Goal: Information Seeking & Learning: Learn about a topic

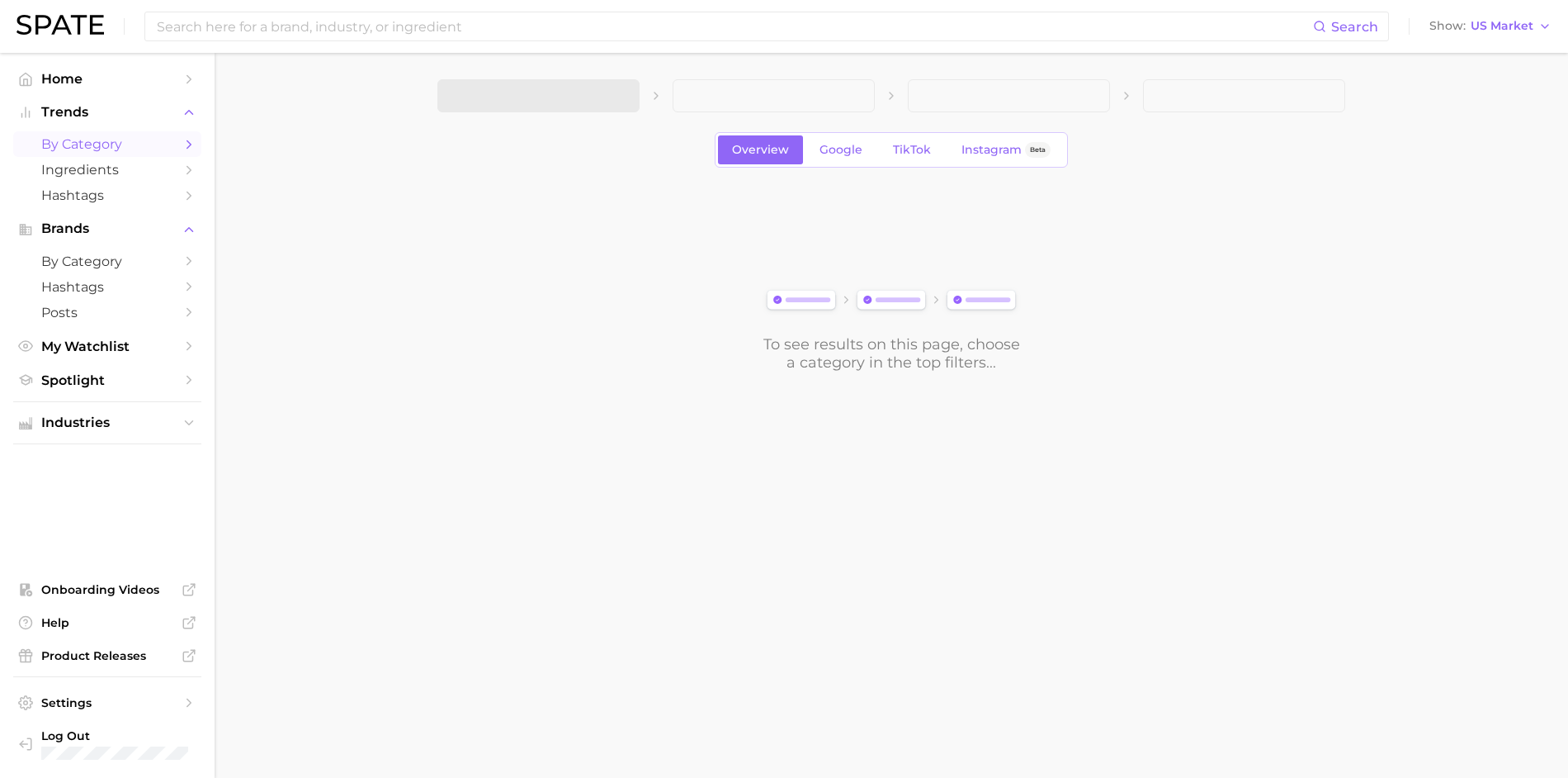
click at [404, 44] on div "Search Show US Market" at bounding box center [784, 26] width 1535 height 53
click at [404, 27] on input at bounding box center [734, 26] width 1158 height 28
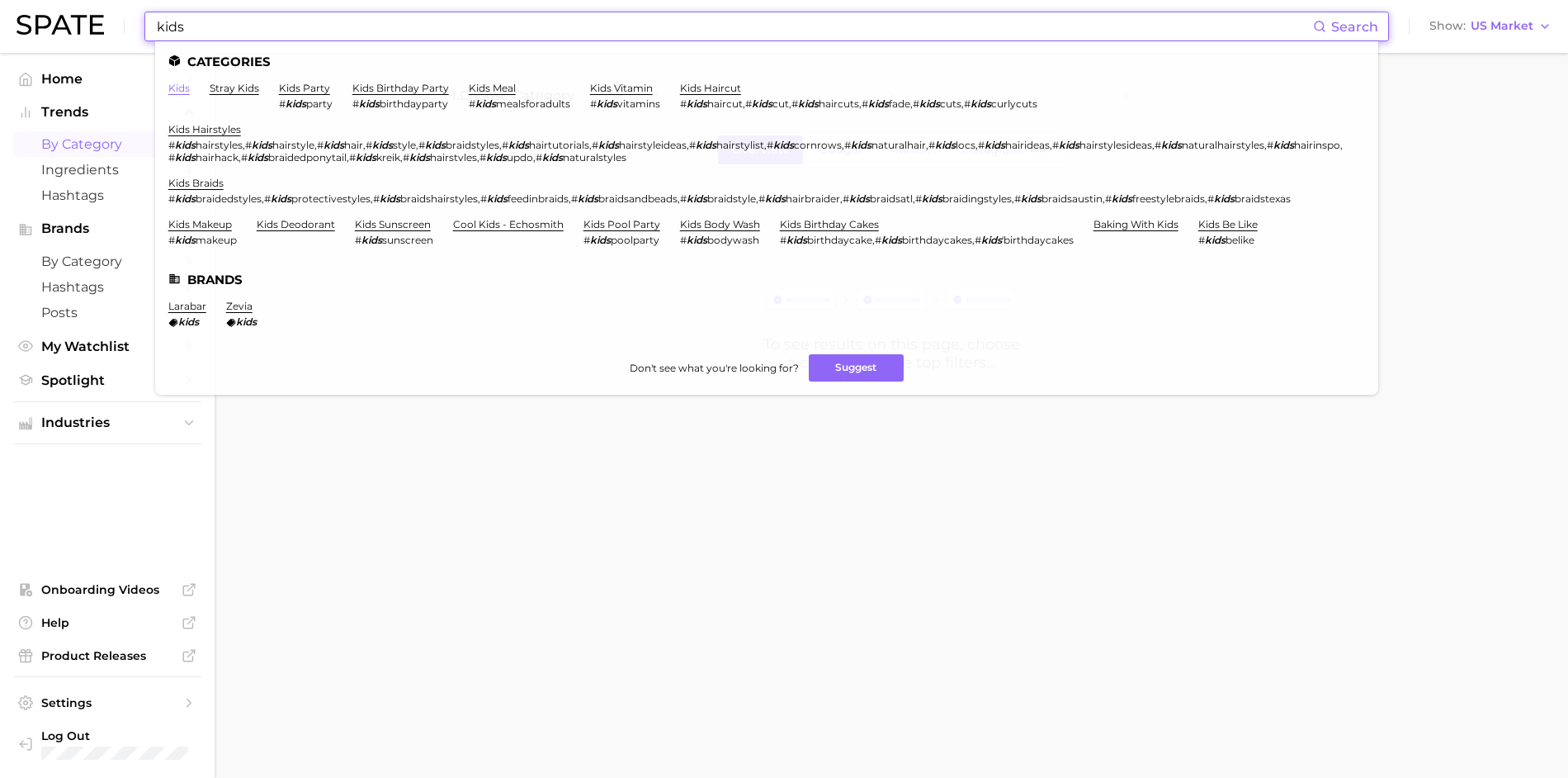
type input "kids"
click at [178, 90] on link "kids" at bounding box center [179, 88] width 21 height 13
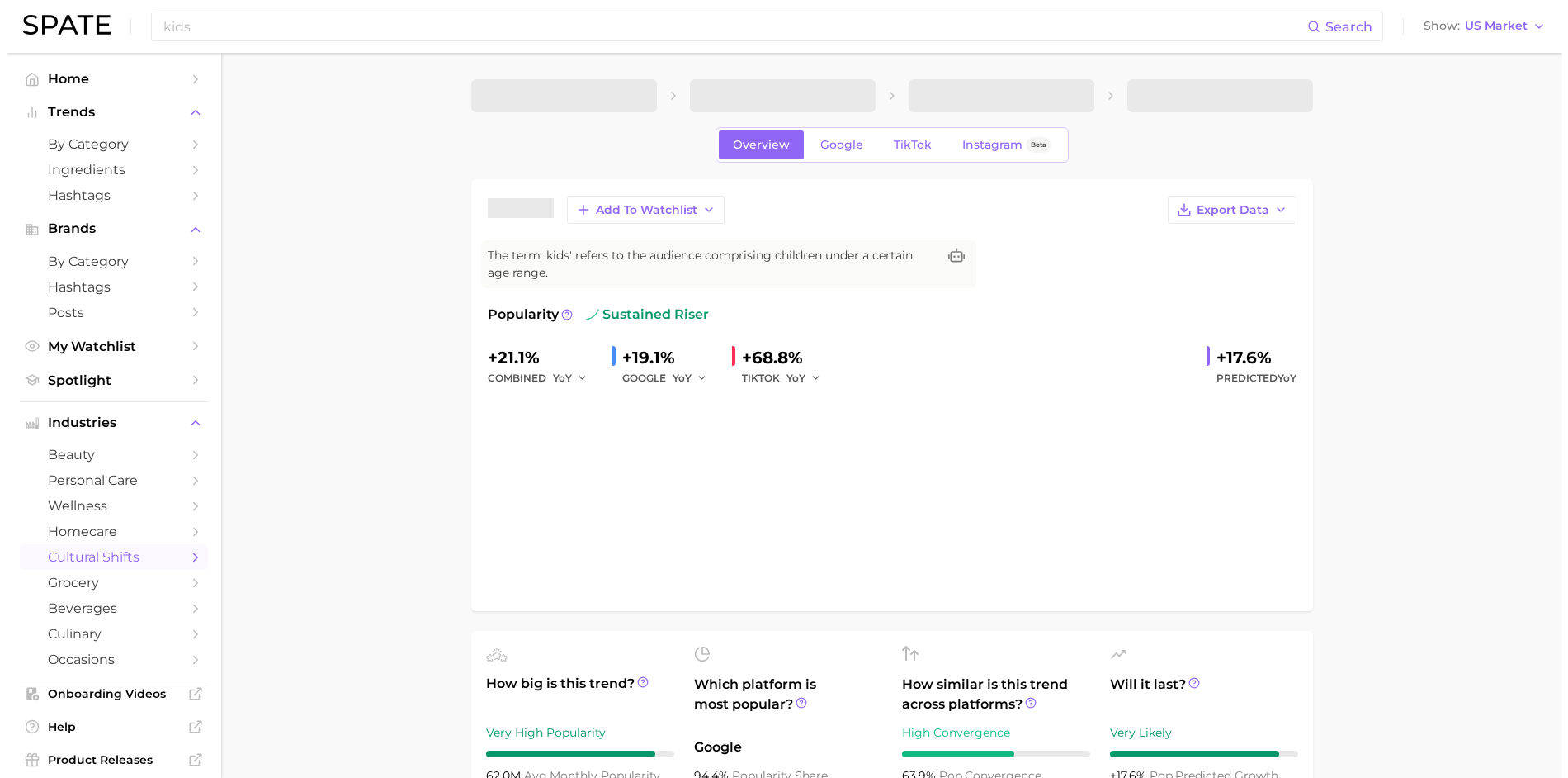
scroll to position [548, 0]
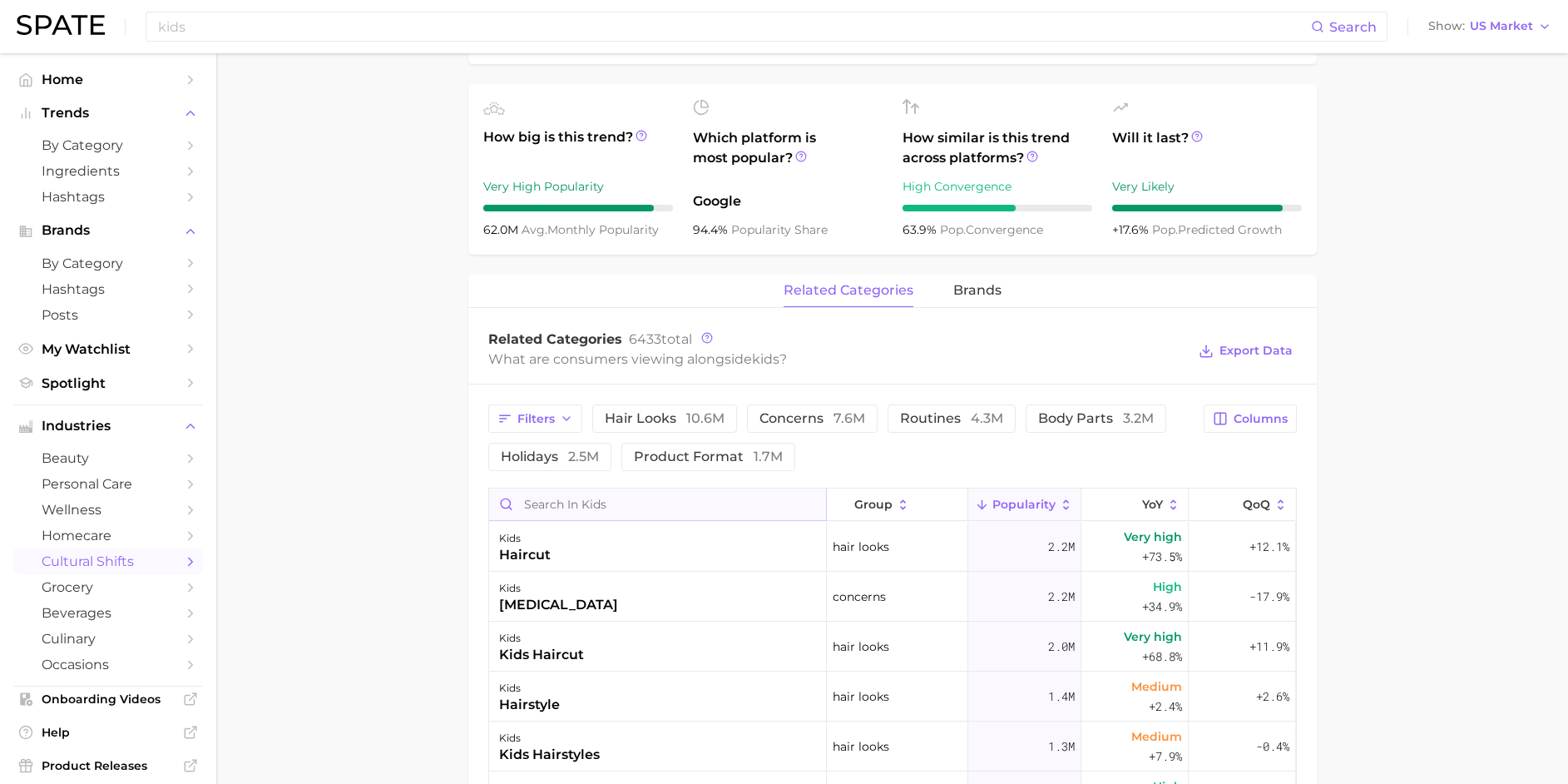
click at [577, 502] on input "Search in kids" at bounding box center [657, 503] width 337 height 31
type input "stress"
click at [619, 542] on div "kids stress" at bounding box center [657, 546] width 338 height 50
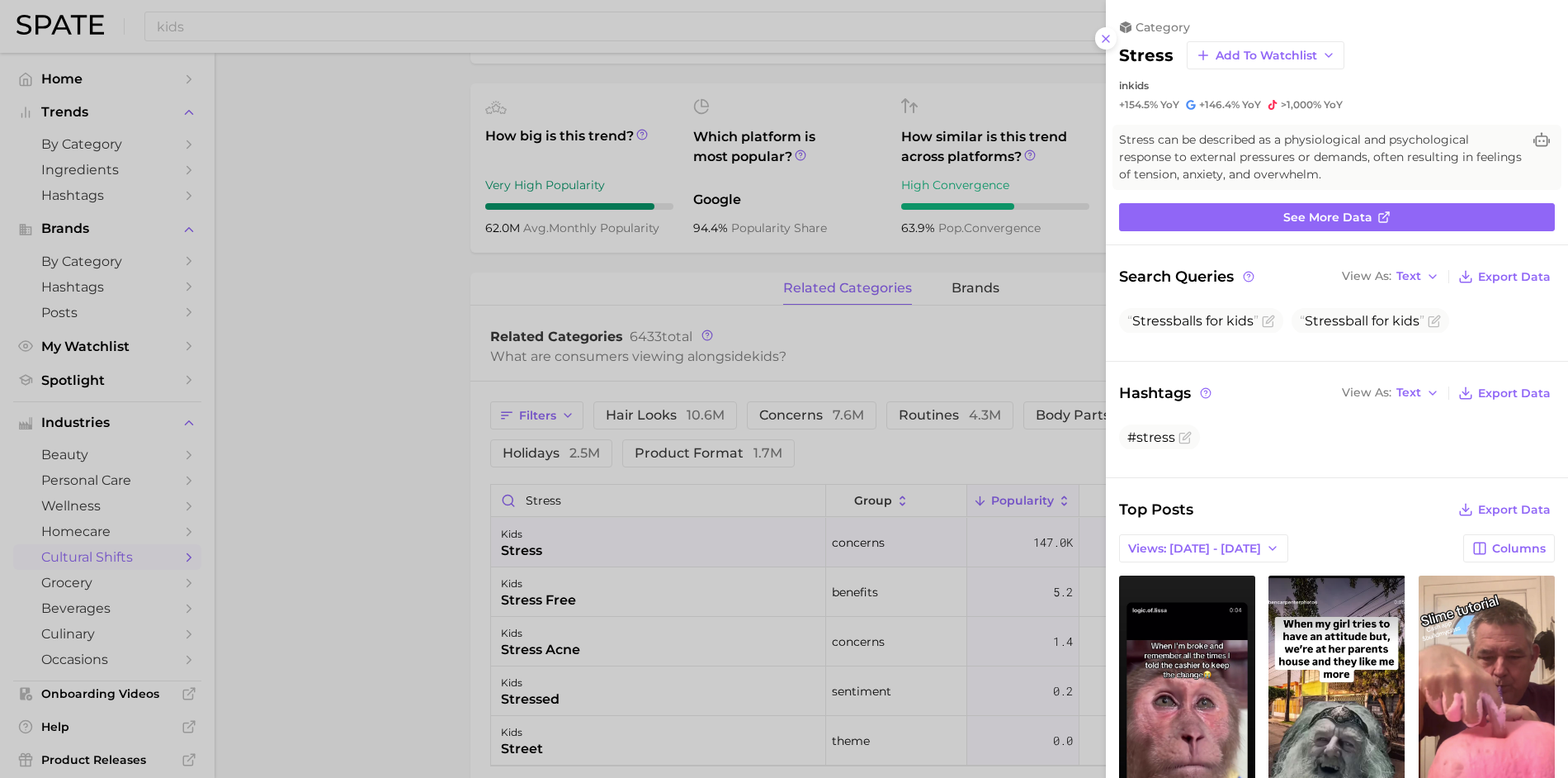
scroll to position [3, 0]
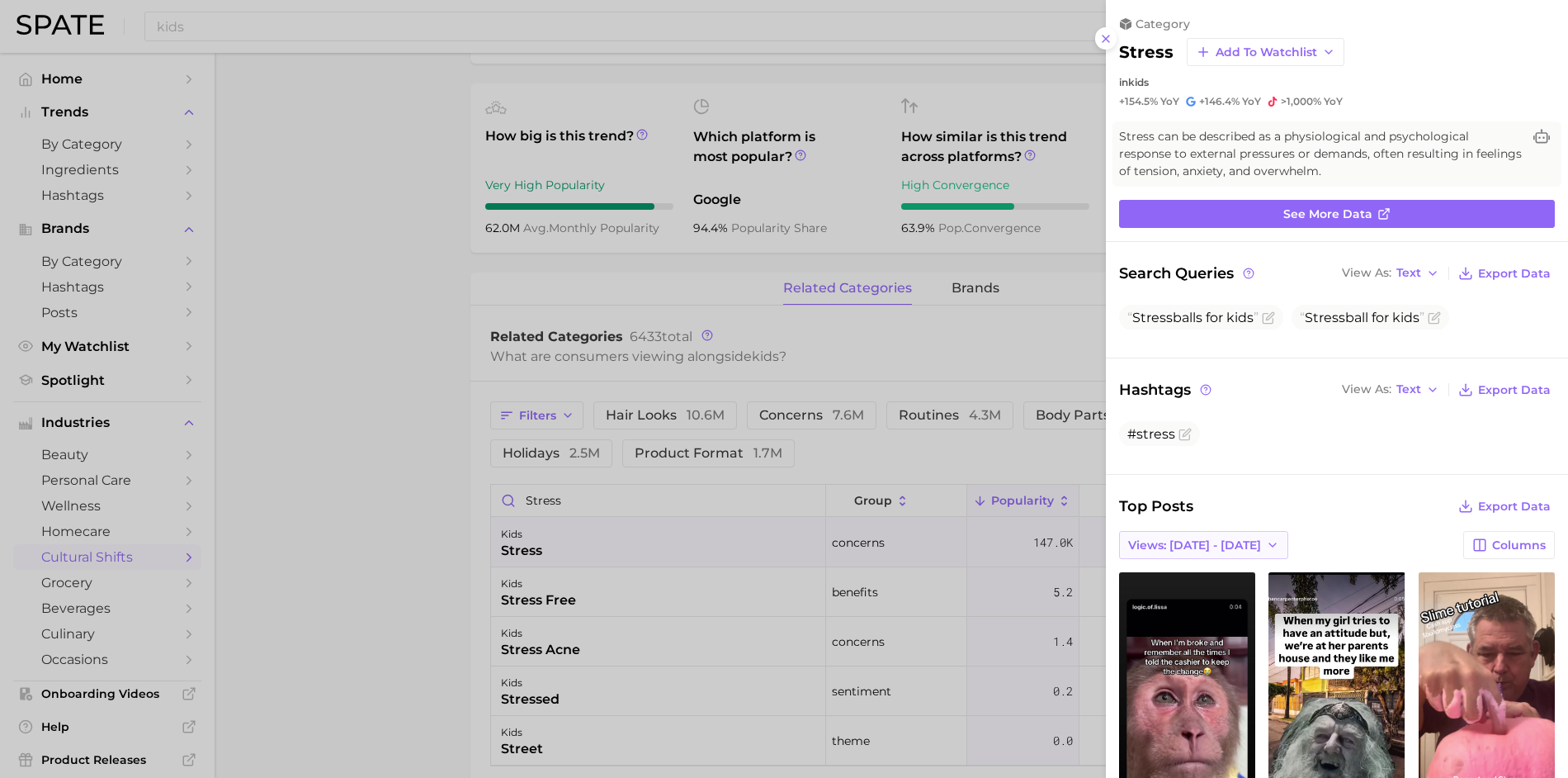
click at [1224, 538] on span "Views: [DATE] - [DATE]" at bounding box center [1194, 545] width 133 height 14
click at [1199, 590] on button "Total Views" at bounding box center [1210, 604] width 181 height 30
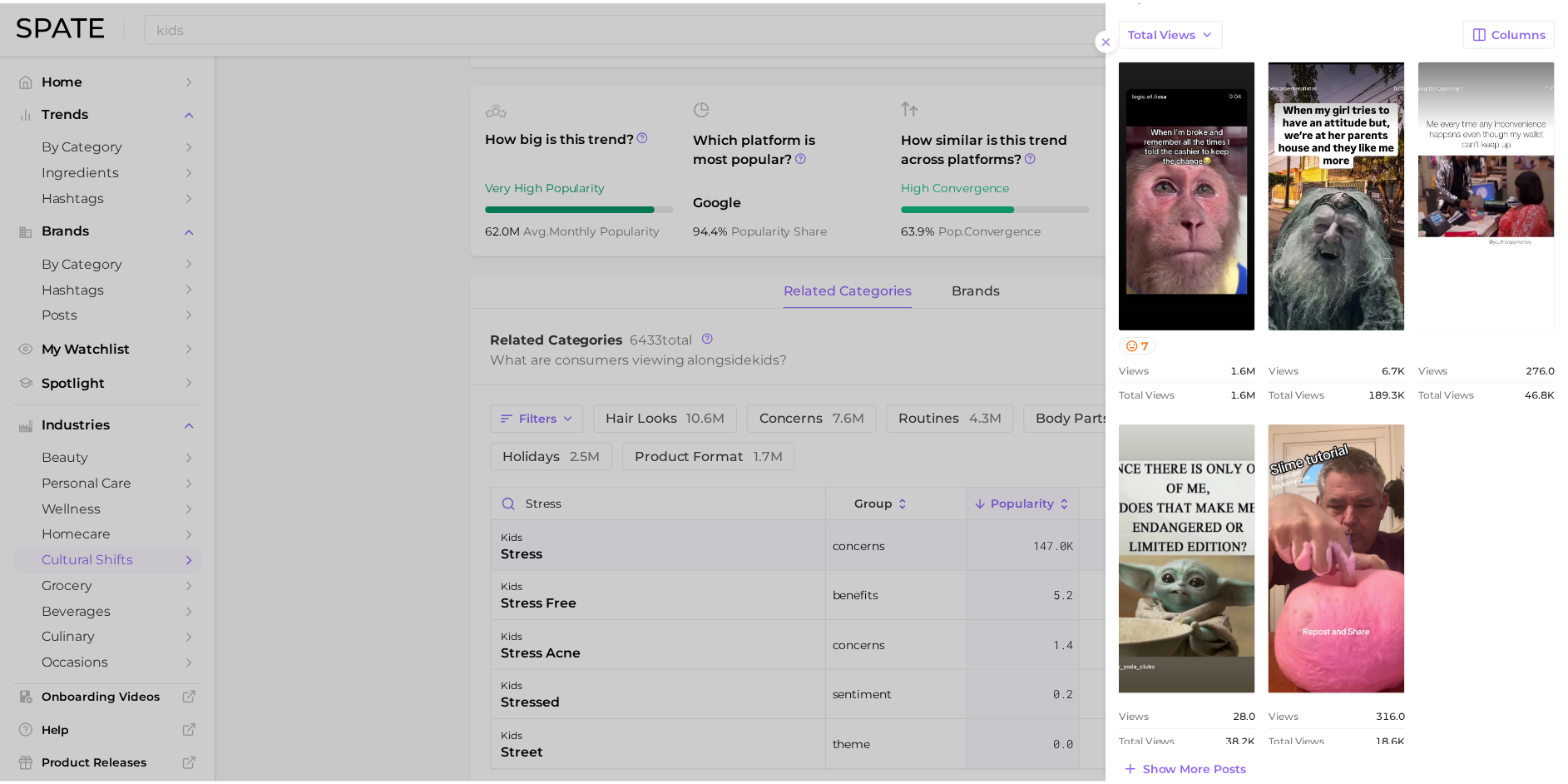
scroll to position [0, 0]
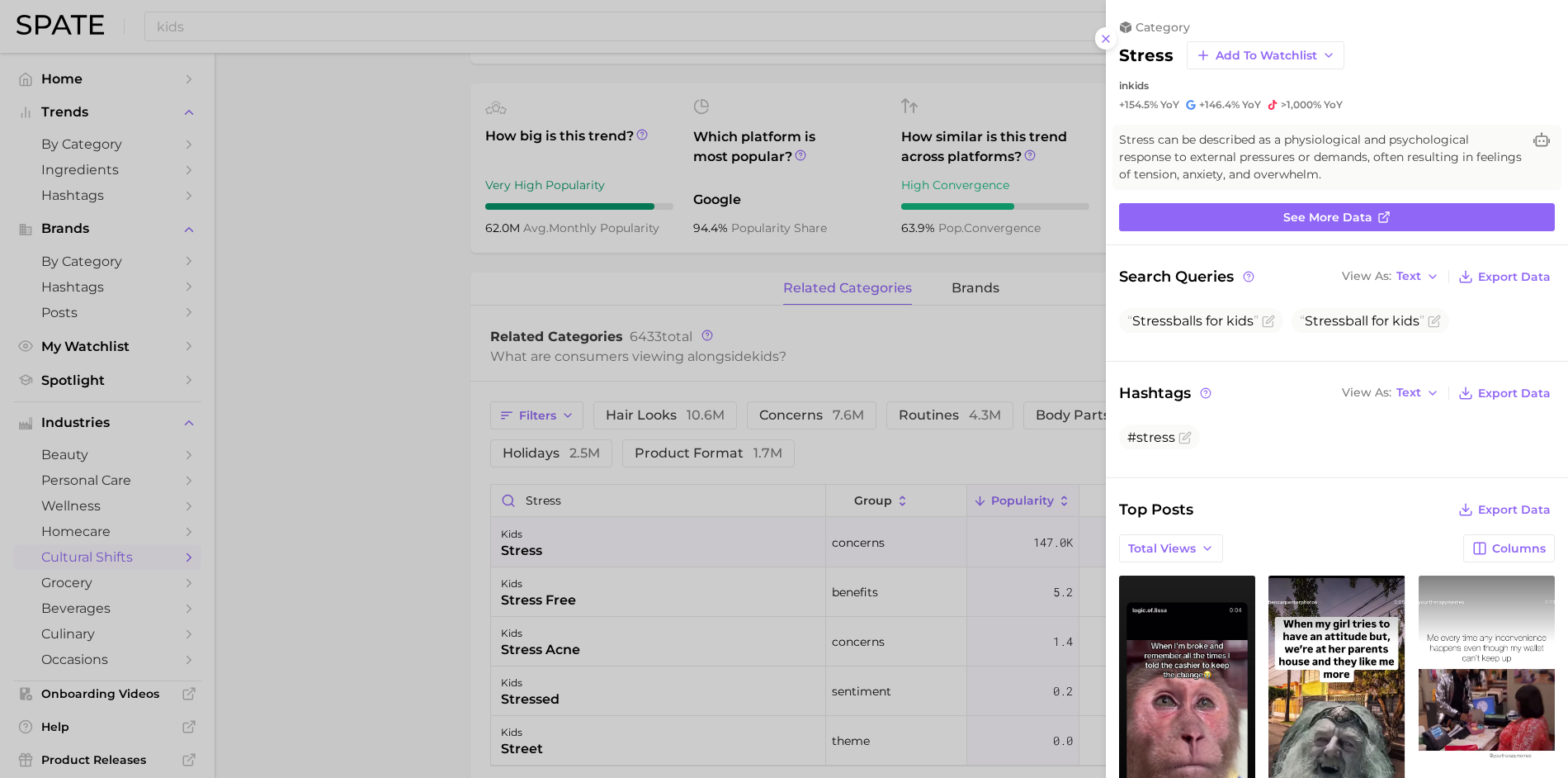
drag, startPoint x: 418, startPoint y: 408, endPoint x: 467, endPoint y: 426, distance: 52.2
click at [418, 408] on div at bounding box center [784, 389] width 1568 height 778
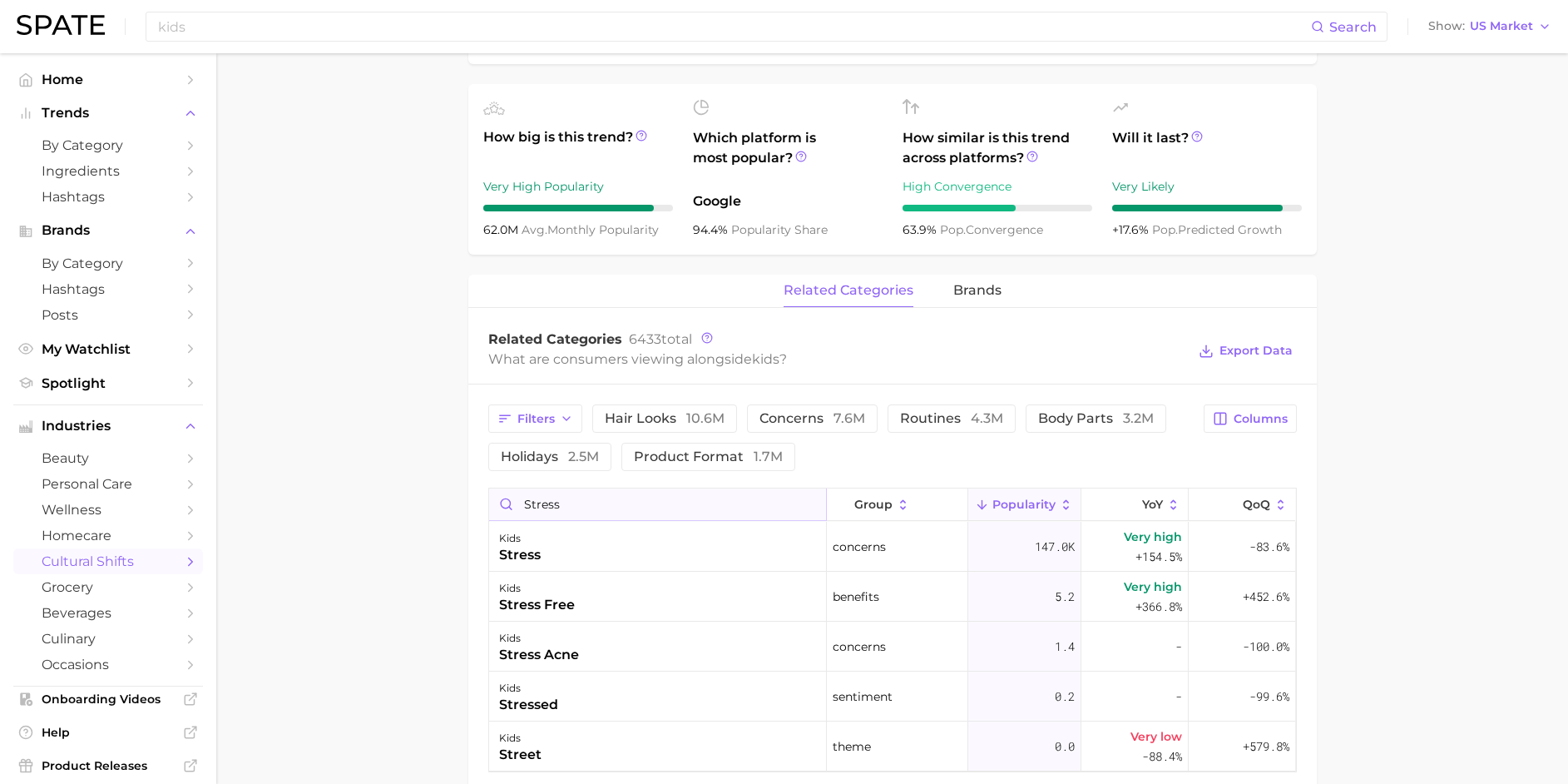
click at [706, 494] on input "stress" at bounding box center [657, 503] width 337 height 31
click at [810, 497] on input "stress" at bounding box center [657, 503] width 337 height 31
click at [801, 497] on input "Search in kids" at bounding box center [657, 503] width 337 height 31
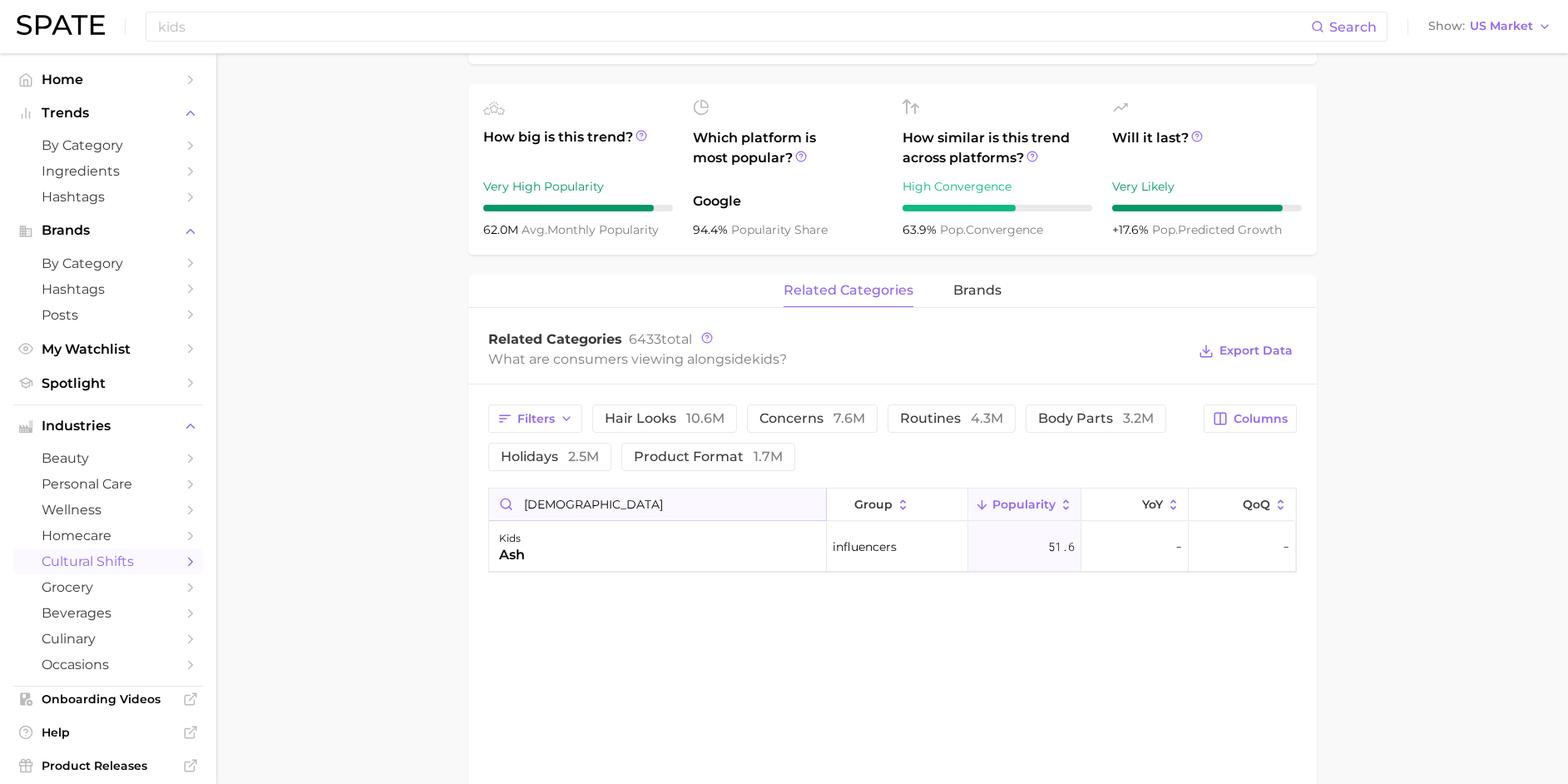
type input "Ash"
drag, startPoint x: 798, startPoint y: 500, endPoint x: 808, endPoint y: 493, distance: 12.2
click at [808, 493] on input "Ash" at bounding box center [657, 503] width 337 height 31
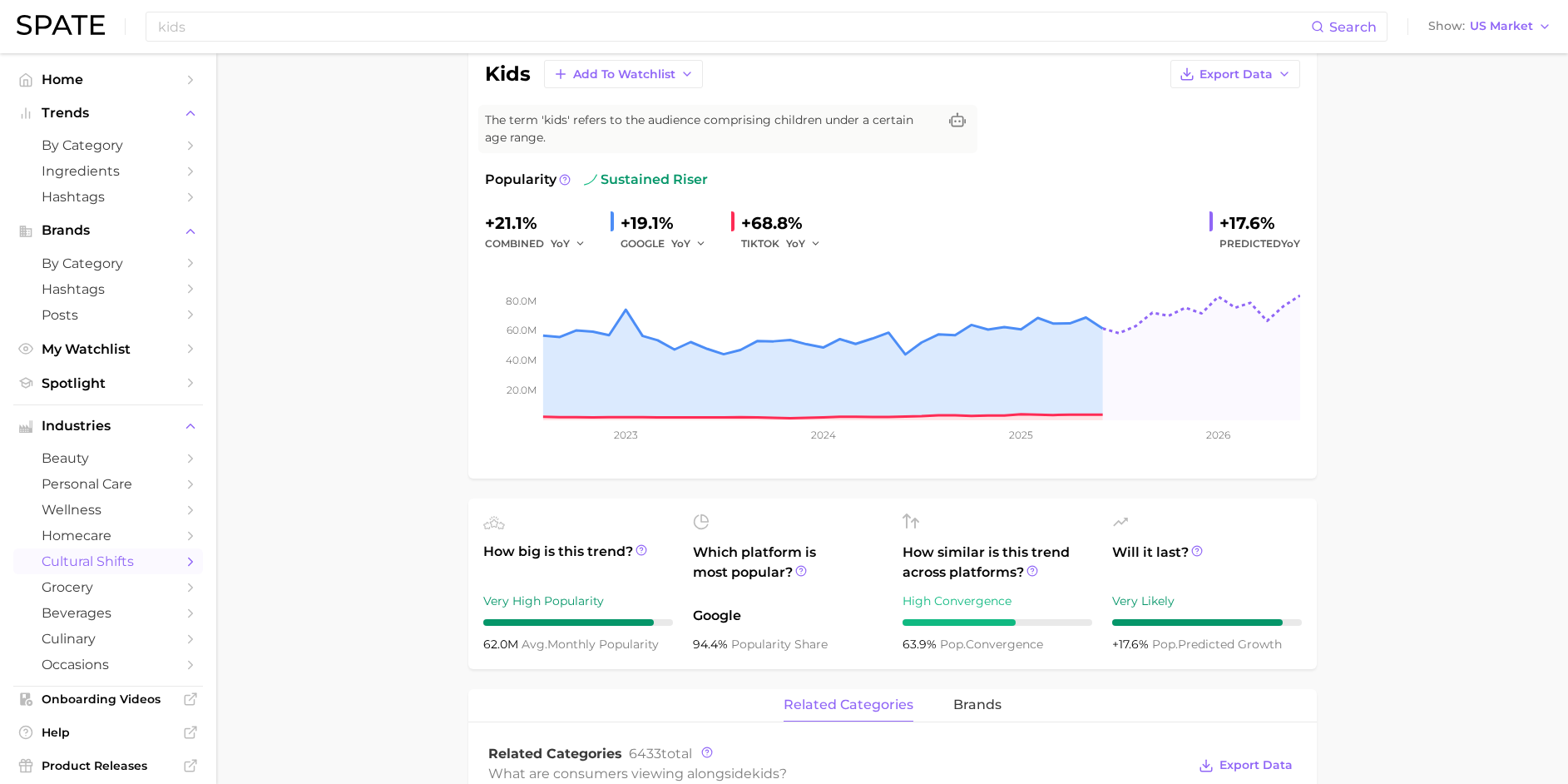
scroll to position [678, 0]
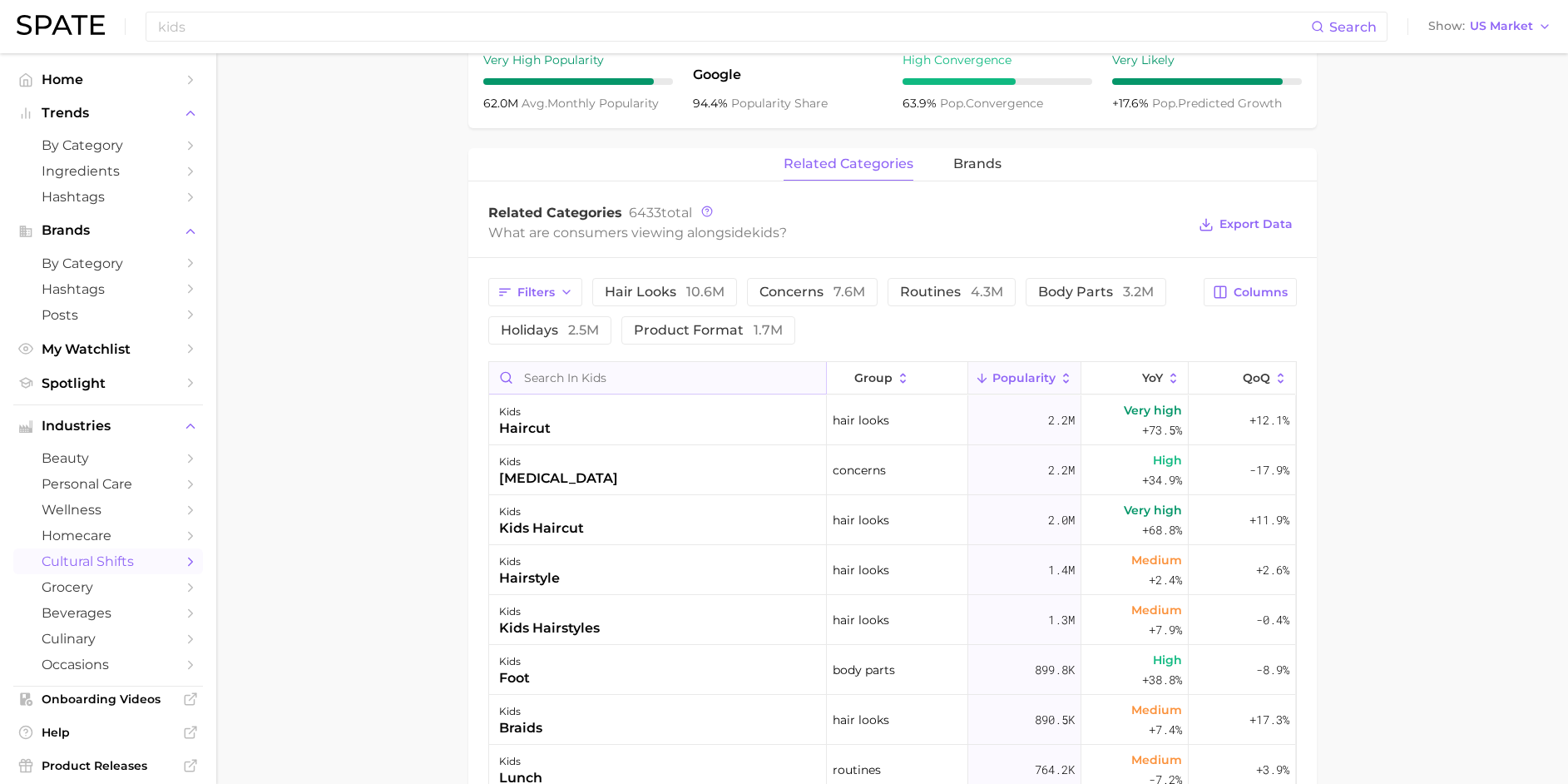
click at [583, 372] on input "Search in kids" at bounding box center [657, 378] width 337 height 31
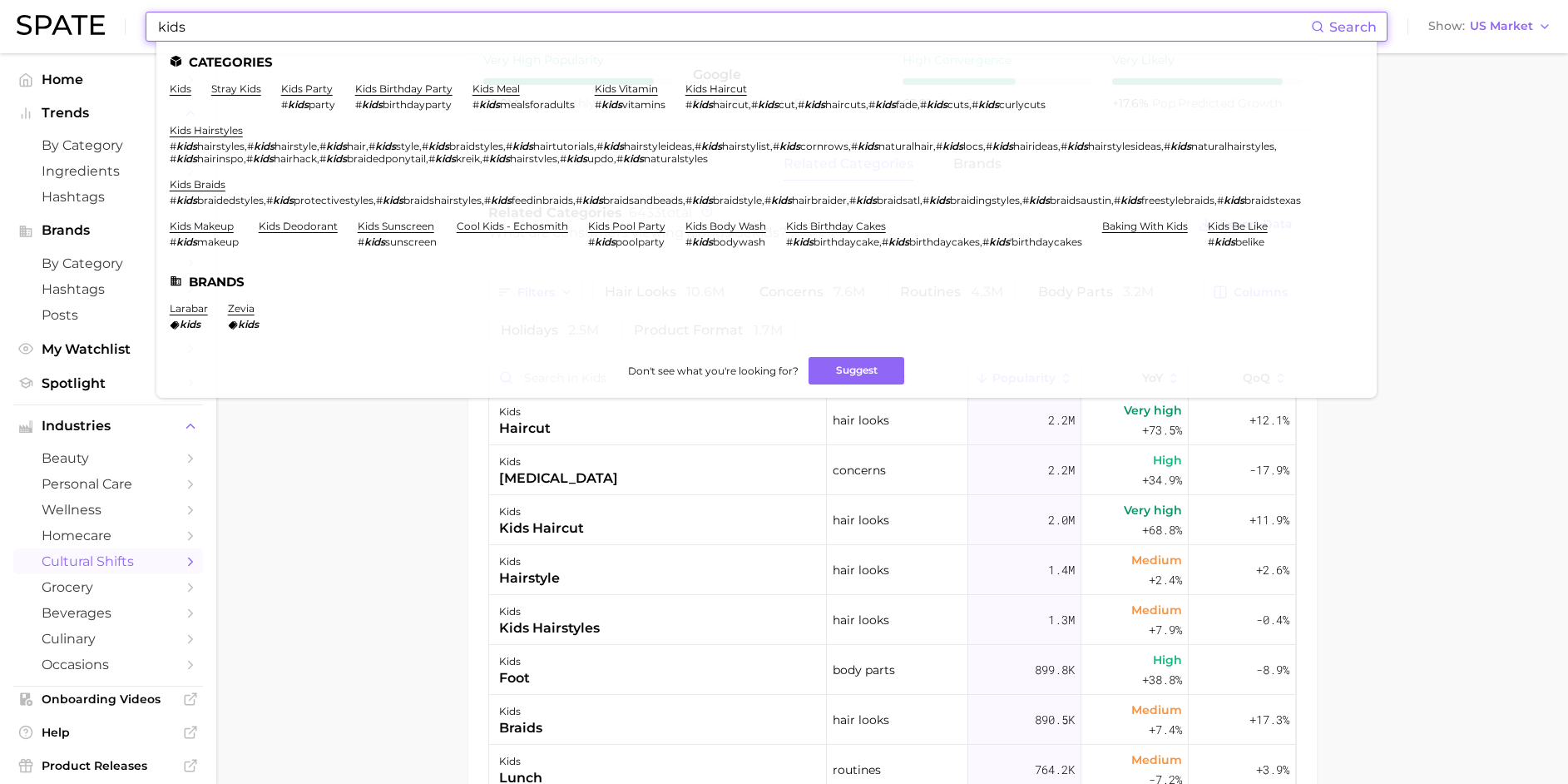
click at [256, 31] on input "kids" at bounding box center [734, 26] width 1155 height 28
drag, startPoint x: 236, startPoint y: 32, endPoint x: 57, endPoint y: 21, distance: 179.3
click at [57, 21] on div "kids Search Categories kids stray kids kids party # kids party kids birthday pa…" at bounding box center [784, 26] width 1535 height 54
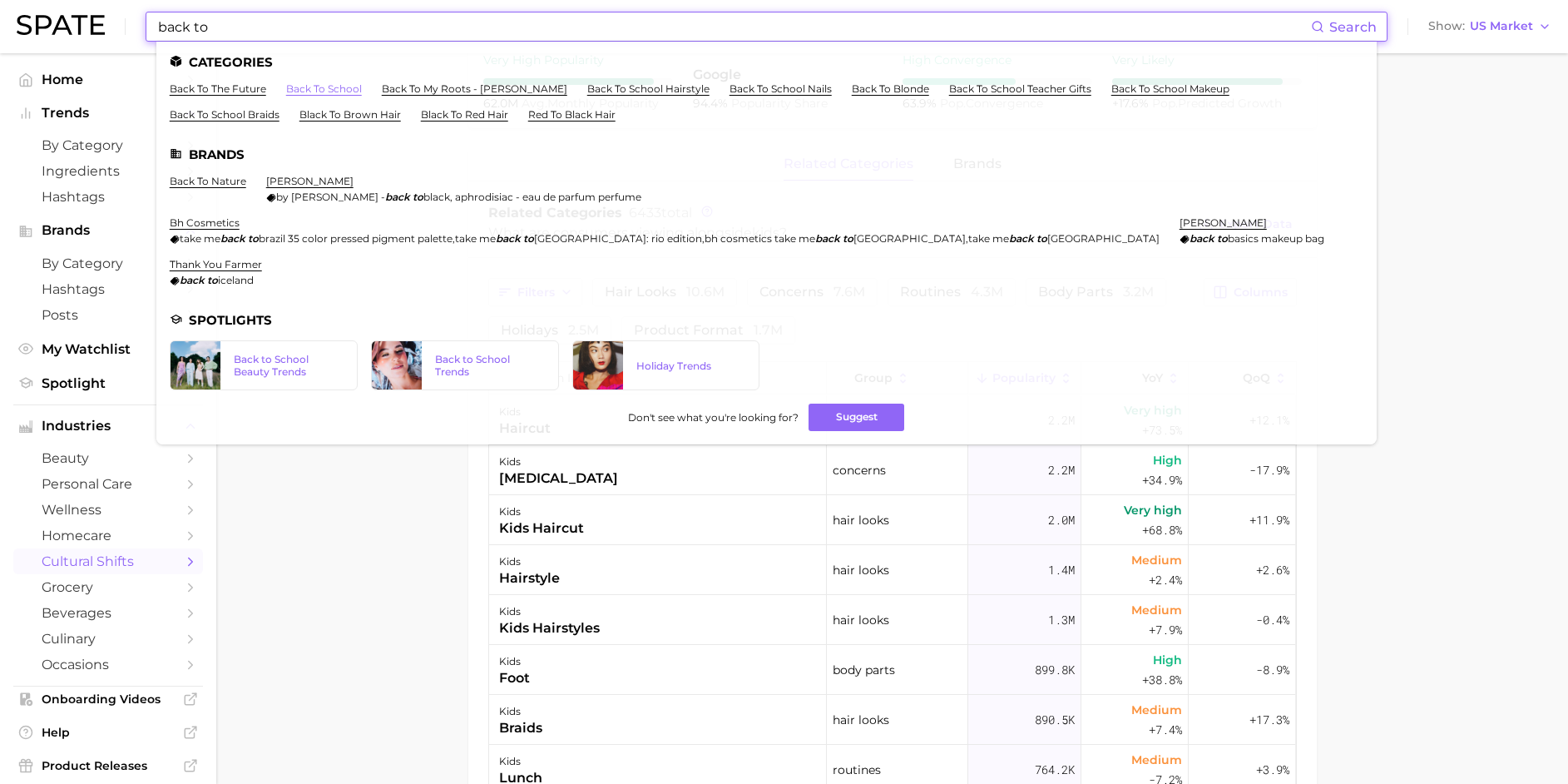
type input "back to"
click at [331, 94] on link "back to school" at bounding box center [324, 88] width 76 height 13
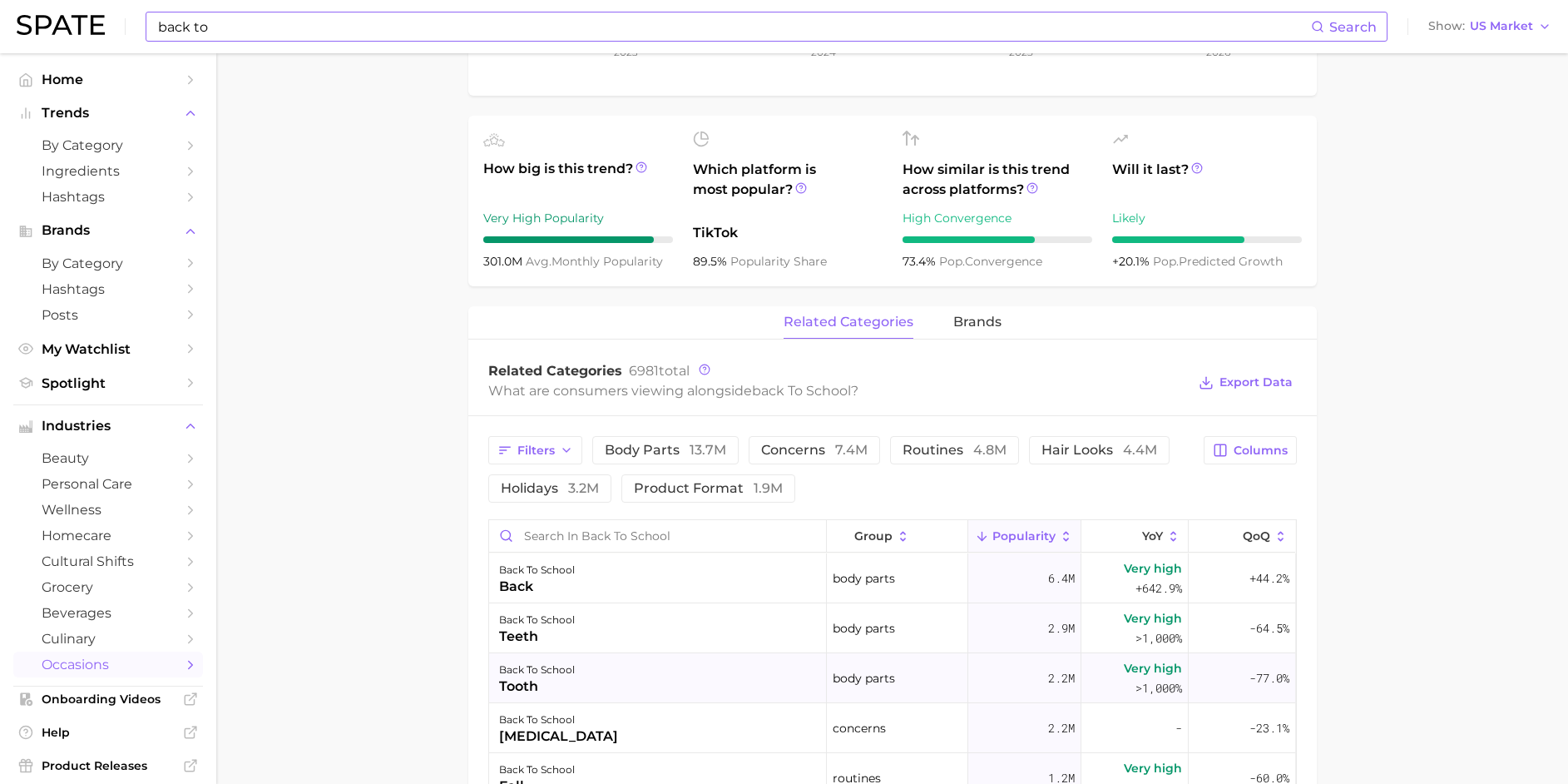
scroll to position [34, 0]
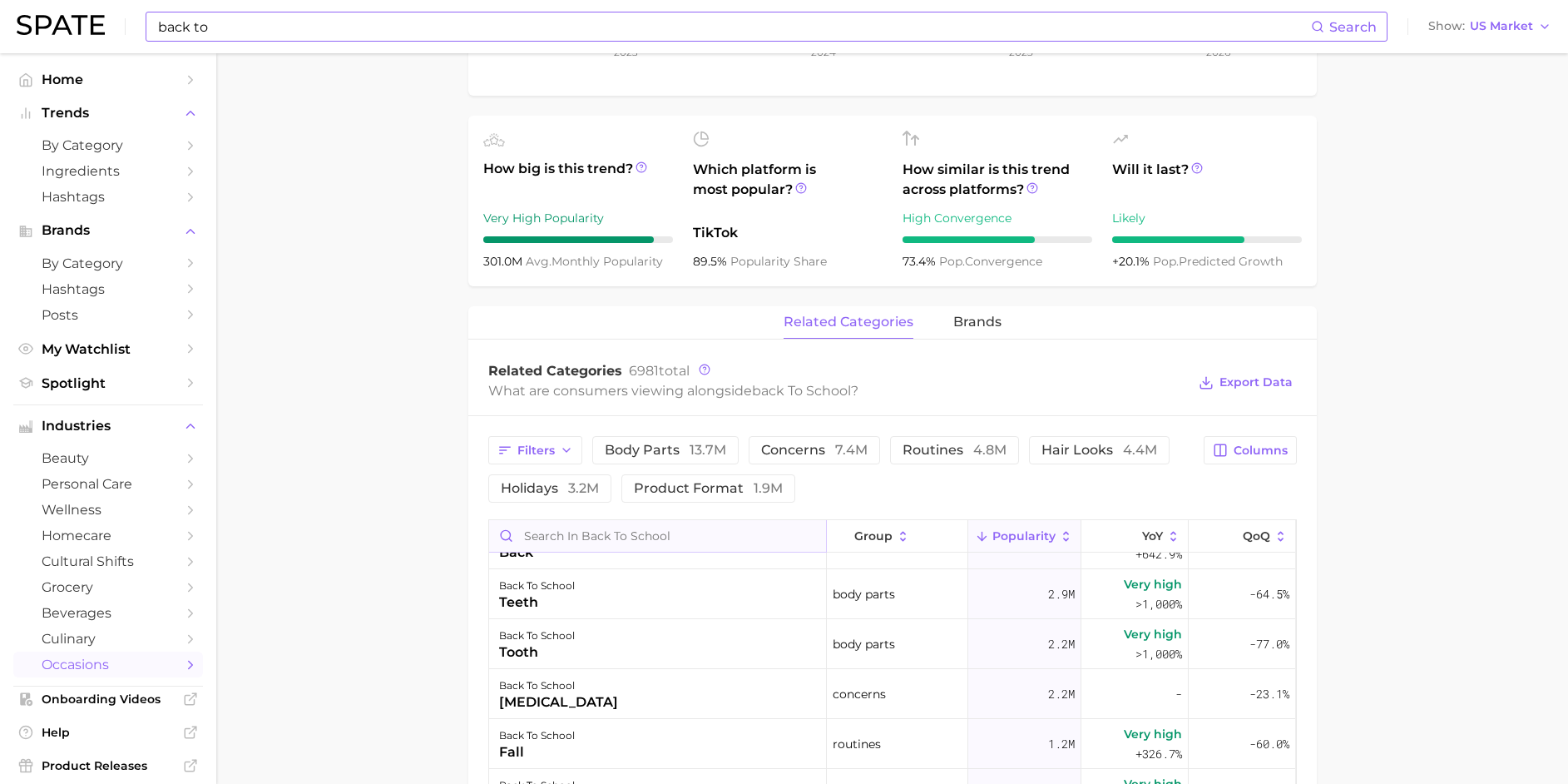
click at [638, 542] on input "Search in back to school" at bounding box center [657, 535] width 337 height 31
type input "s"
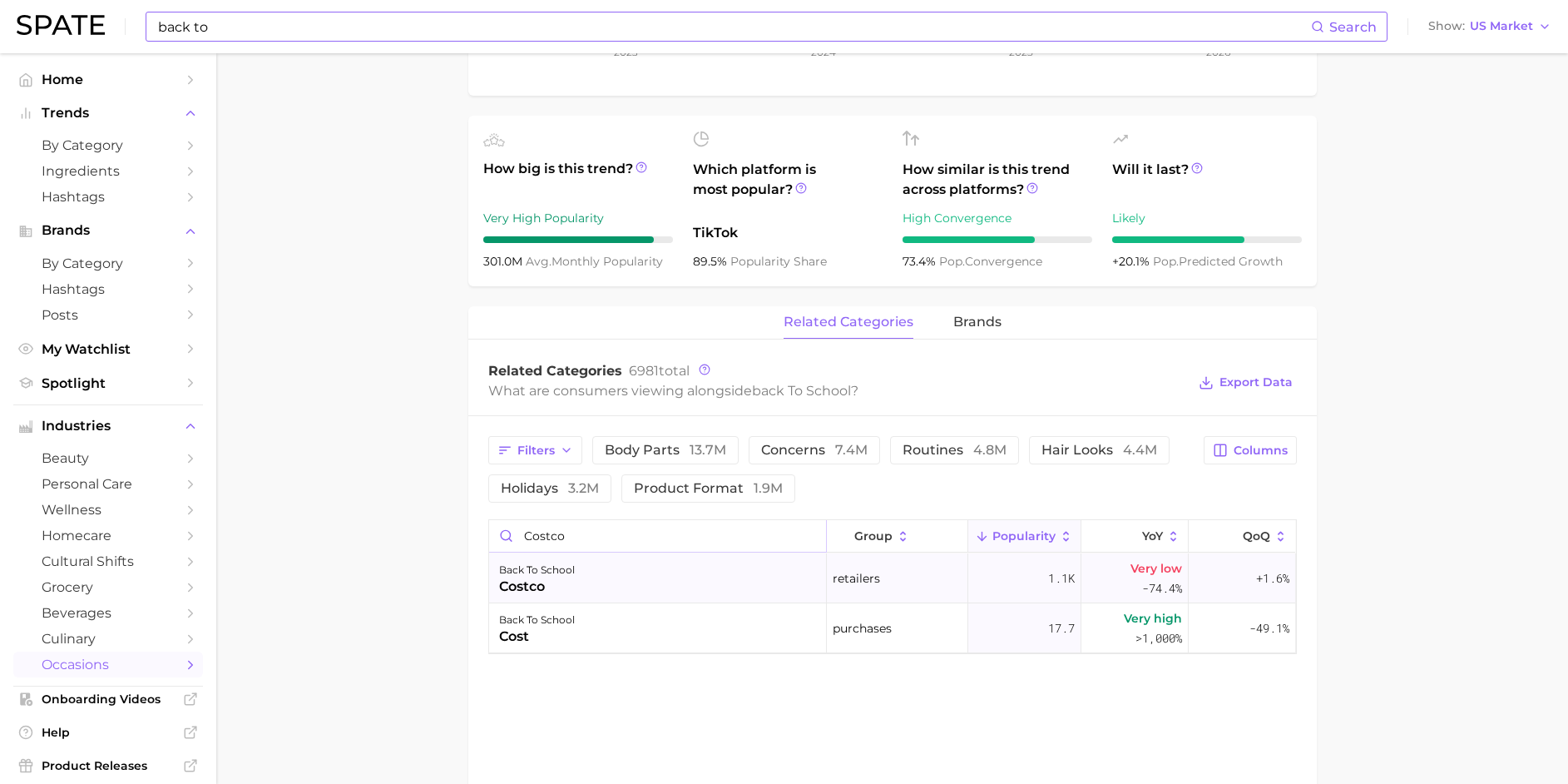
type input "costco"
click at [706, 588] on div "back to school costco" at bounding box center [657, 578] width 338 height 50
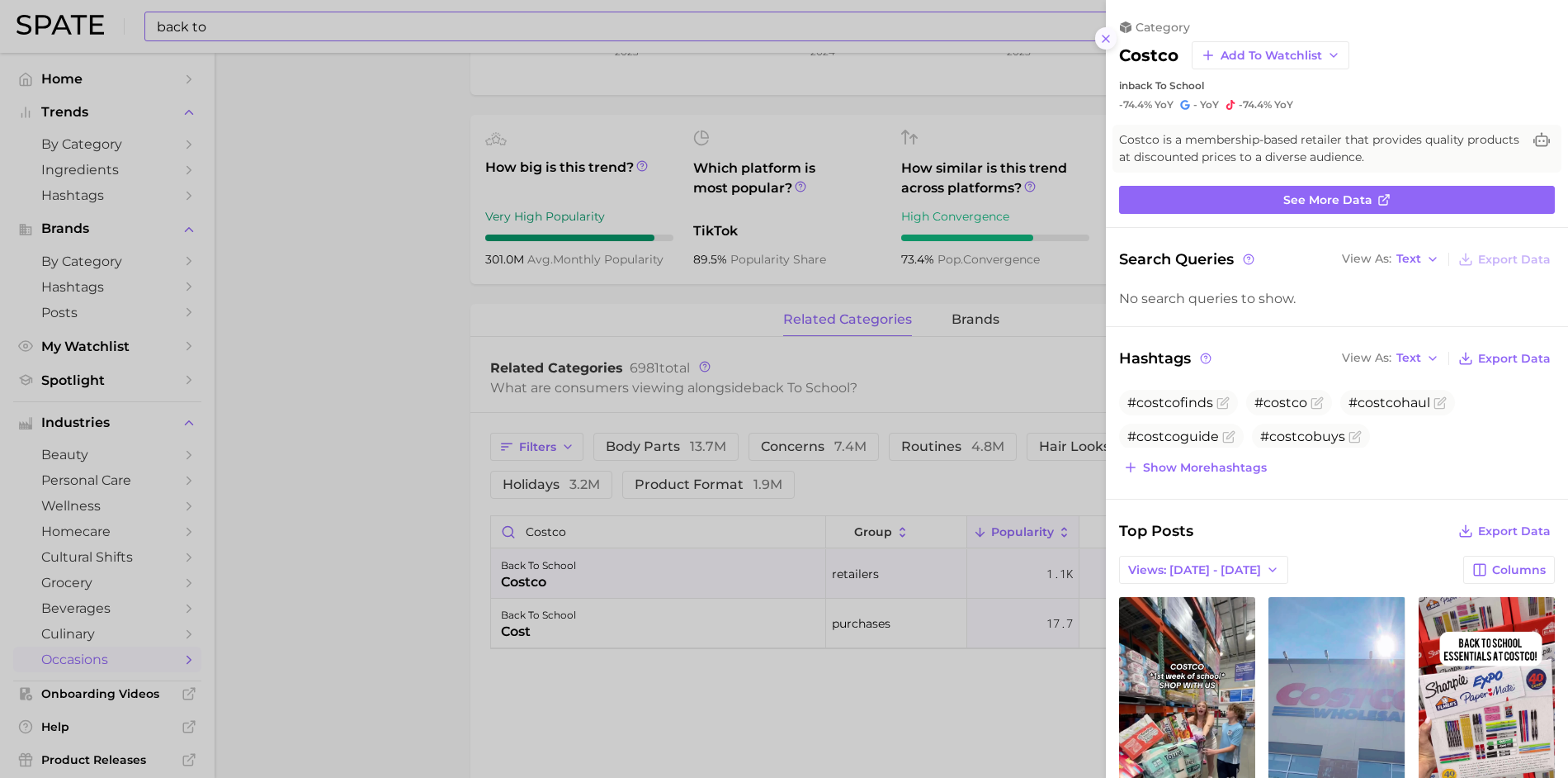
click at [1109, 35] on line at bounding box center [1106, 39] width 7 height 7
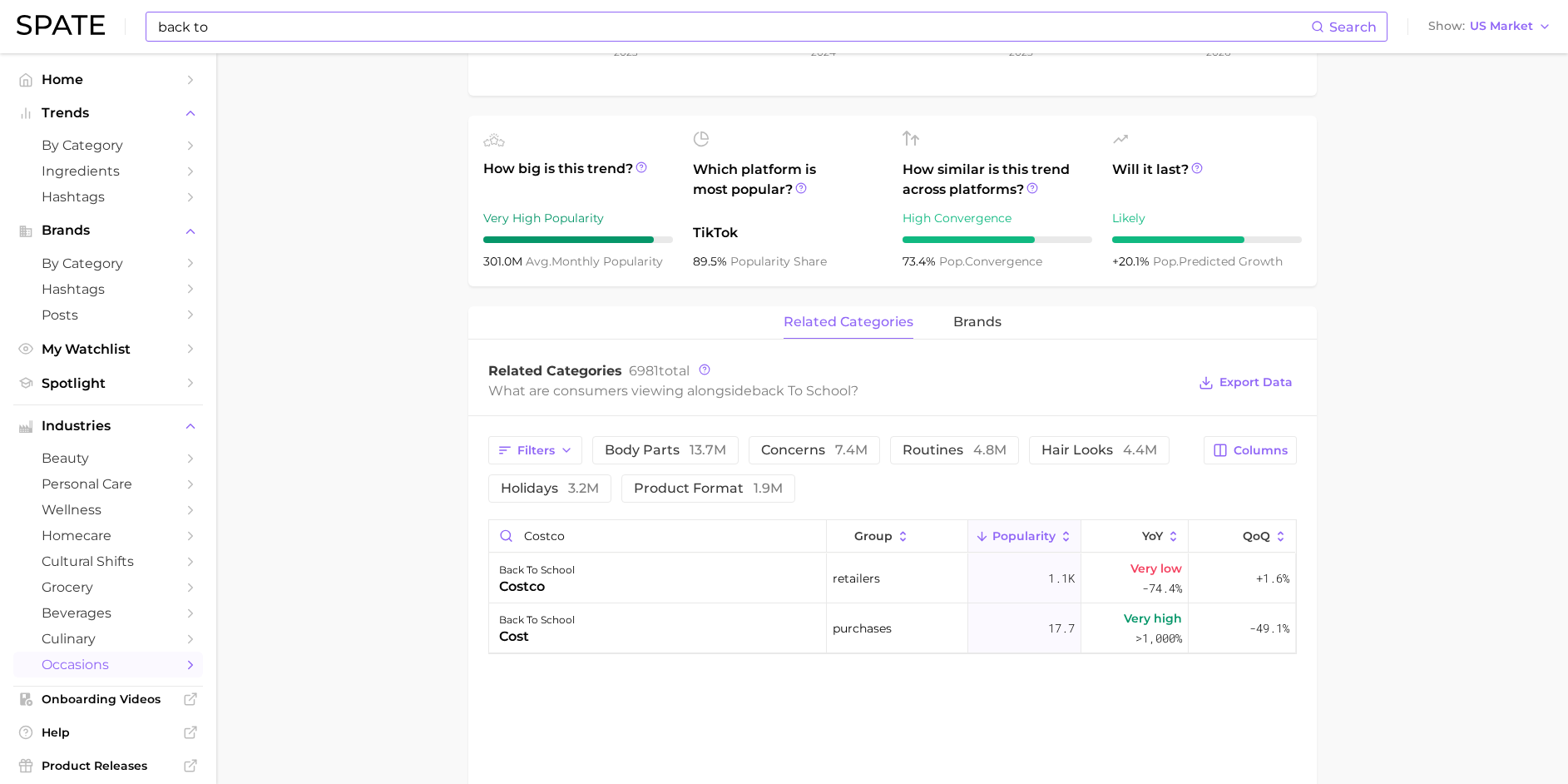
click at [338, 56] on main "1. special occasions 2. celebrations & holidays 3. special days 4. back to scho…" at bounding box center [892, 299] width 1352 height 1533
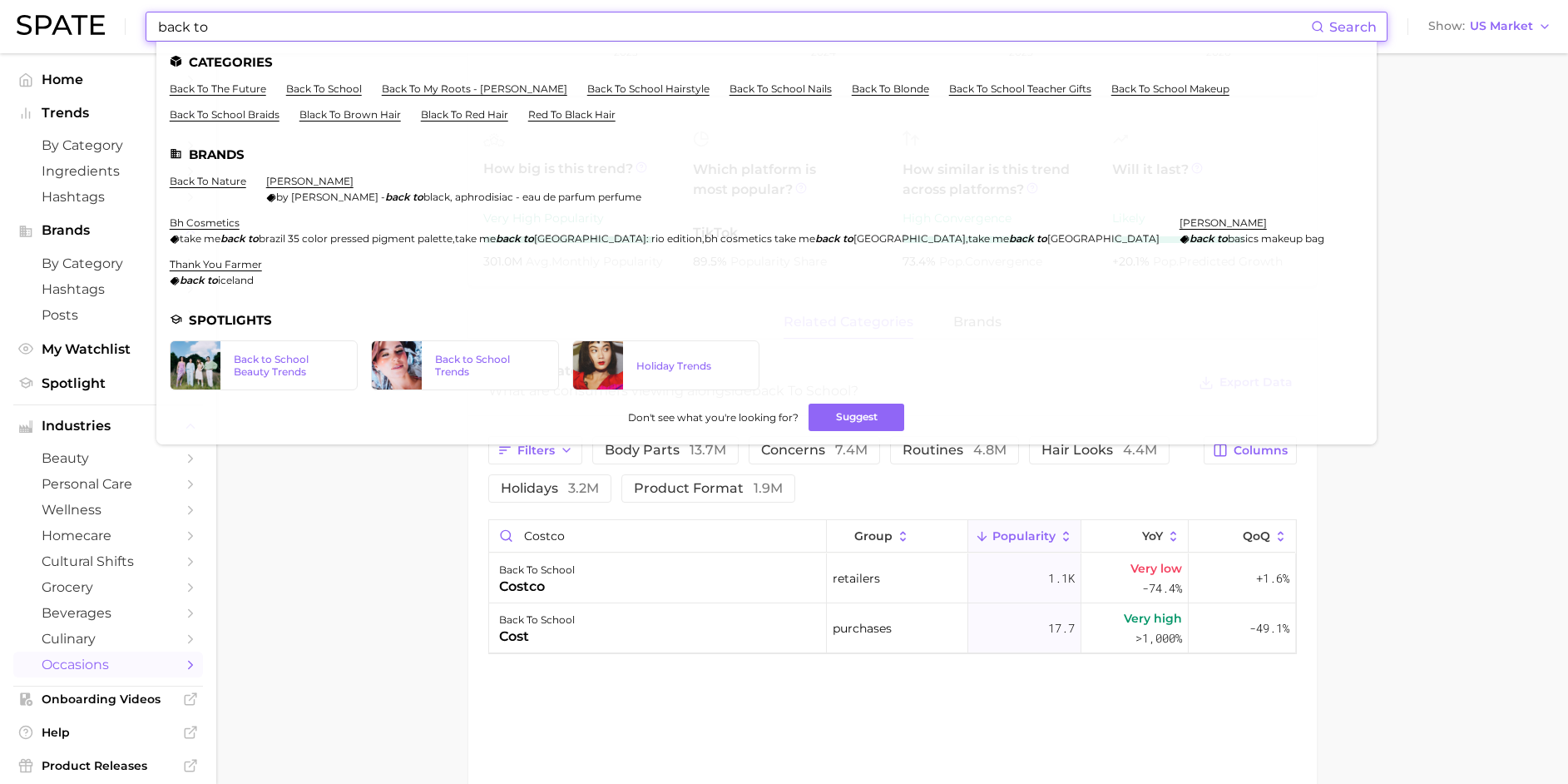
drag, startPoint x: 258, startPoint y: 26, endPoint x: -33, endPoint y: 25, distance: 291.0
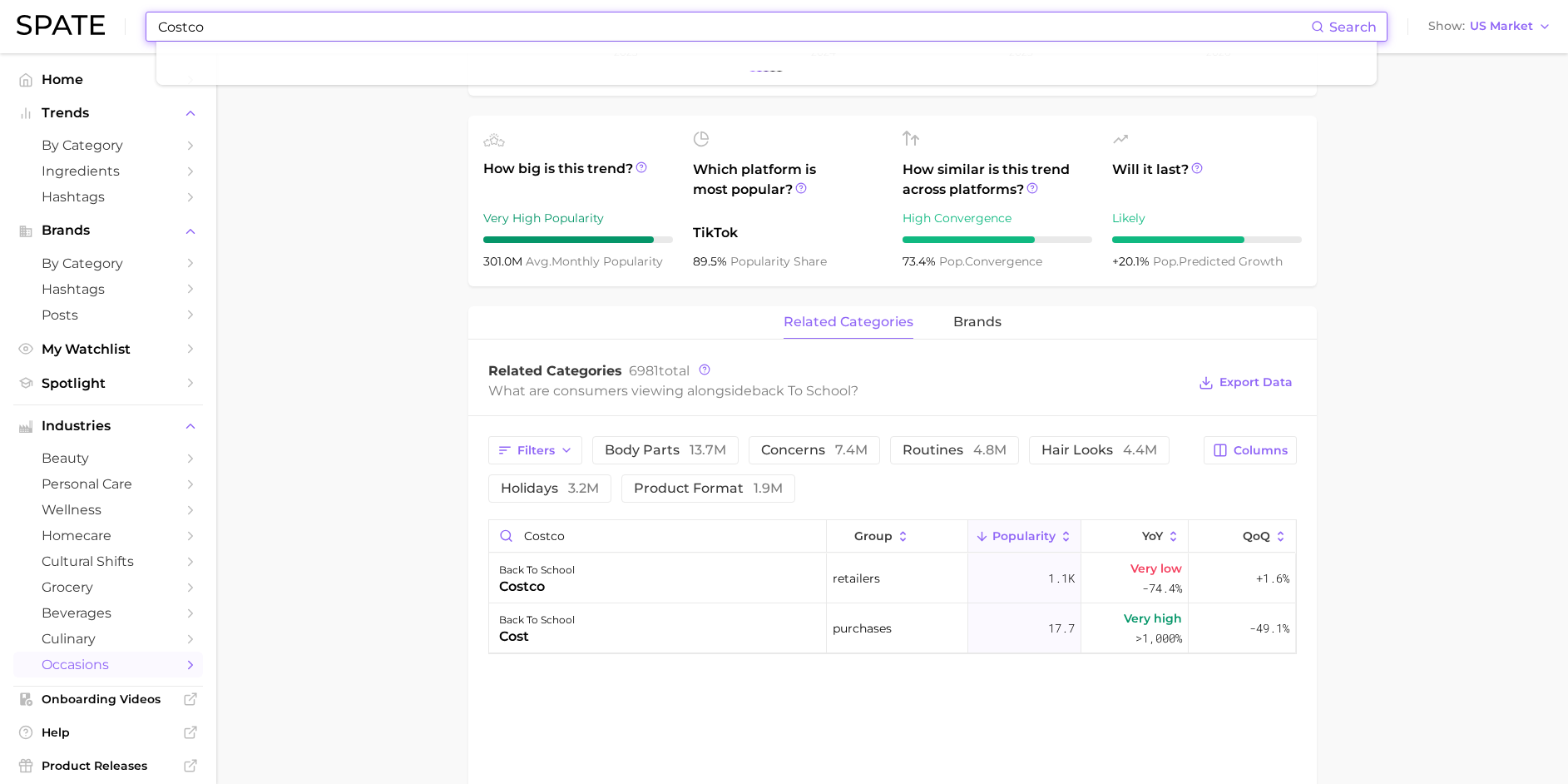
drag, startPoint x: 0, startPoint y: 43, endPoint x: 234, endPoint y: 24, distance: 234.8
click at [234, 24] on input "Costco" at bounding box center [734, 26] width 1155 height 28
click at [207, 29] on input "Costco" at bounding box center [734, 26] width 1155 height 28
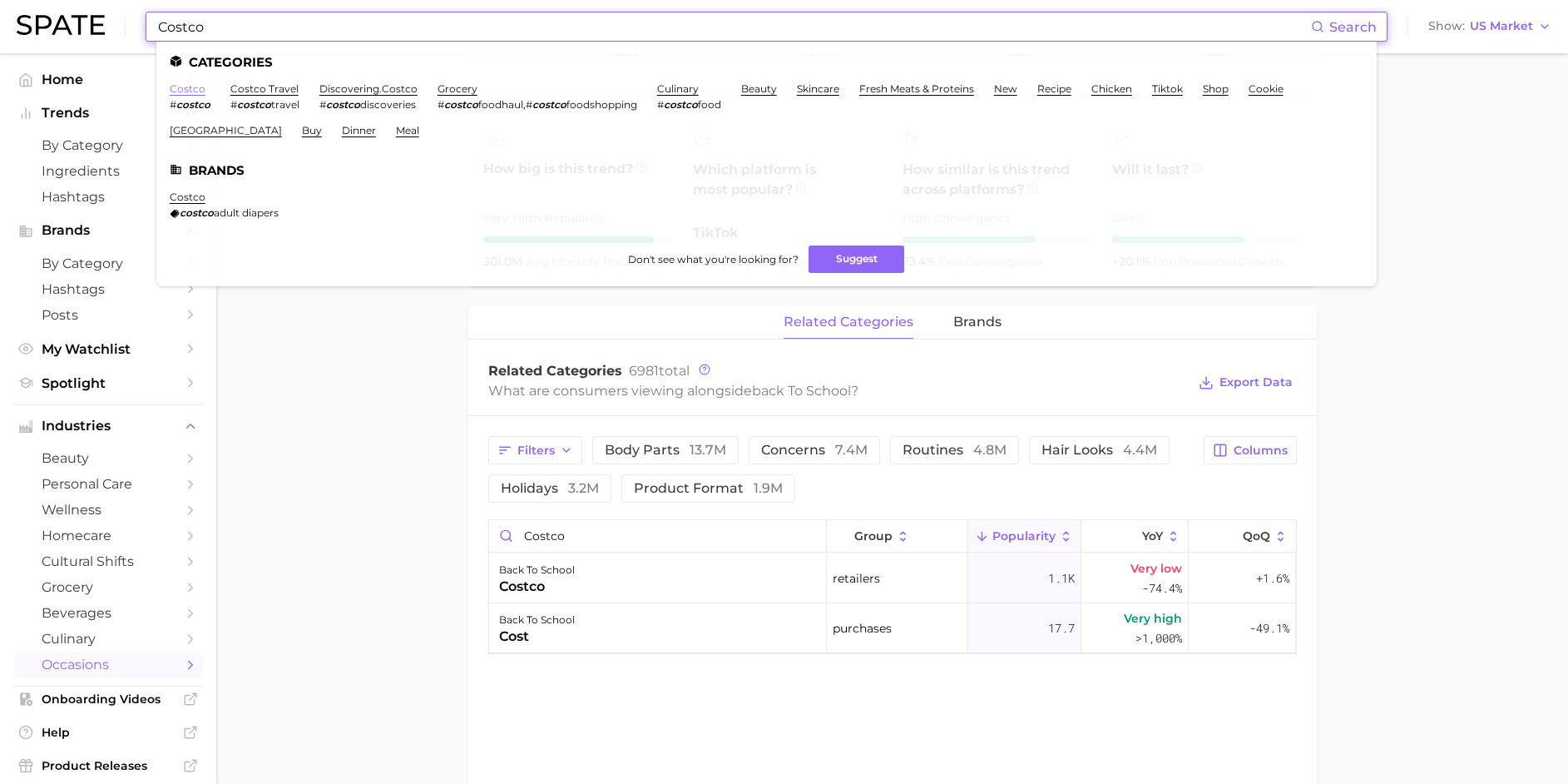
type input "Costco"
click at [182, 91] on link "costco" at bounding box center [188, 88] width 36 height 13
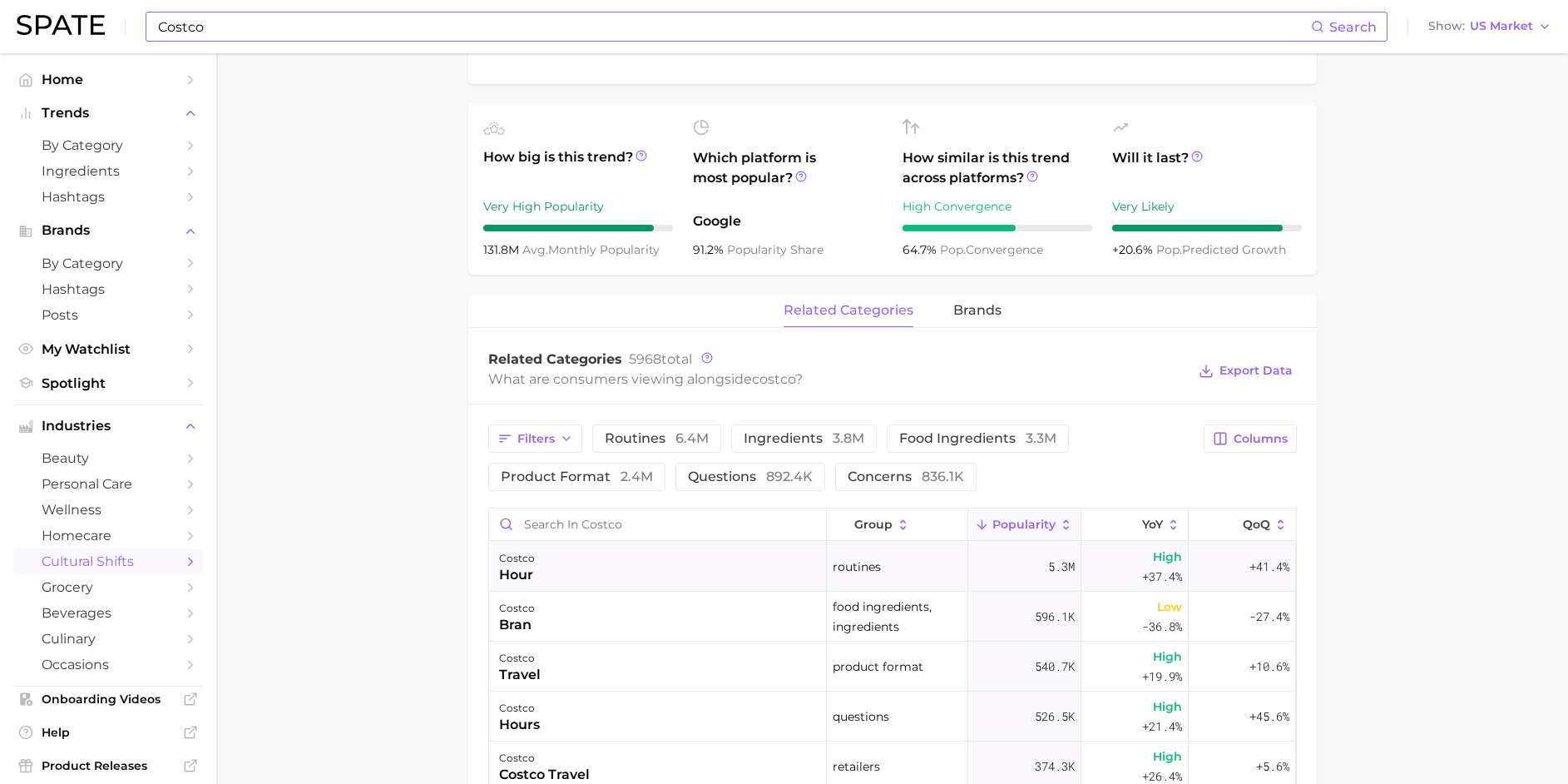
scroll to position [3, 0]
click at [1093, 529] on button "YoY" at bounding box center [1135, 525] width 107 height 32
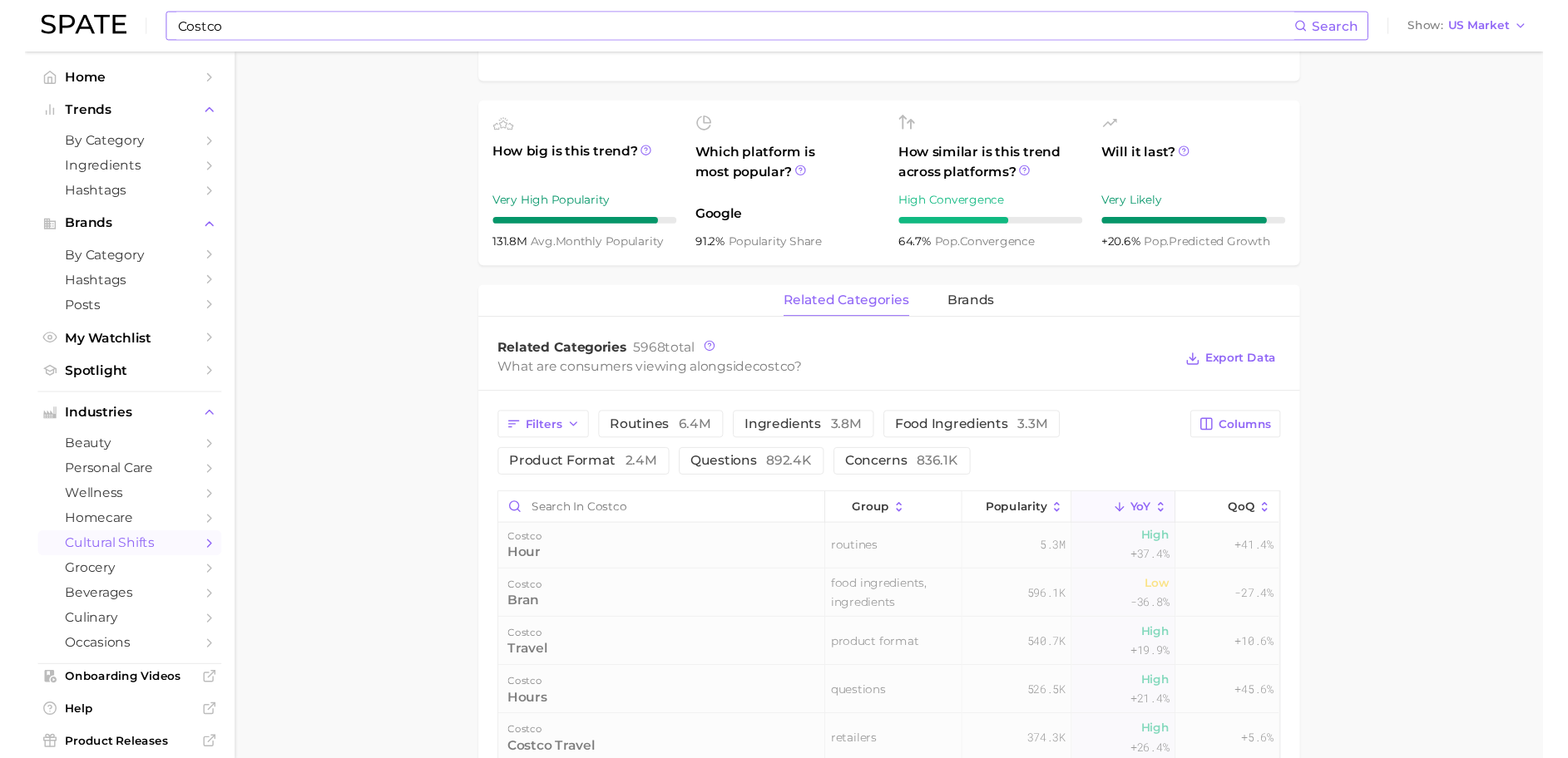
scroll to position [0, 0]
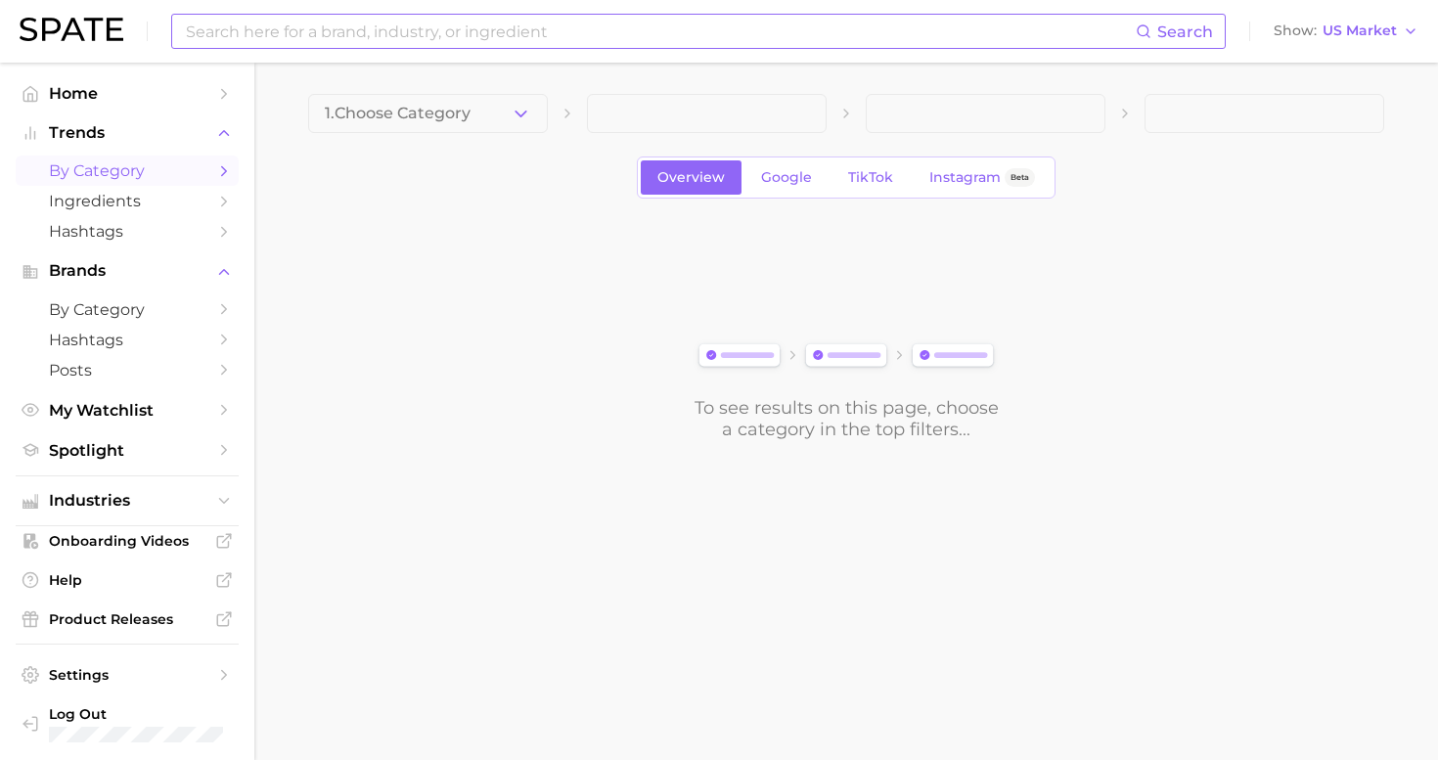
click at [867, 33] on input at bounding box center [660, 31] width 952 height 33
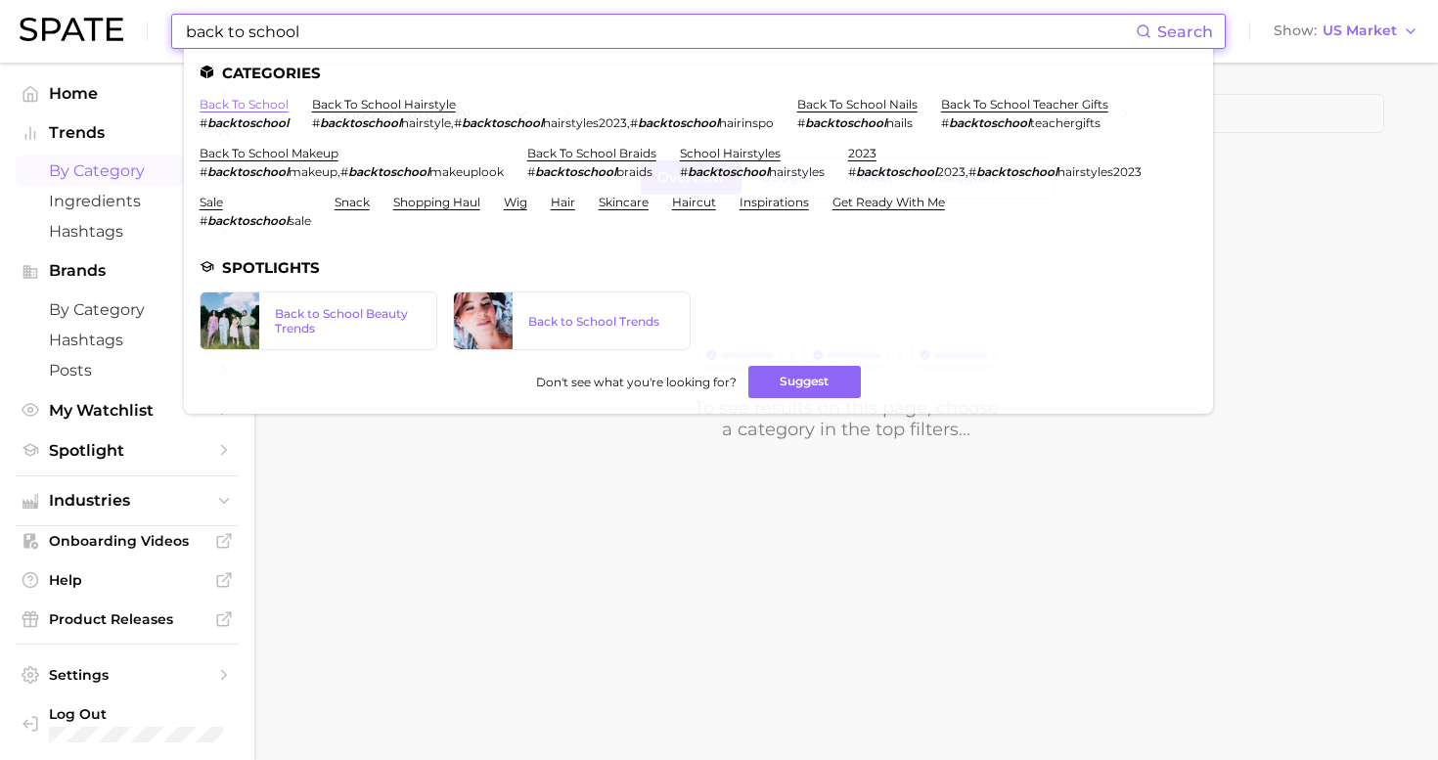
type input "back to school"
click at [252, 102] on link "back to school" at bounding box center [244, 104] width 89 height 15
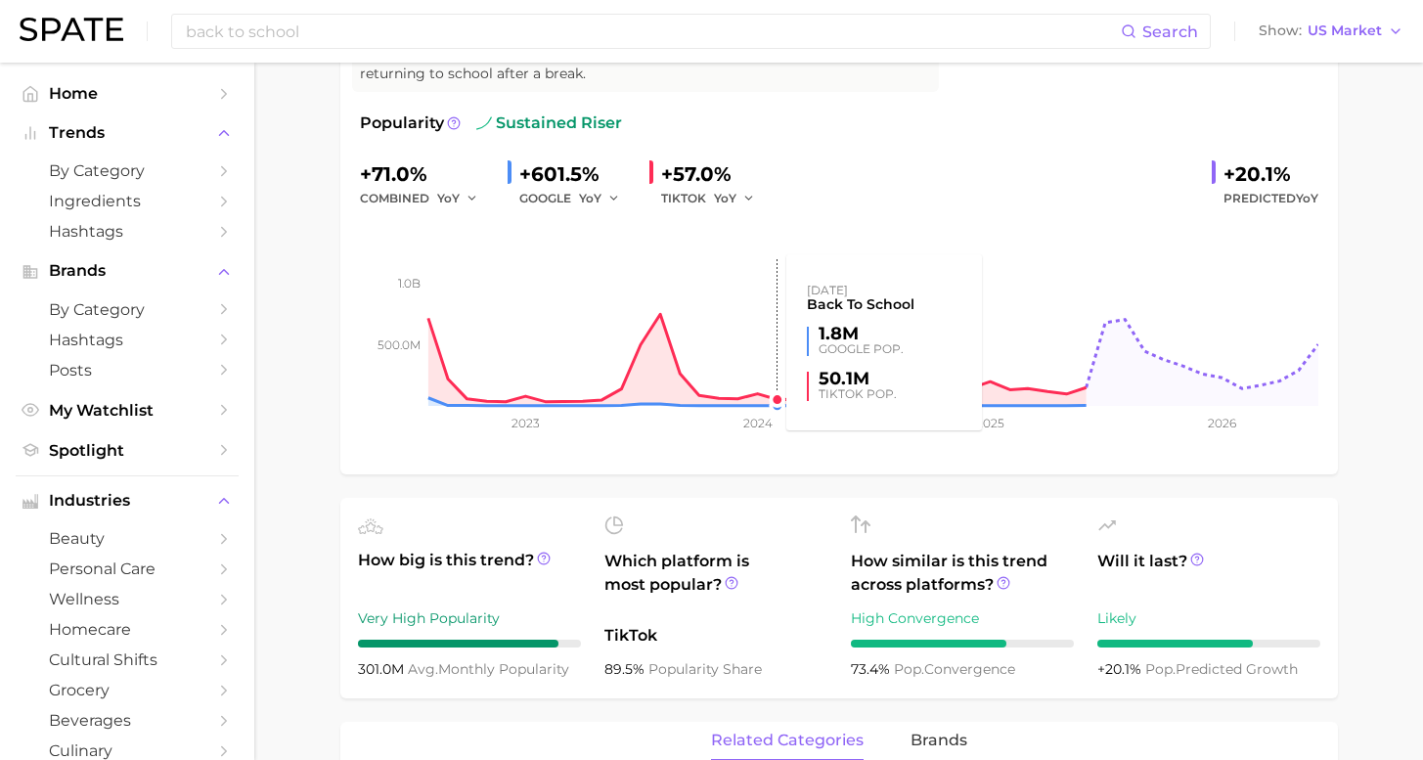
scroll to position [284, 0]
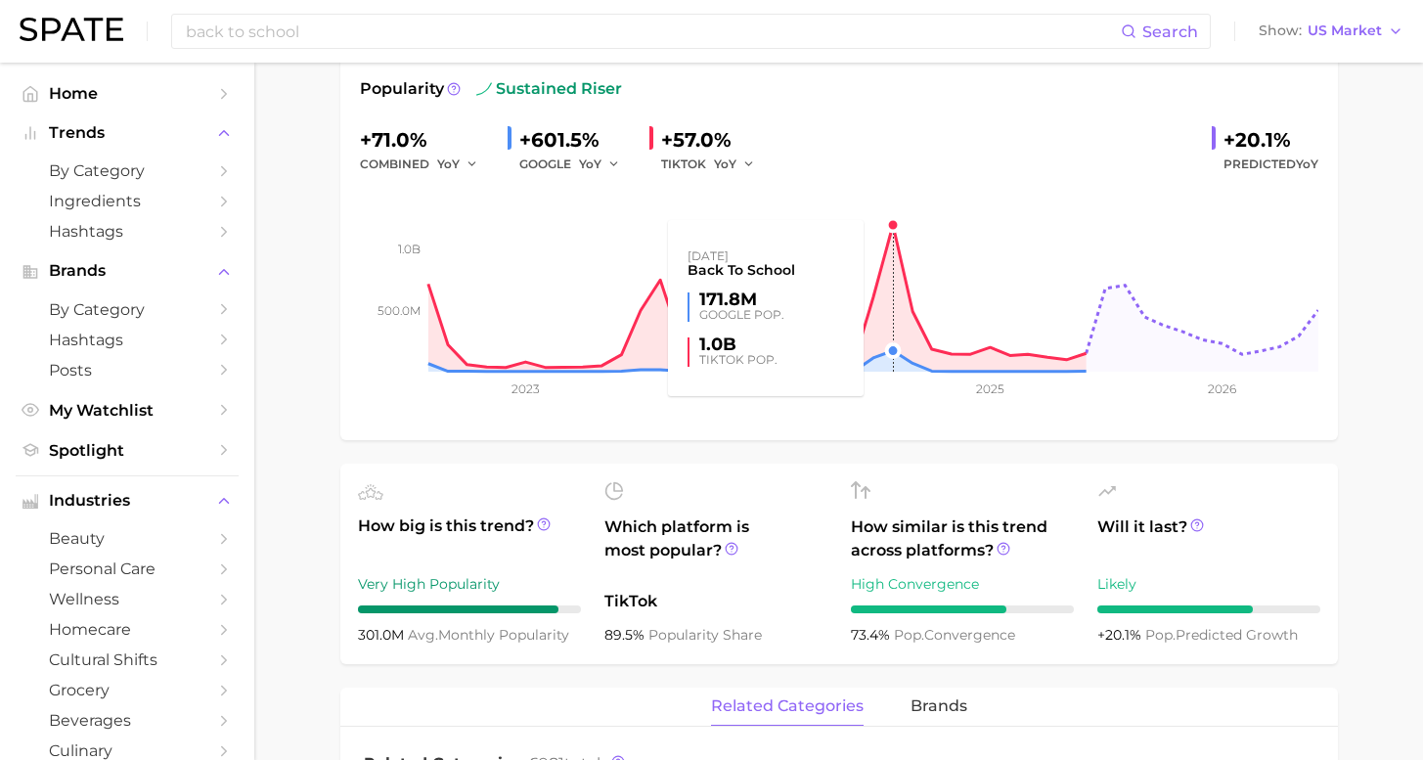
click at [891, 357] on rect at bounding box center [839, 274] width 959 height 196
click at [889, 350] on rect at bounding box center [839, 274] width 959 height 196
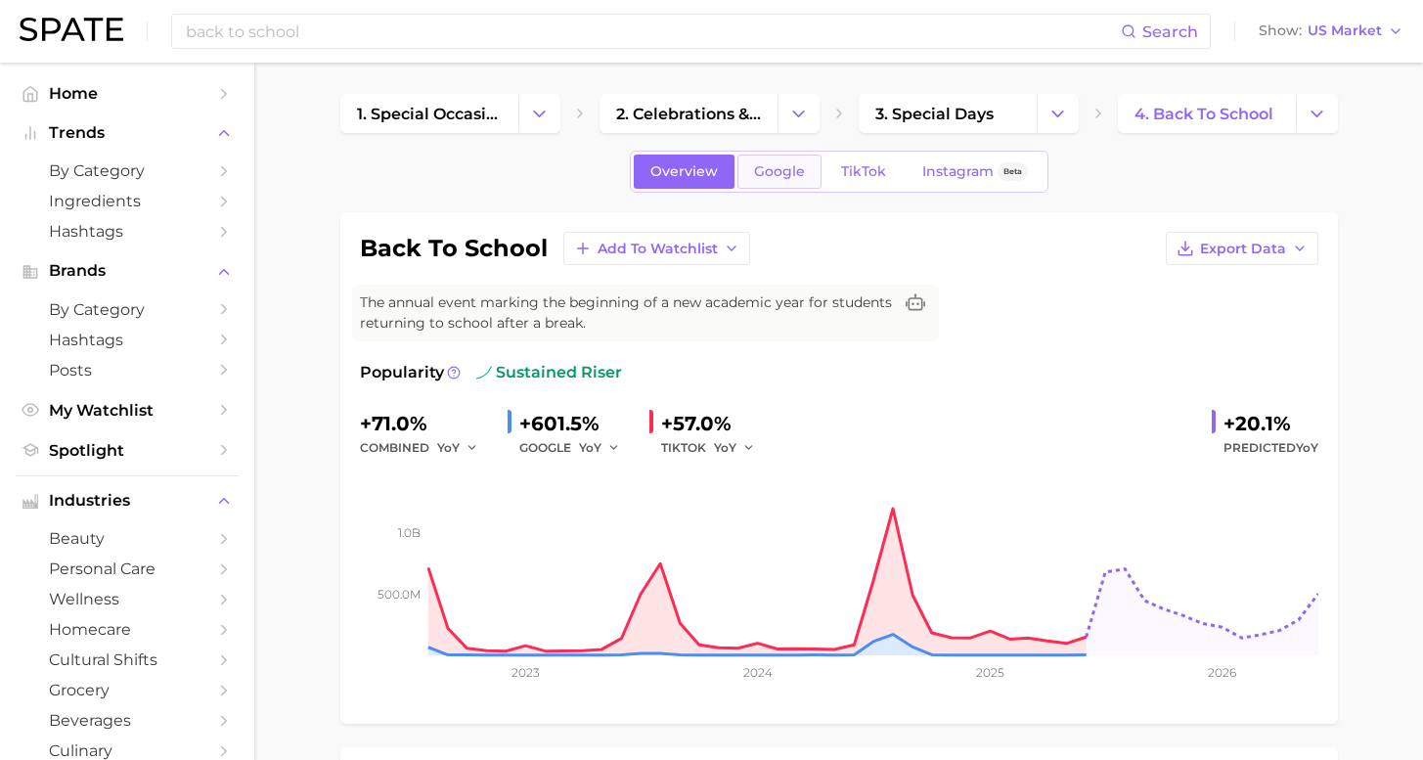
click at [783, 168] on span "Google" at bounding box center [779, 171] width 51 height 17
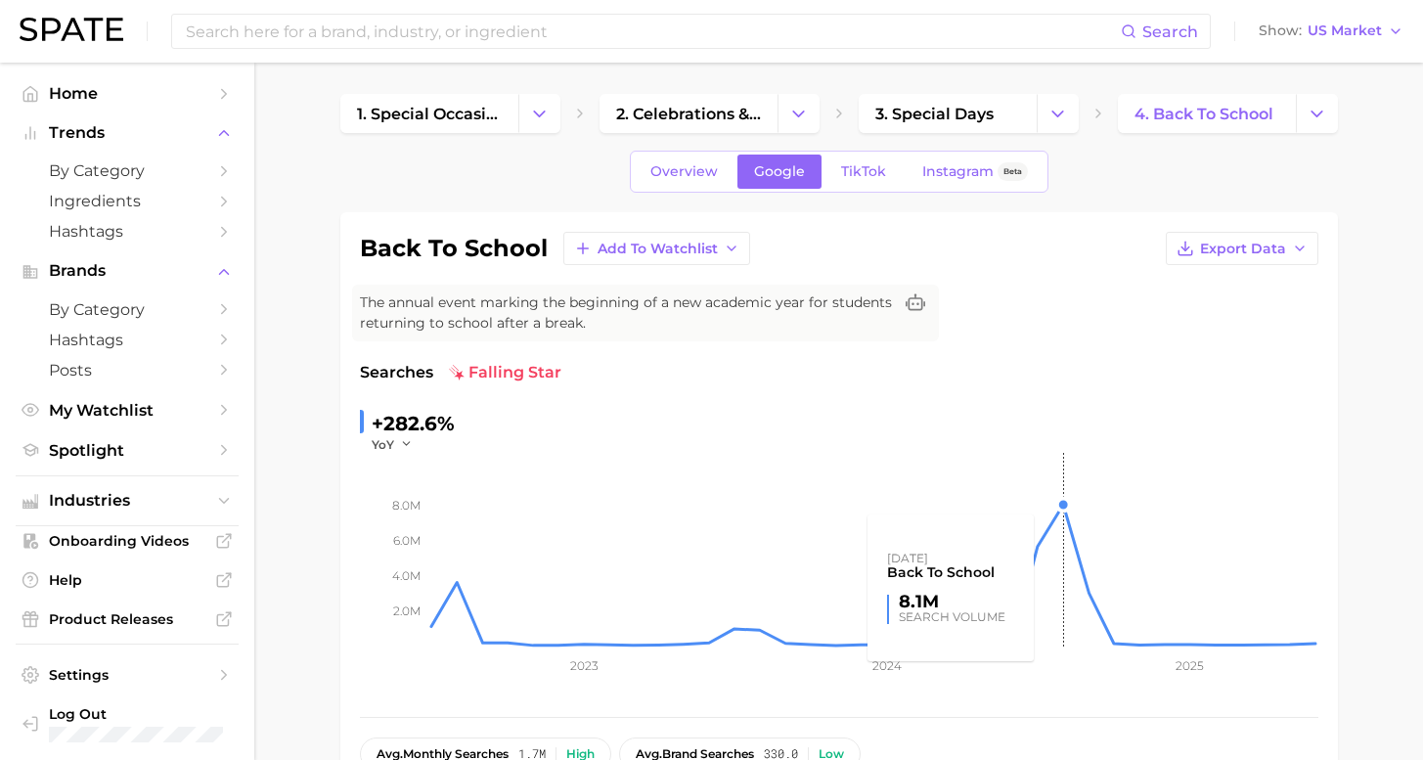
click at [1072, 498] on rect at bounding box center [873, 551] width 890 height 196
click at [1061, 510] on rect at bounding box center [873, 551] width 890 height 196
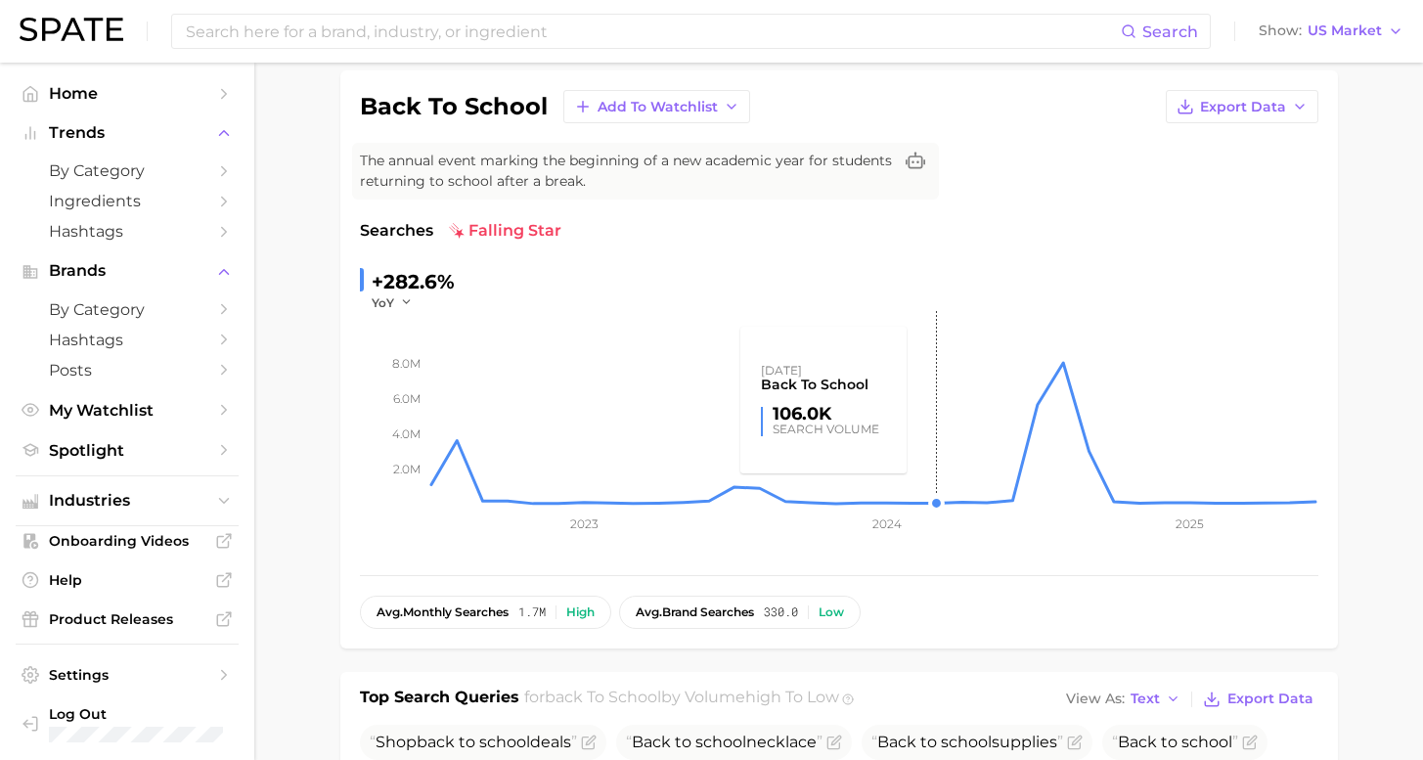
scroll to position [107, 0]
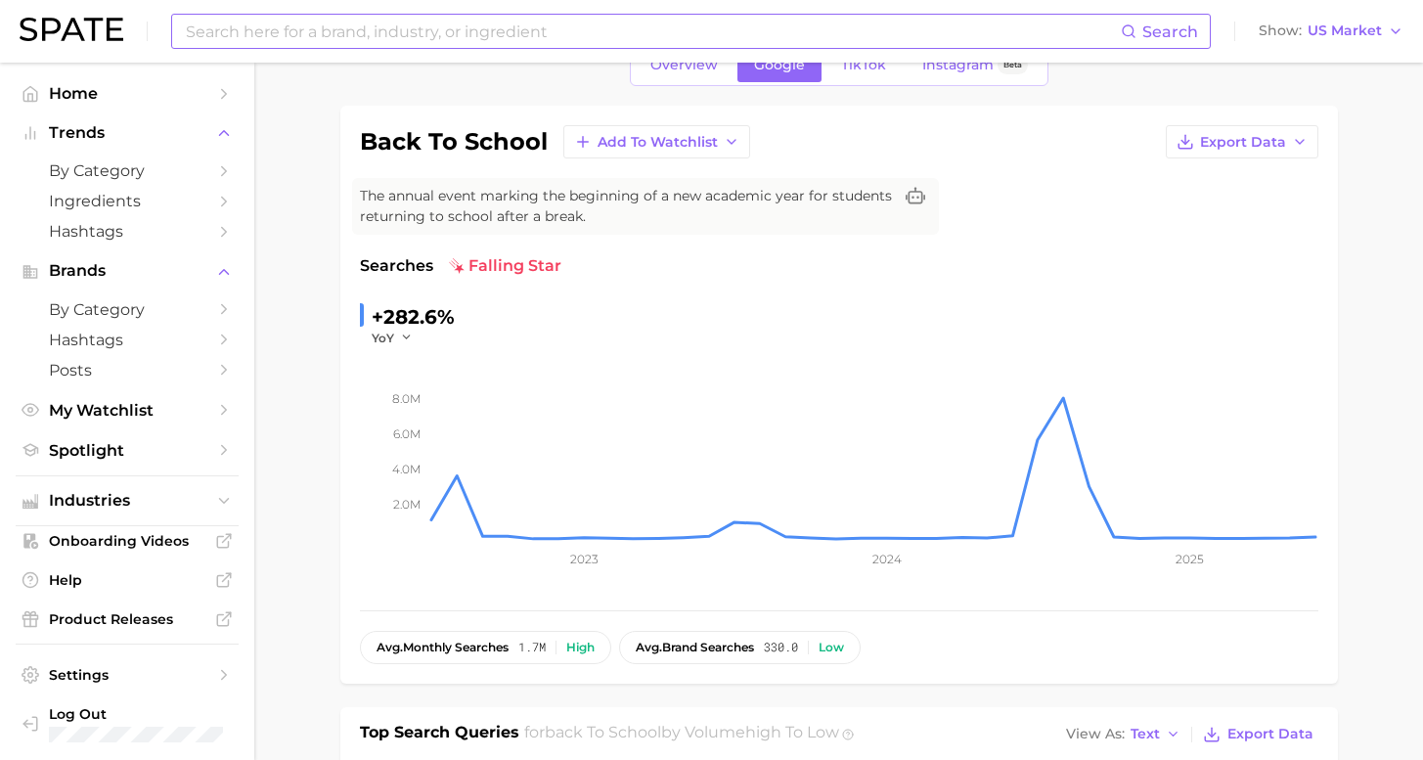
click at [502, 26] on input at bounding box center [652, 31] width 937 height 33
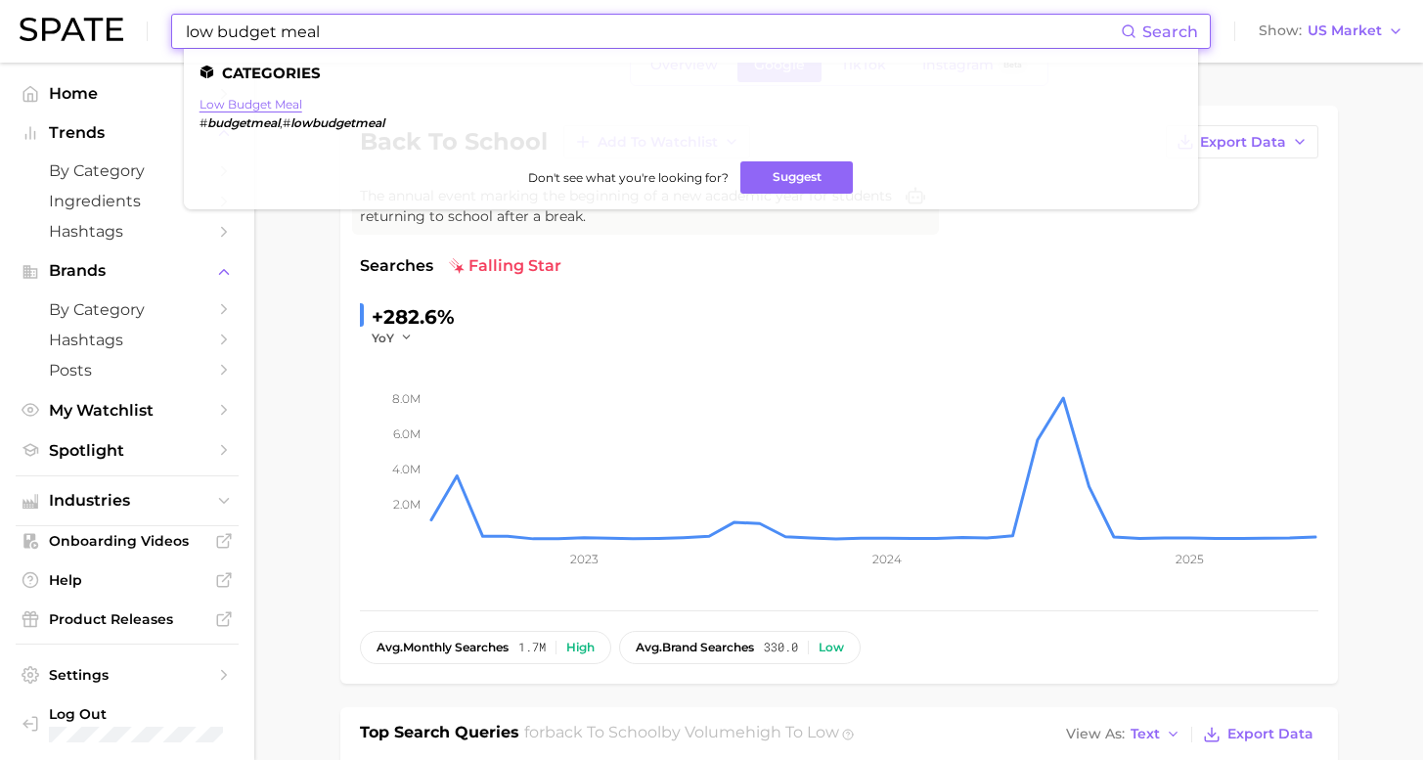
type input "low budget meal"
click at [271, 97] on link "low budget meal" at bounding box center [251, 104] width 103 height 15
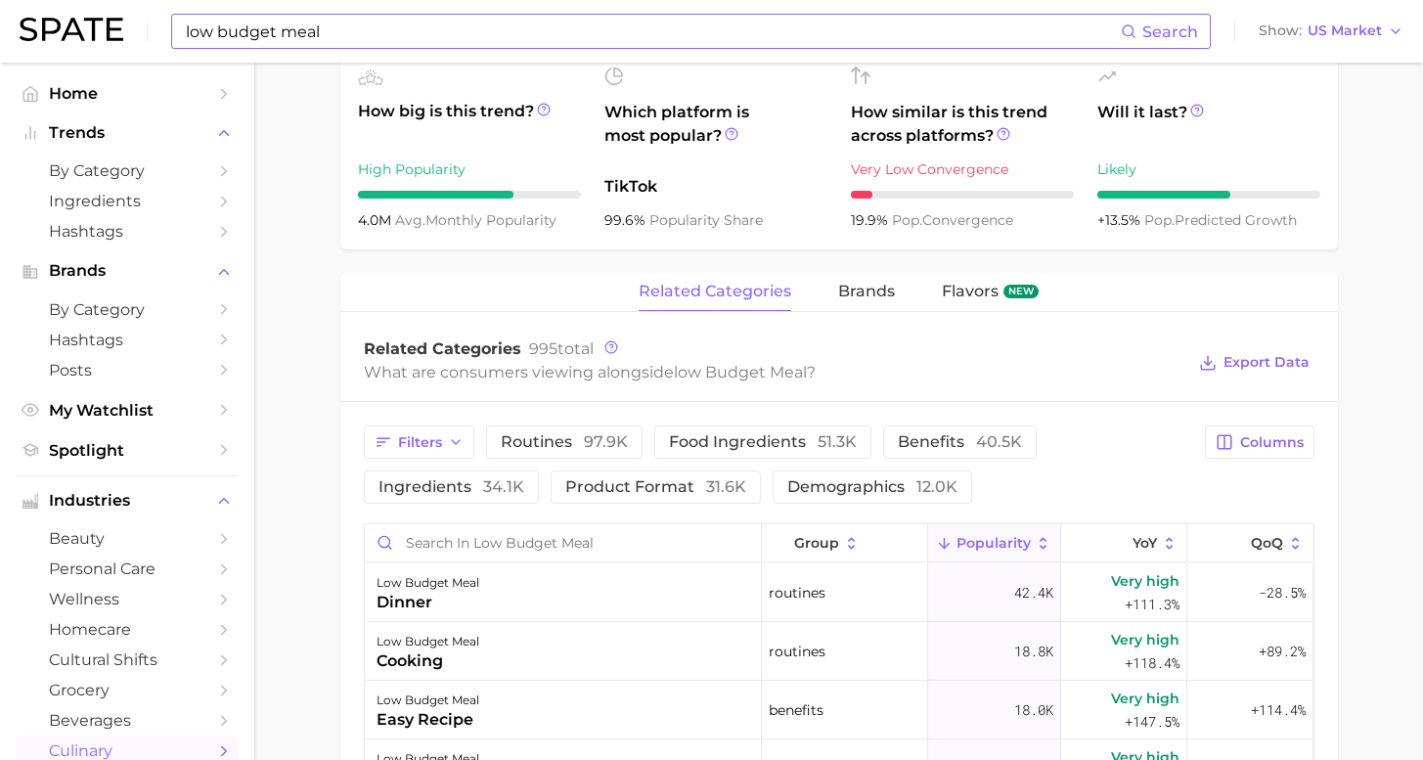
scroll to position [242, 0]
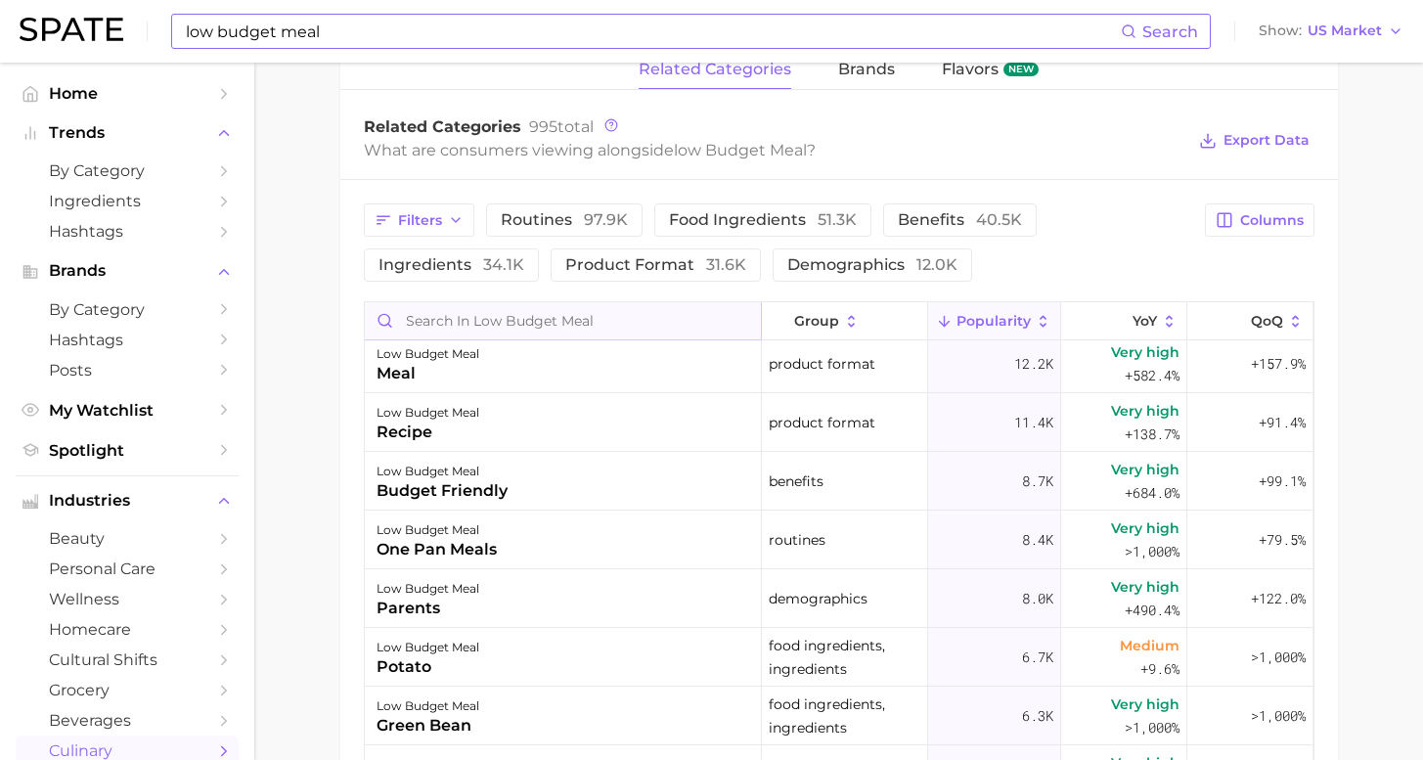
click at [500, 321] on input "Search in low budget meal" at bounding box center [563, 320] width 396 height 37
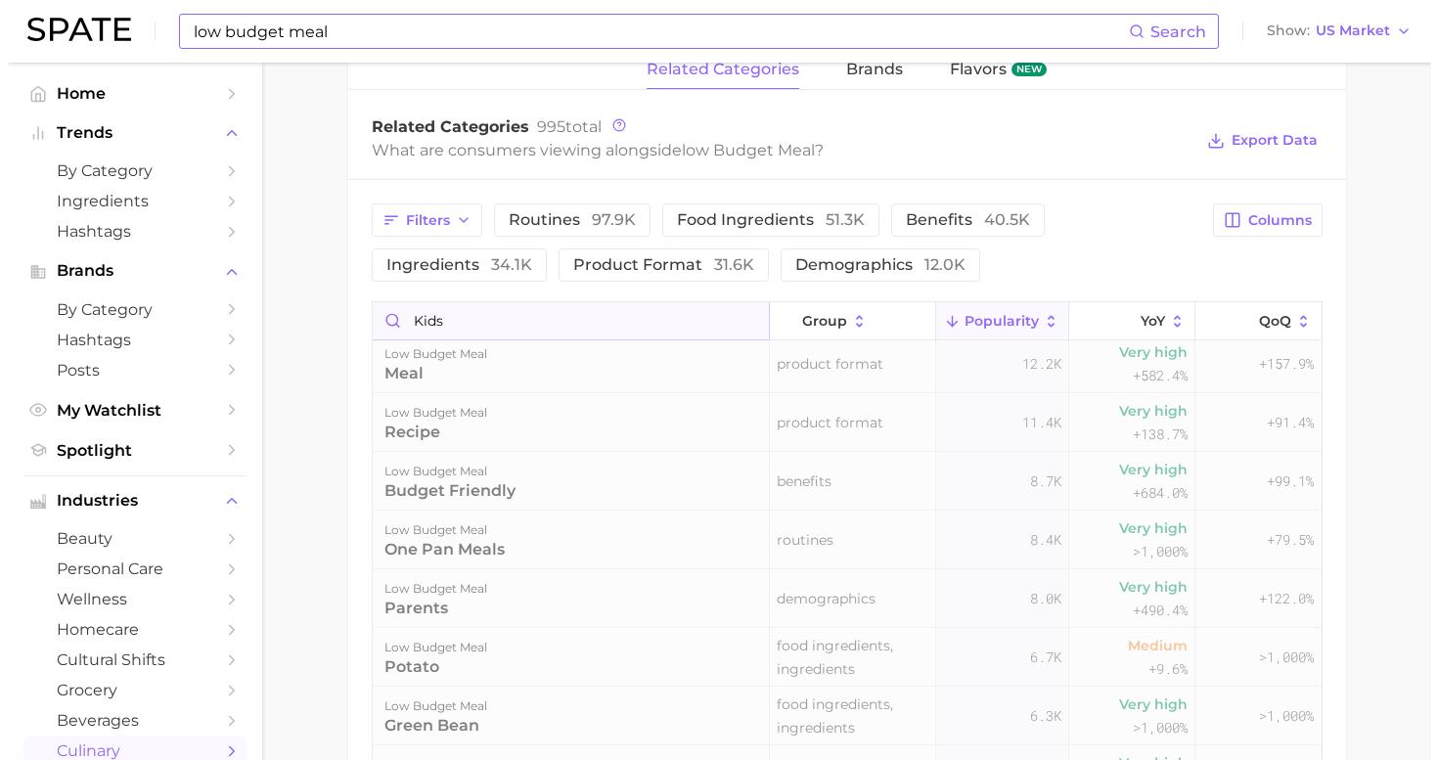
scroll to position [0, 0]
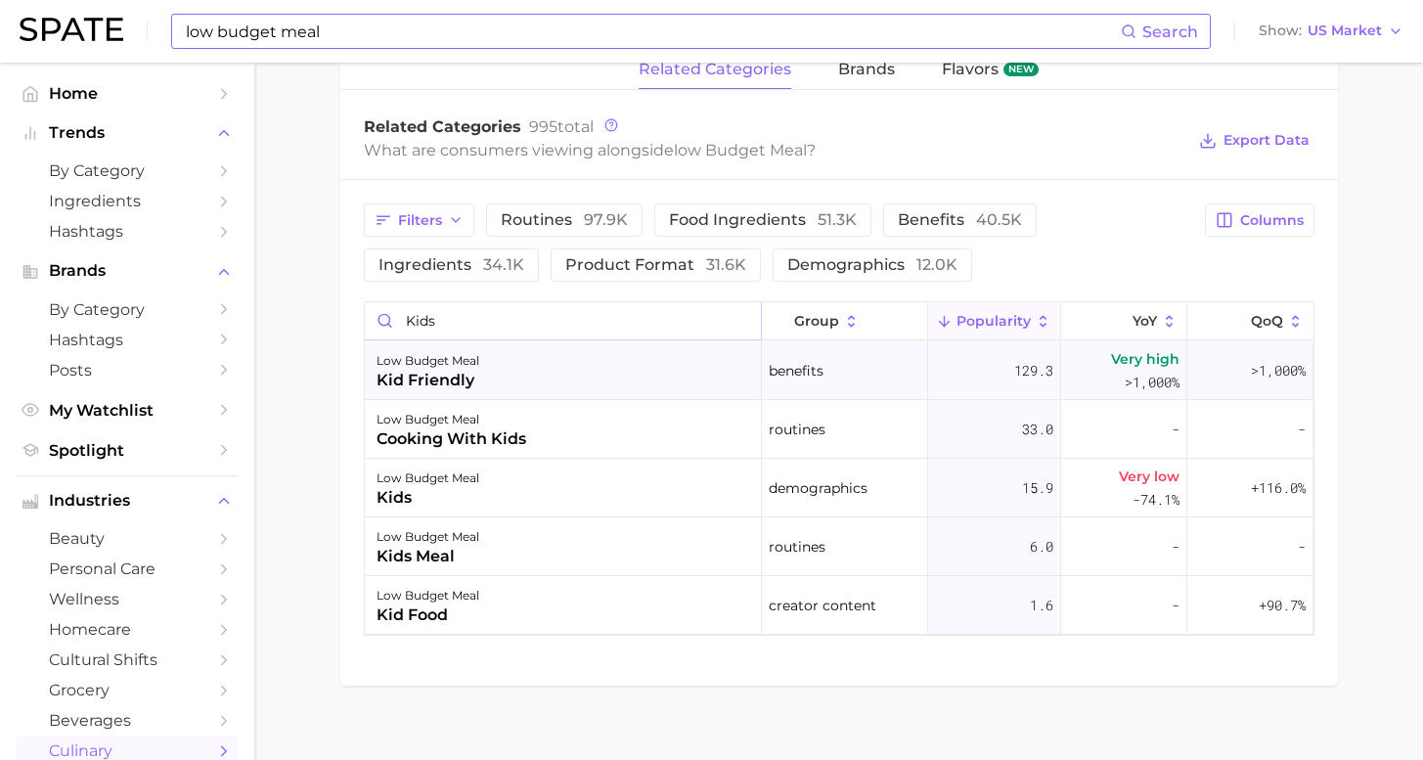
type input "kids"
click at [553, 377] on div "low budget meal kid friendly" at bounding box center [563, 370] width 397 height 59
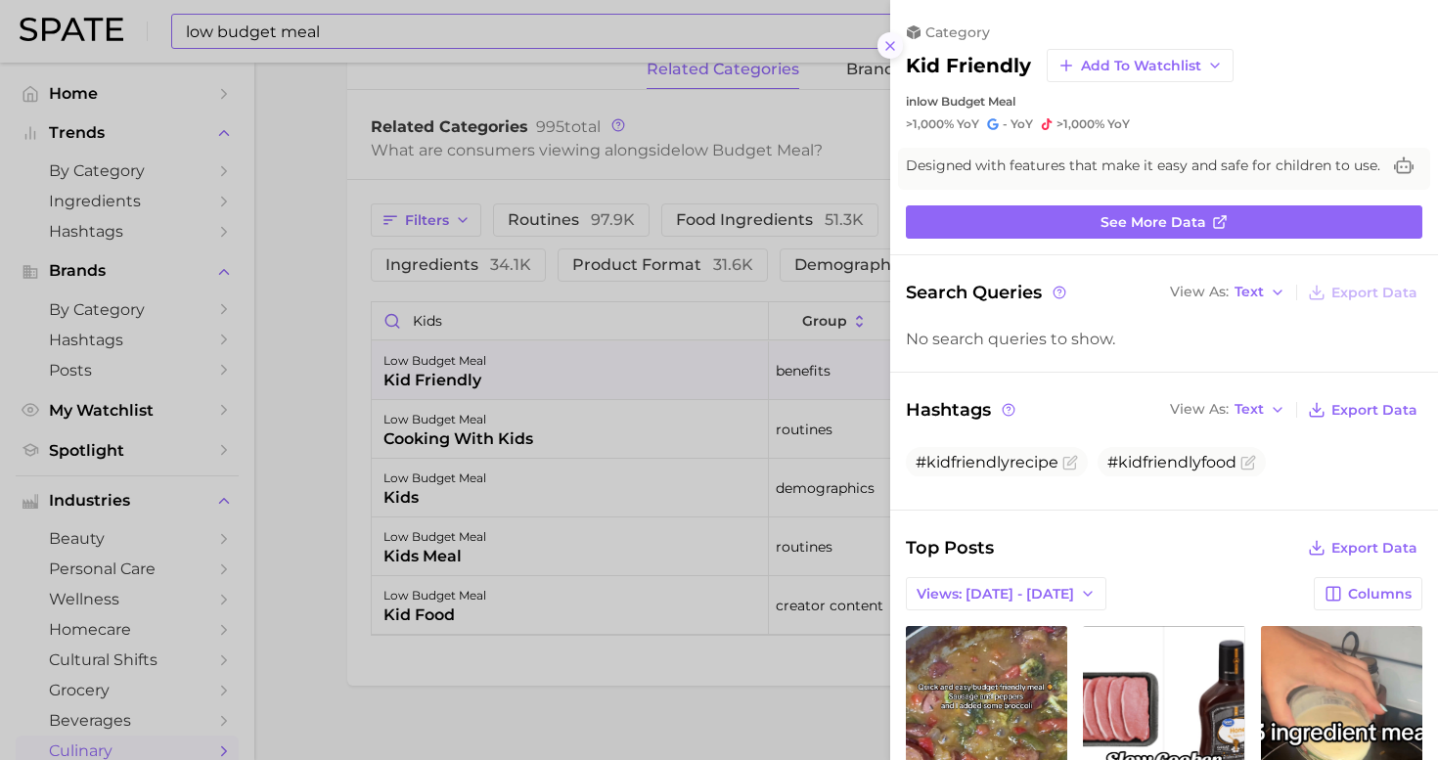
click at [899, 37] on button at bounding box center [891, 45] width 26 height 26
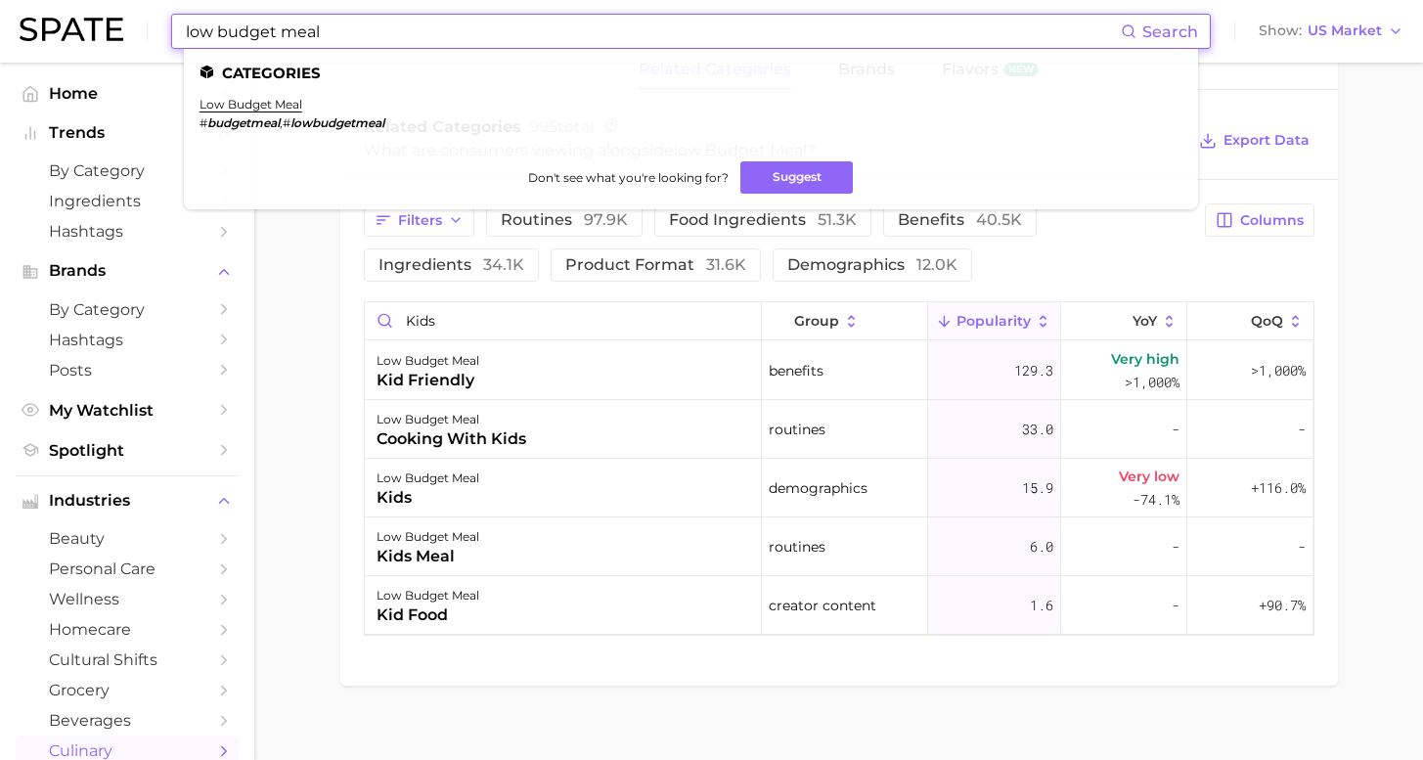
click at [367, 31] on input "low budget meal" at bounding box center [652, 31] width 937 height 33
drag, startPoint x: 323, startPoint y: 24, endPoint x: 58, endPoint y: 13, distance: 265.4
click at [58, 13] on div "low budget meal Search Categories low budget meal # budgetmeal , # lowbudgetmea…" at bounding box center [712, 31] width 1384 height 63
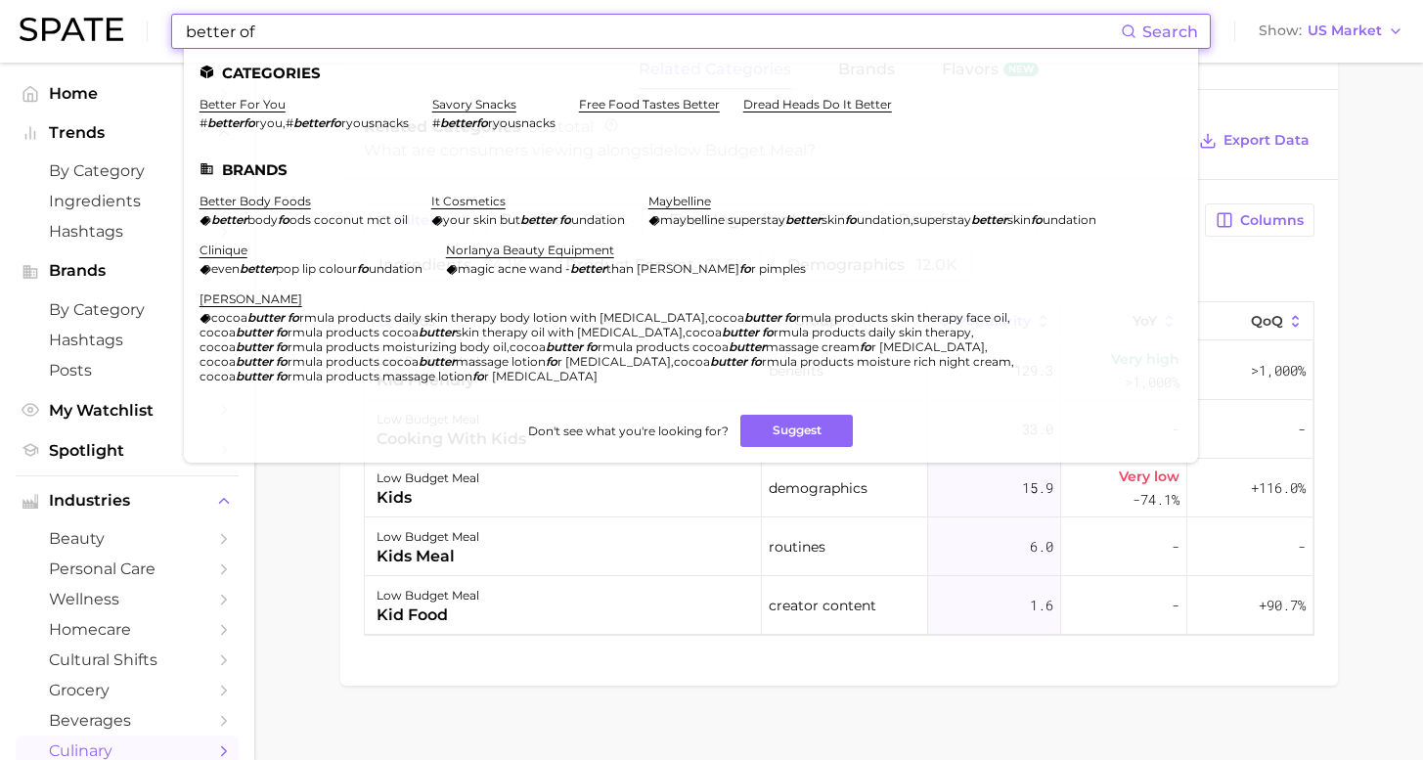
drag, startPoint x: 68, startPoint y: 12, endPoint x: 313, endPoint y: 37, distance: 245.9
click at [313, 40] on input "better of" at bounding box center [652, 31] width 937 height 33
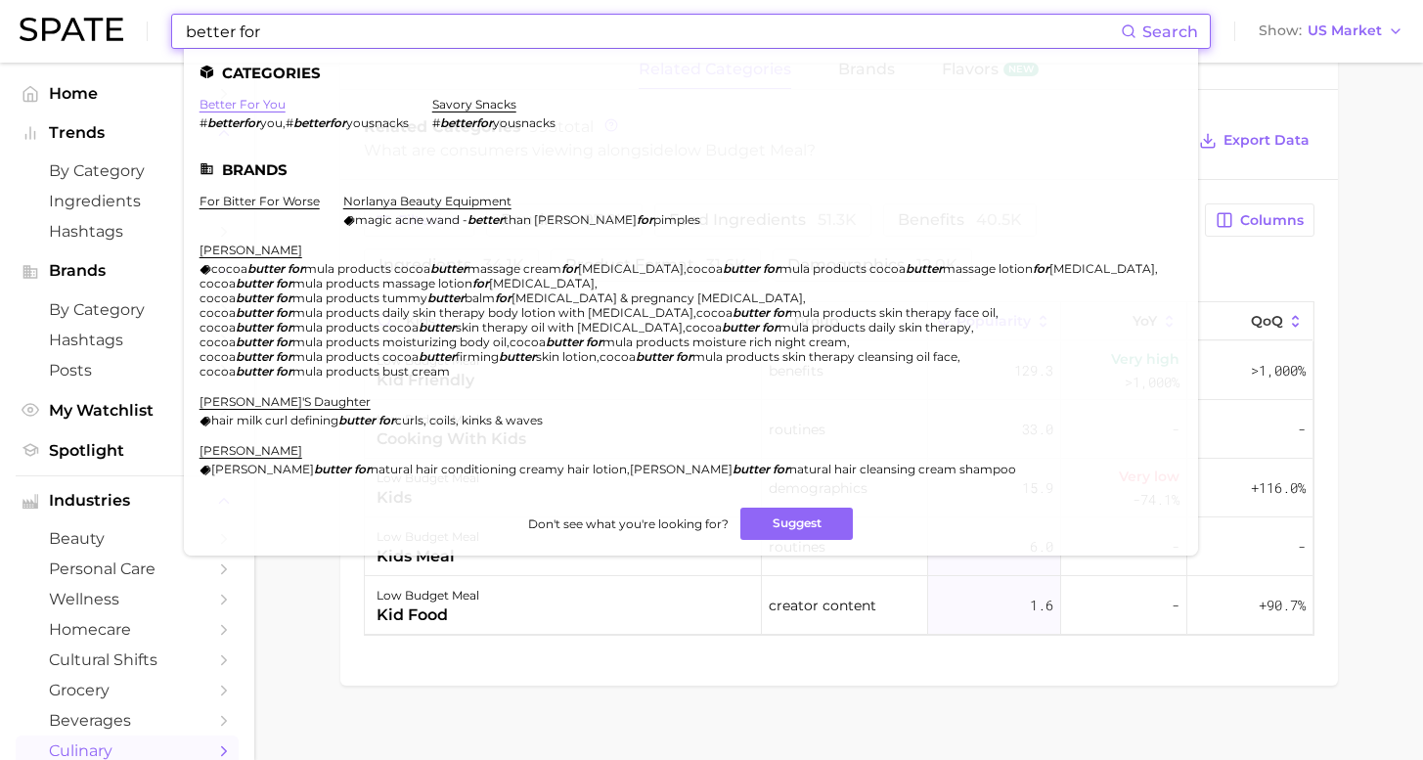
click at [232, 102] on link "better for you" at bounding box center [243, 104] width 86 height 15
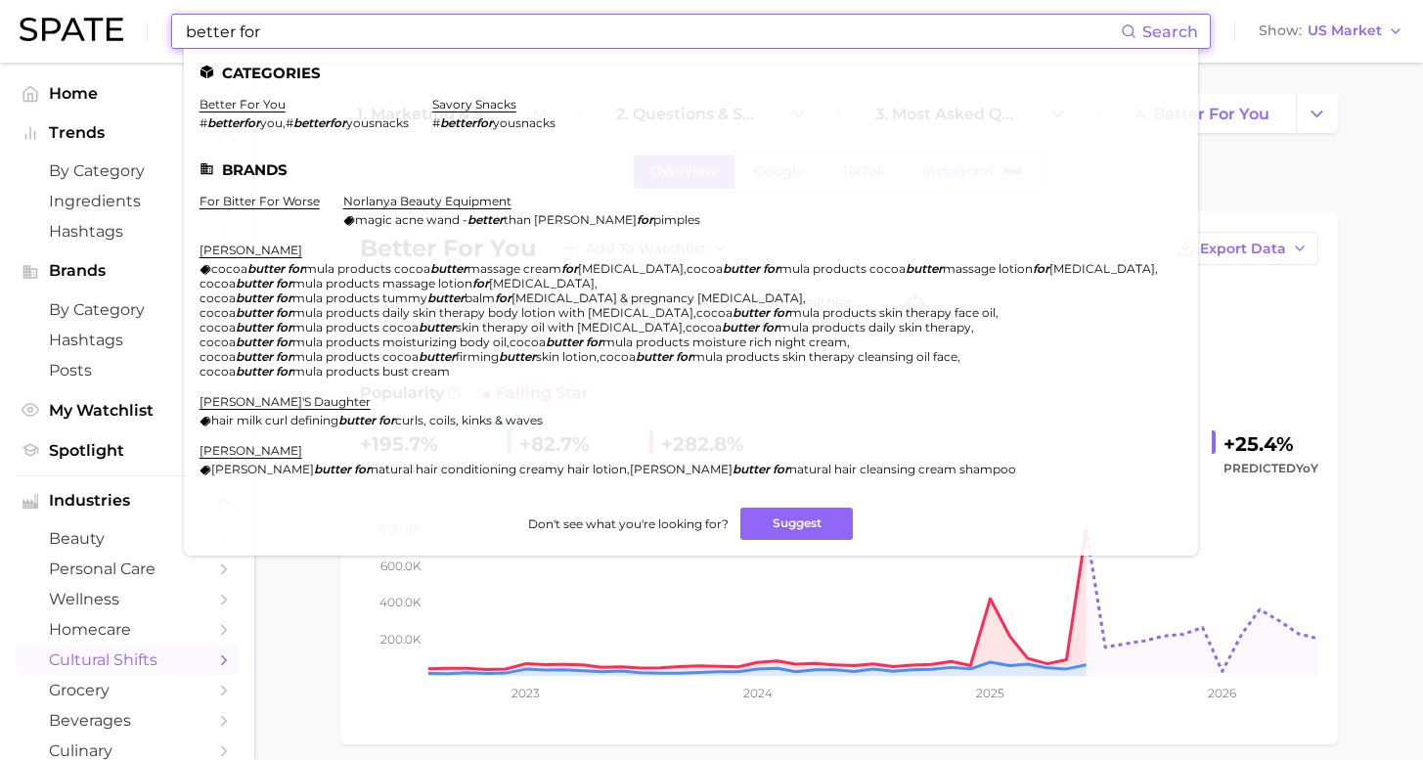
drag, startPoint x: 274, startPoint y: 30, endPoint x: 81, endPoint y: 31, distance: 192.7
click at [81, 31] on div "better for Search Categories better for you # betterfor you , # betterfor yousn…" at bounding box center [712, 31] width 1384 height 63
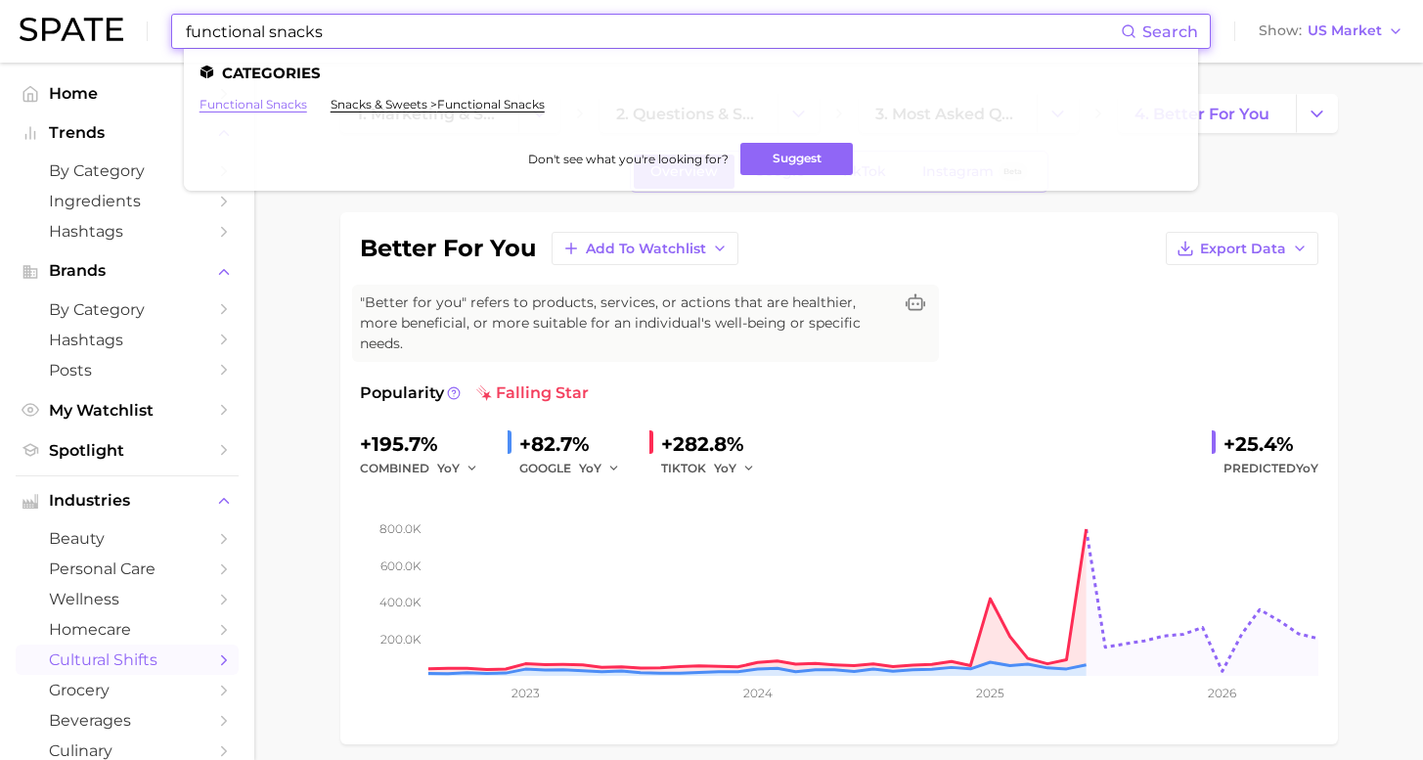
type input "functional snacks"
click at [268, 106] on link "functional snacks" at bounding box center [254, 104] width 108 height 15
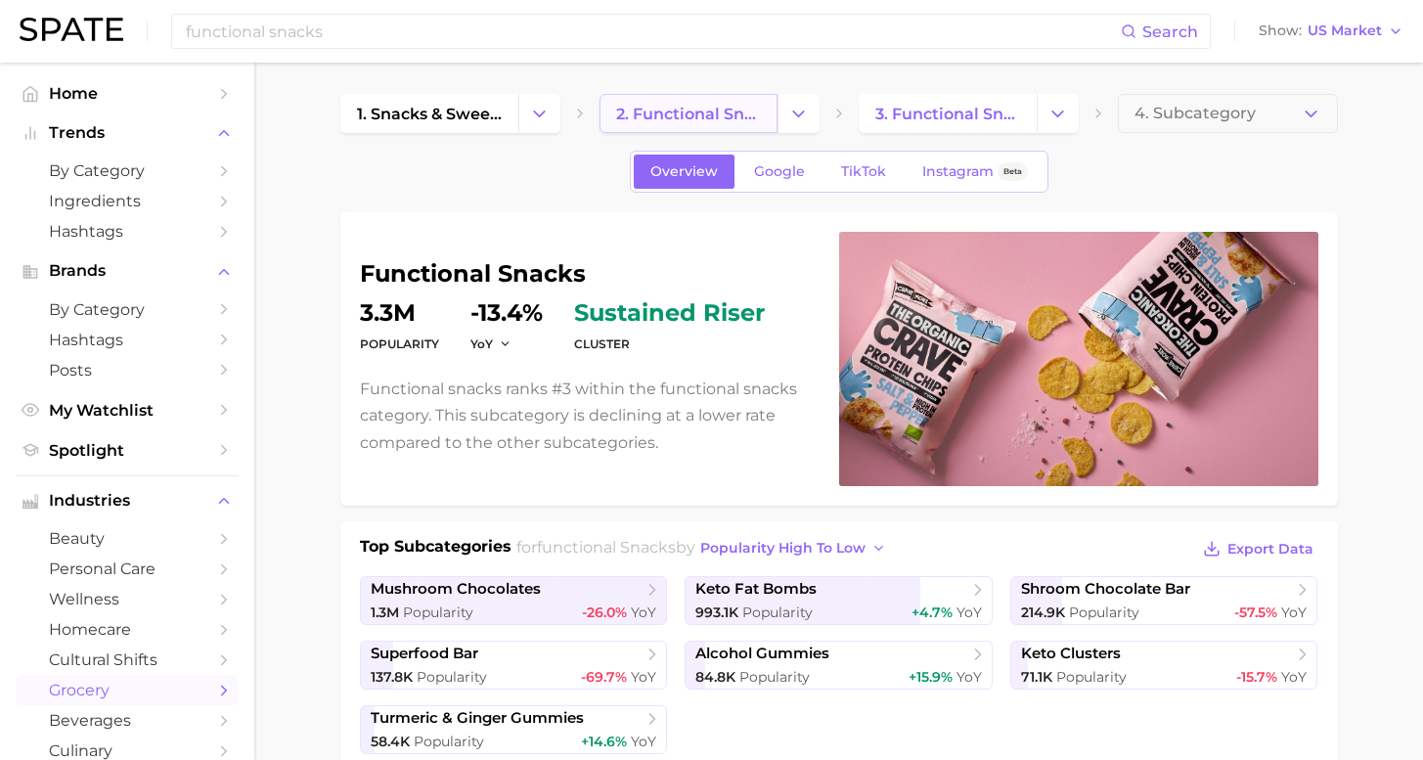
click at [689, 109] on span "2. functional snacks" at bounding box center [688, 114] width 145 height 19
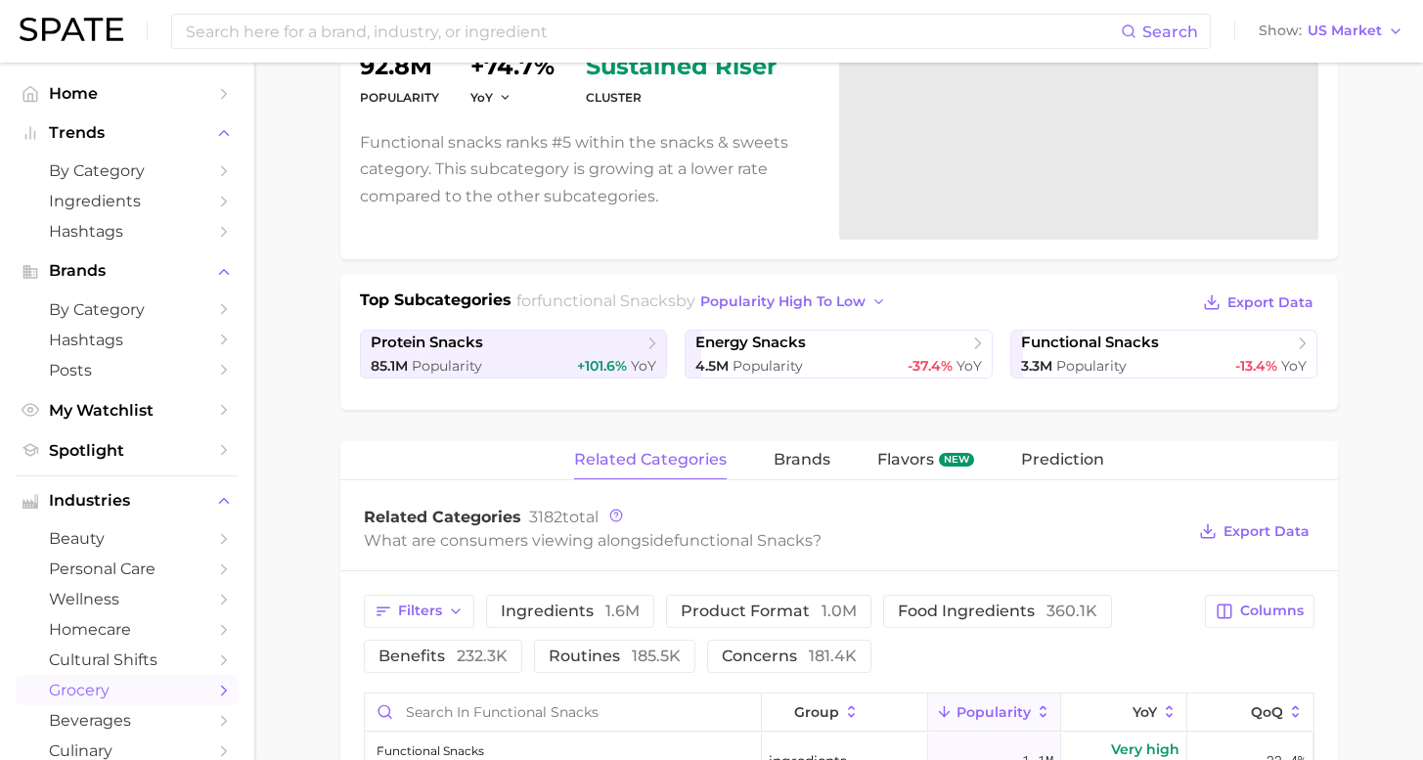
scroll to position [263, 0]
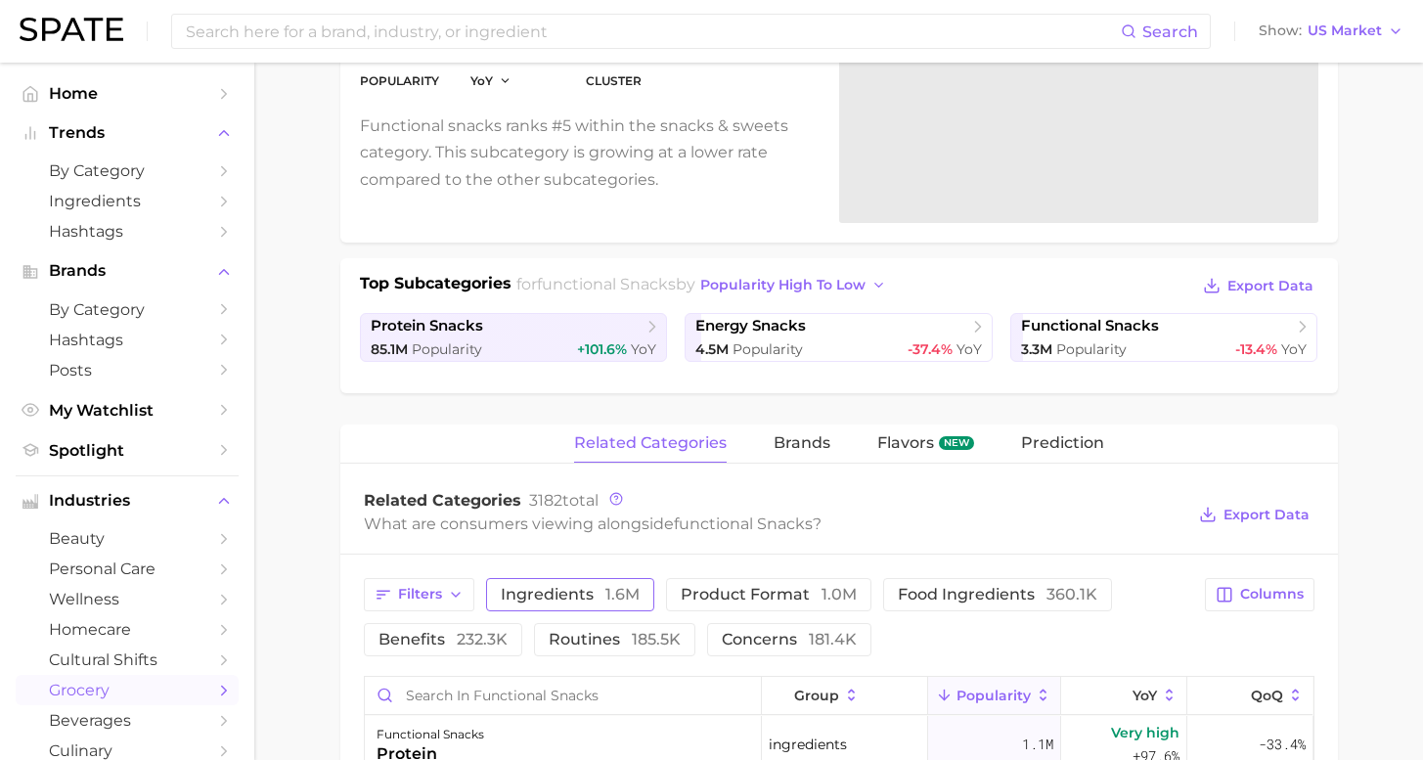
click at [555, 603] on button "ingredients 1.6m" at bounding box center [570, 594] width 168 height 33
click at [925, 590] on span "food ingredients 360.1k" at bounding box center [1025, 595] width 200 height 16
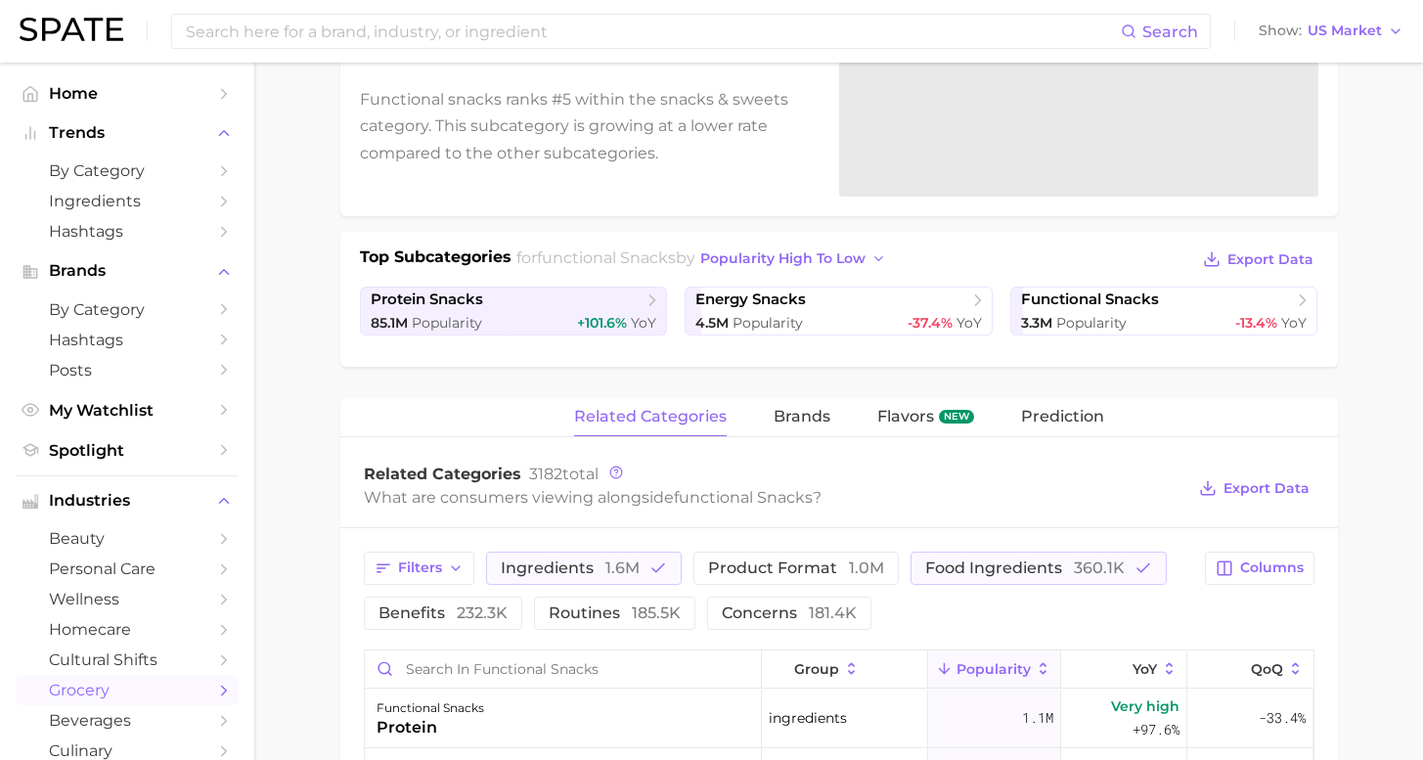
scroll to position [483, 0]
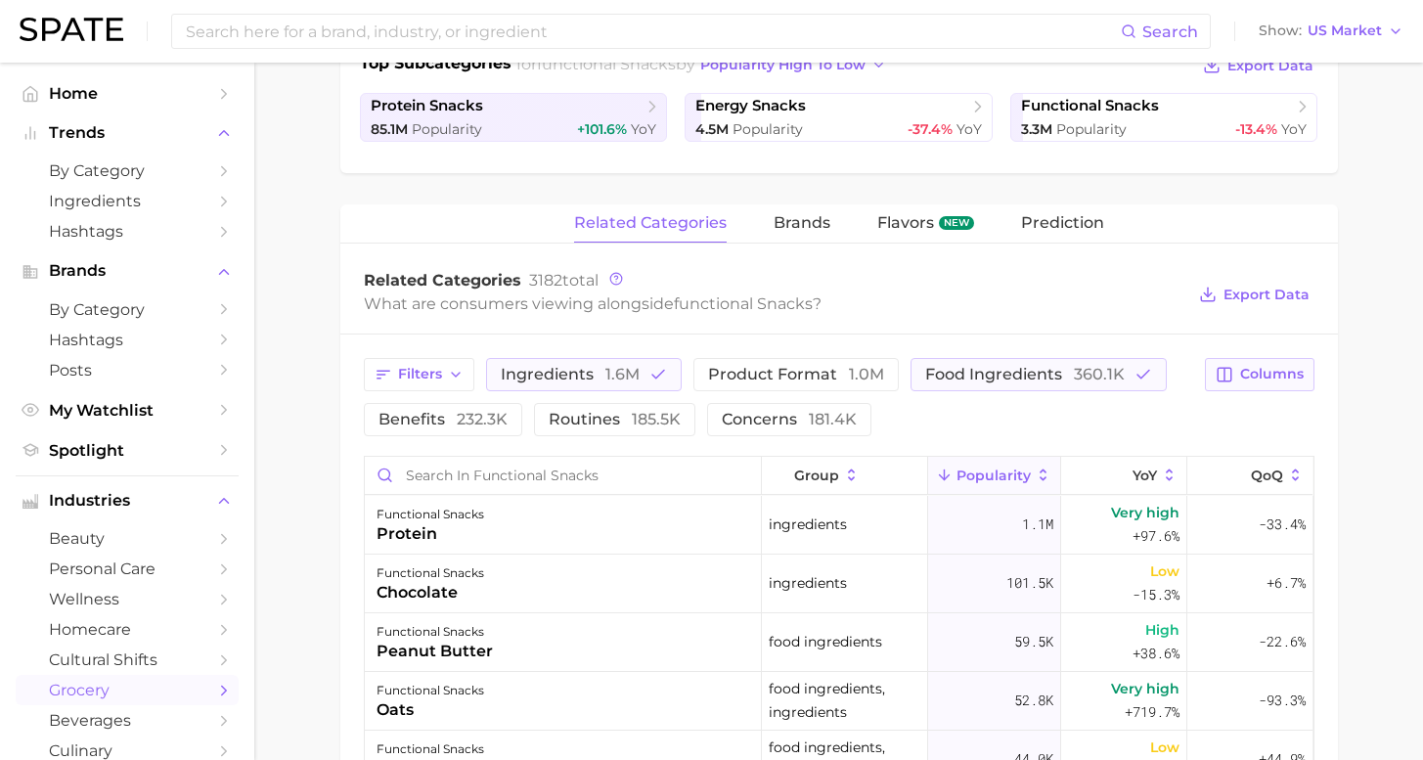
click at [1278, 377] on span "Columns" at bounding box center [1272, 374] width 64 height 17
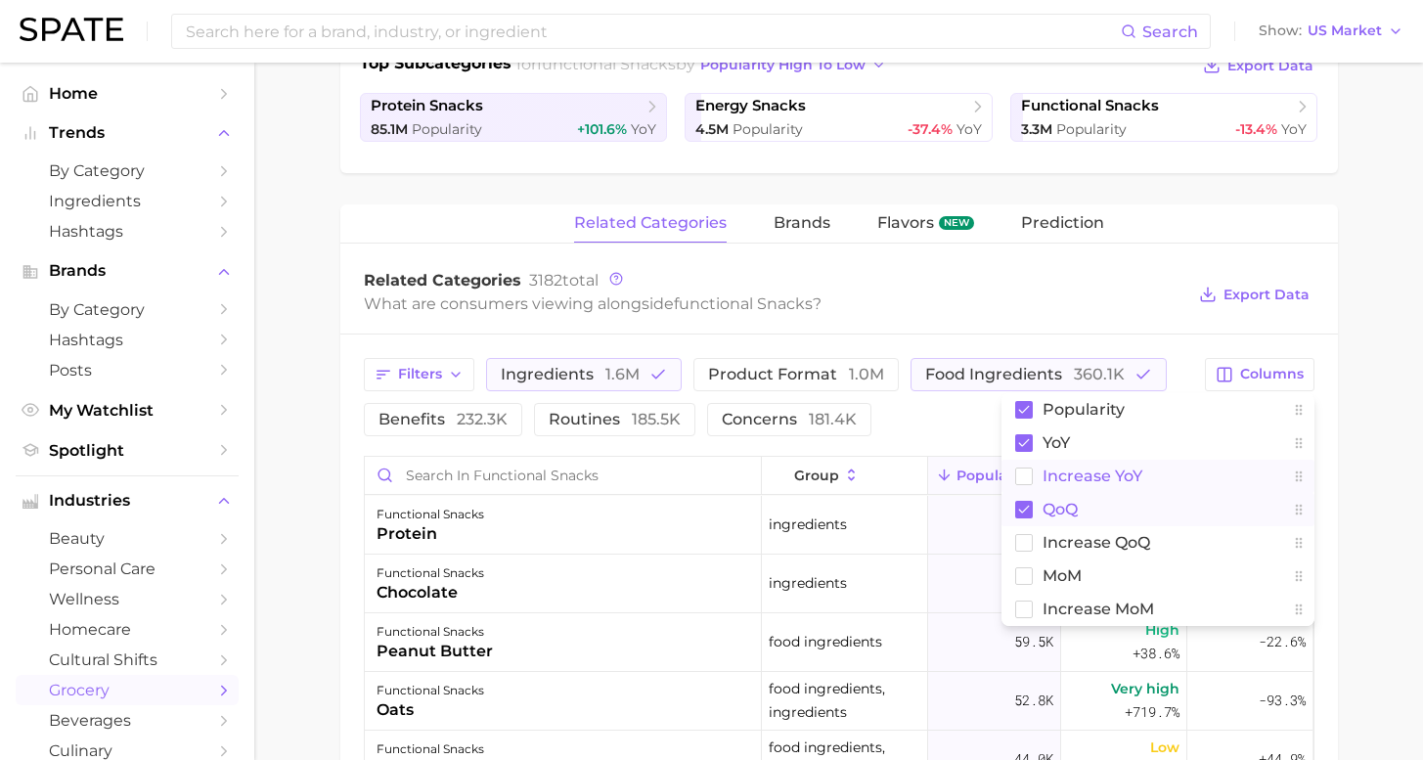
click at [1058, 469] on span "Increase YoY" at bounding box center [1093, 476] width 100 height 17
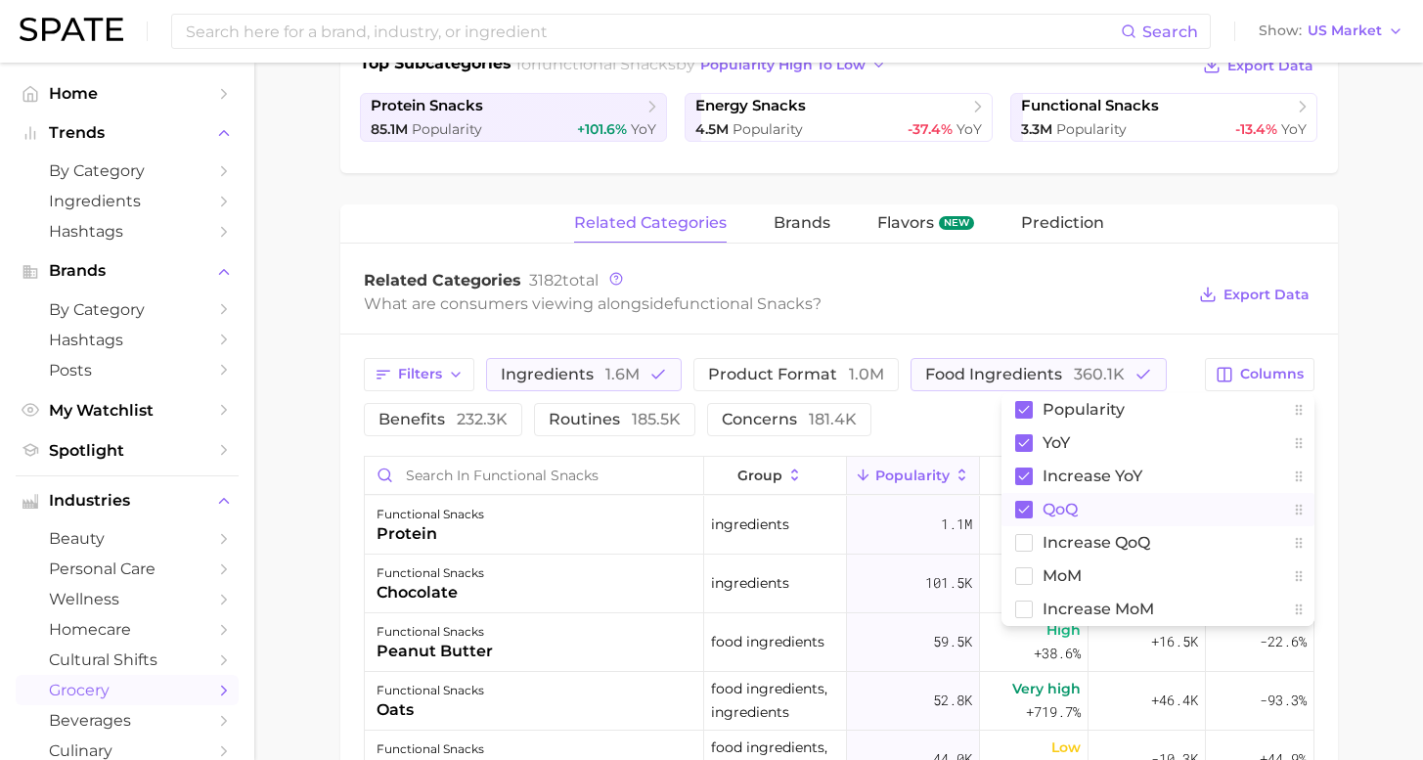
drag, startPoint x: 1061, startPoint y: 501, endPoint x: 1204, endPoint y: 496, distance: 142.9
click at [1061, 501] on span "QoQ" at bounding box center [1060, 509] width 35 height 17
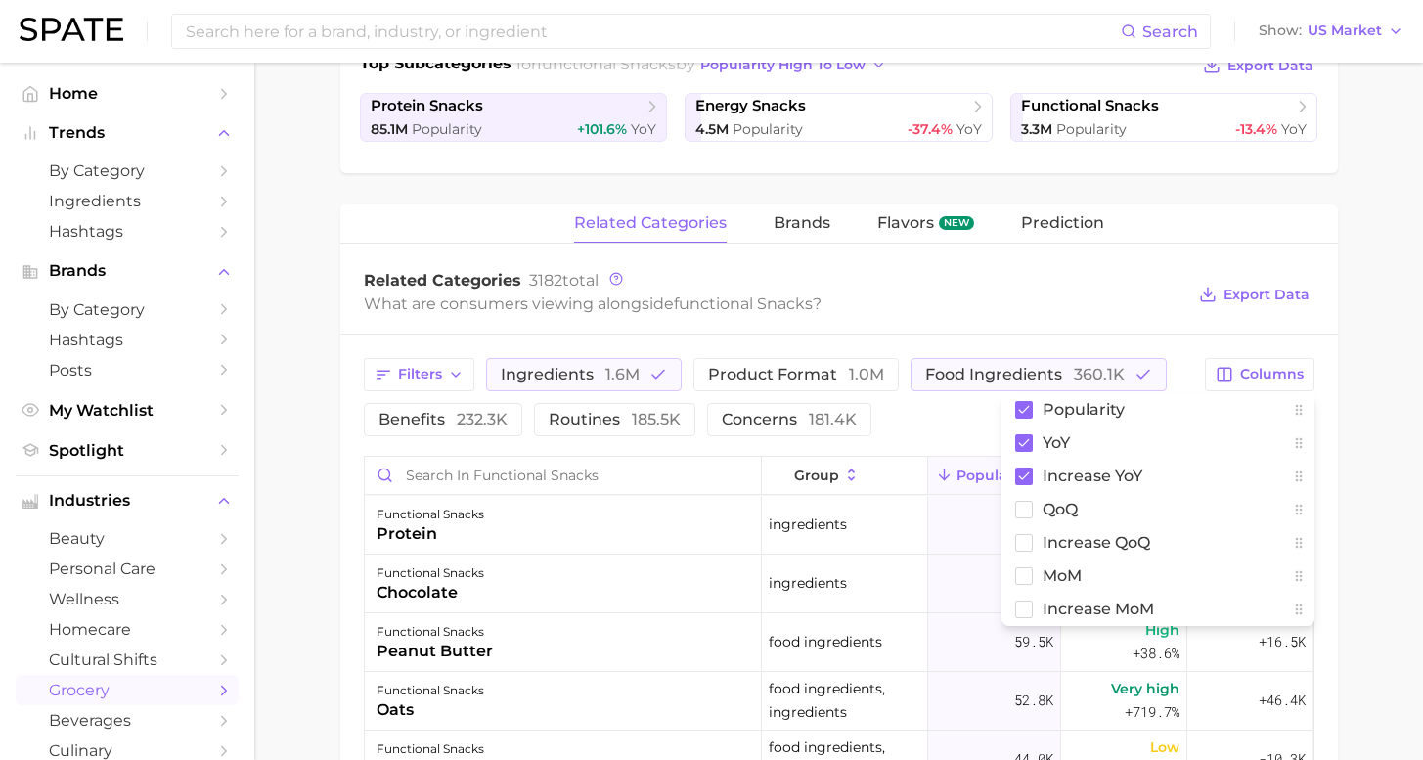
click at [1371, 494] on main "1. snacks & sweets 2. functional snacks 3. Subcategory Overview Google TikTok I…" at bounding box center [838, 458] width 1169 height 1758
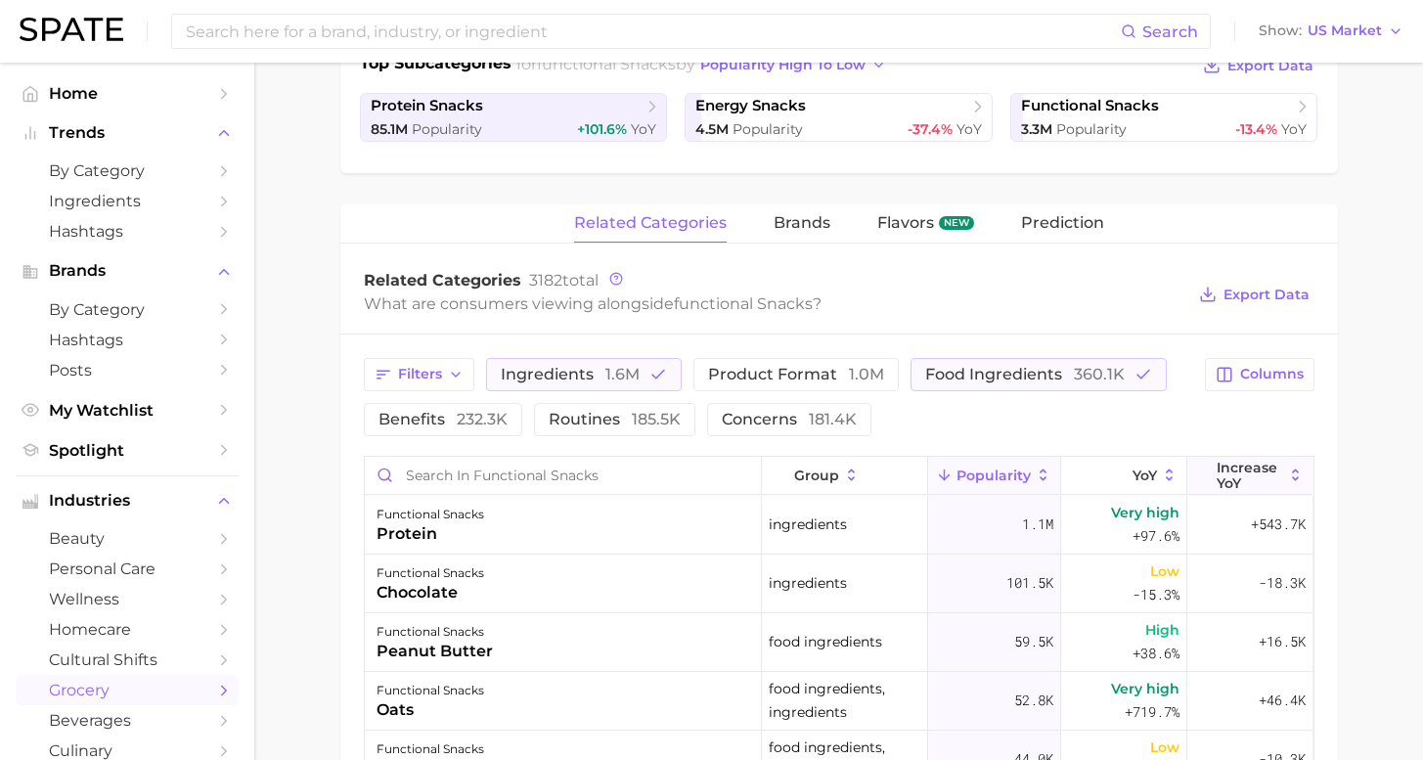
click at [1240, 478] on span "Increase YoY" at bounding box center [1250, 475] width 67 height 31
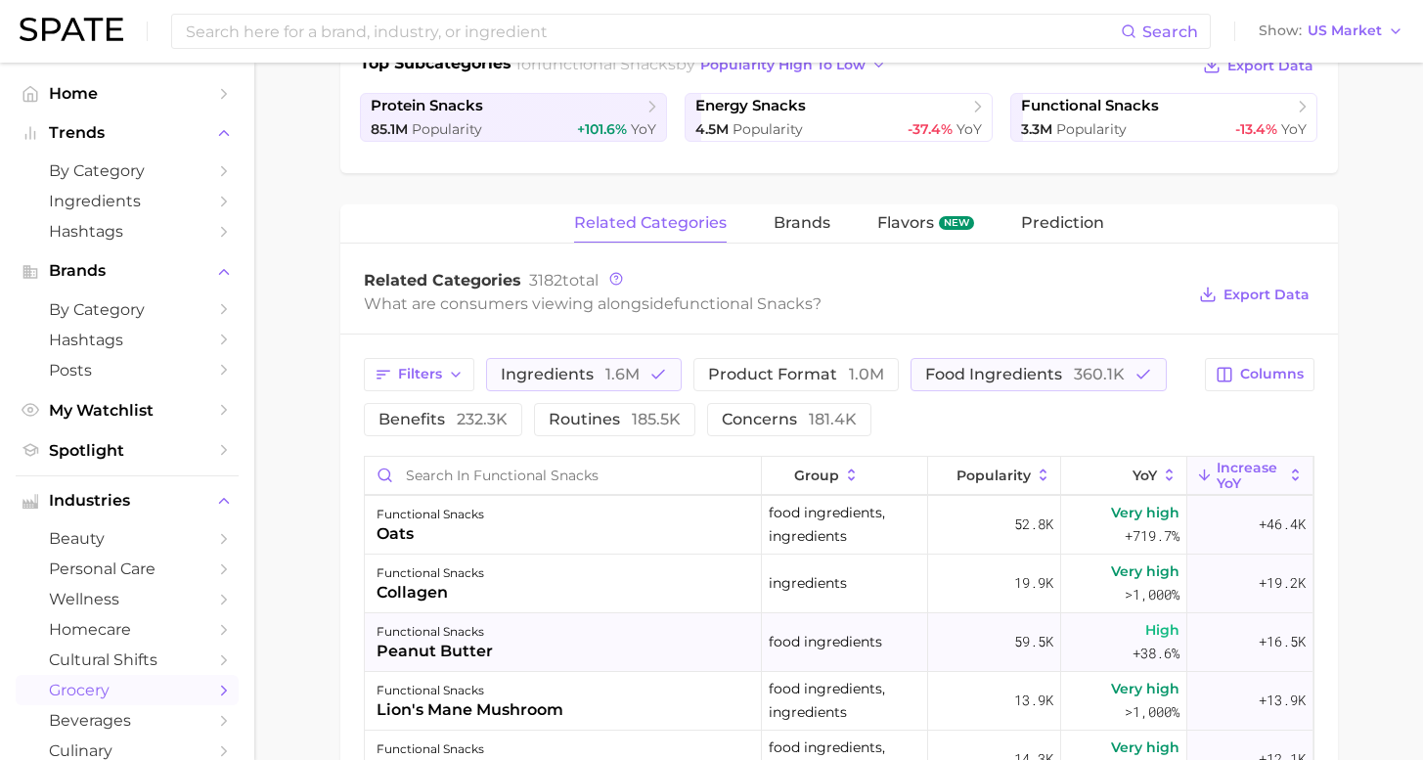
scroll to position [138, 0]
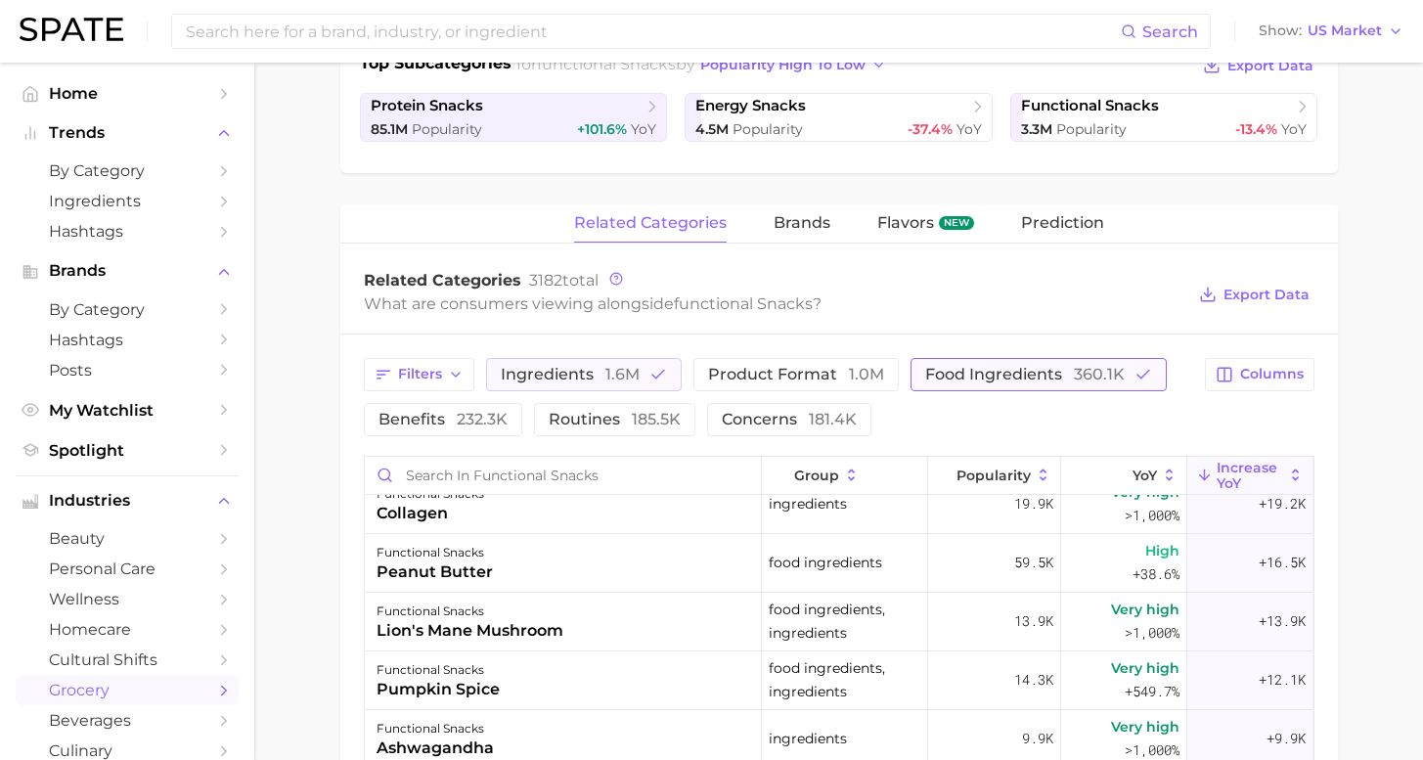
click at [1058, 384] on button "food ingredients 360.1k" at bounding box center [1039, 374] width 256 height 33
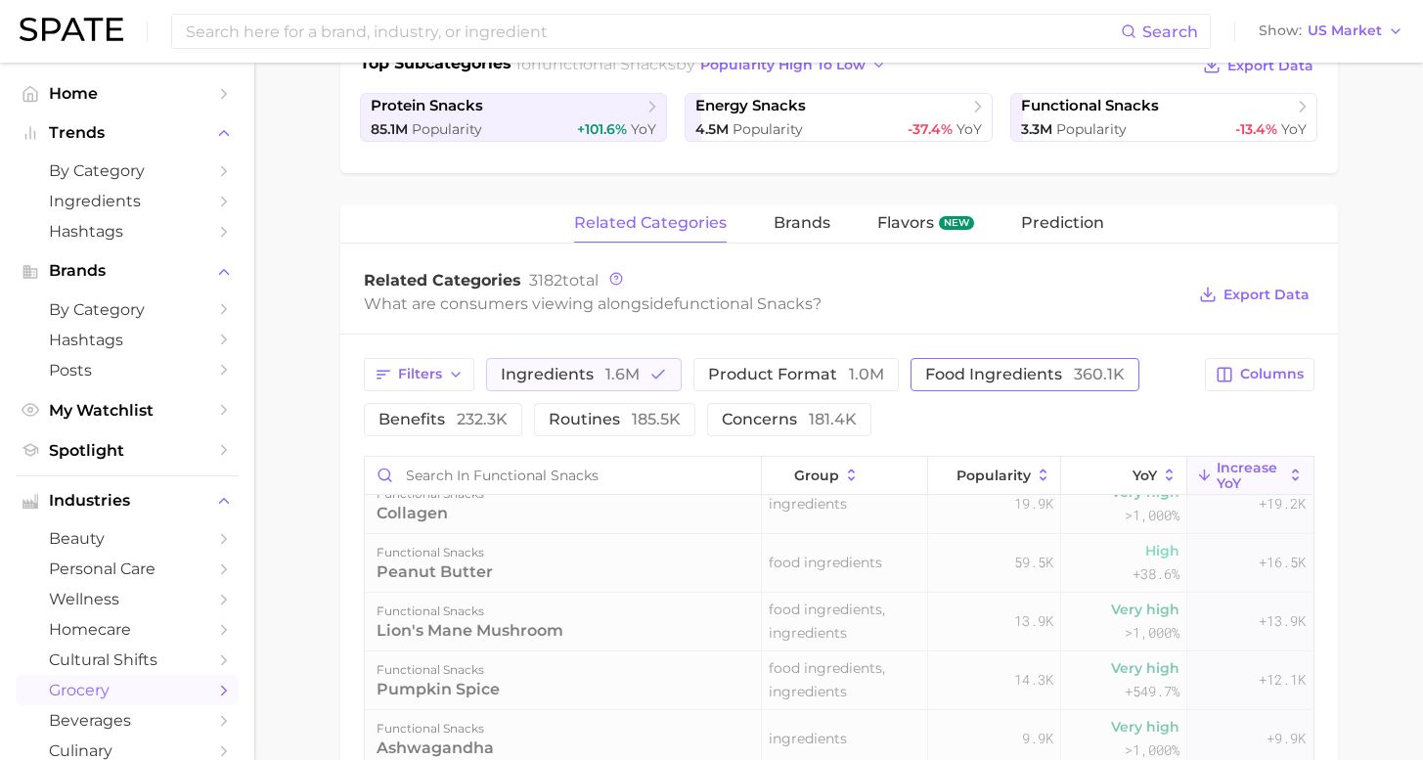
scroll to position [0, 0]
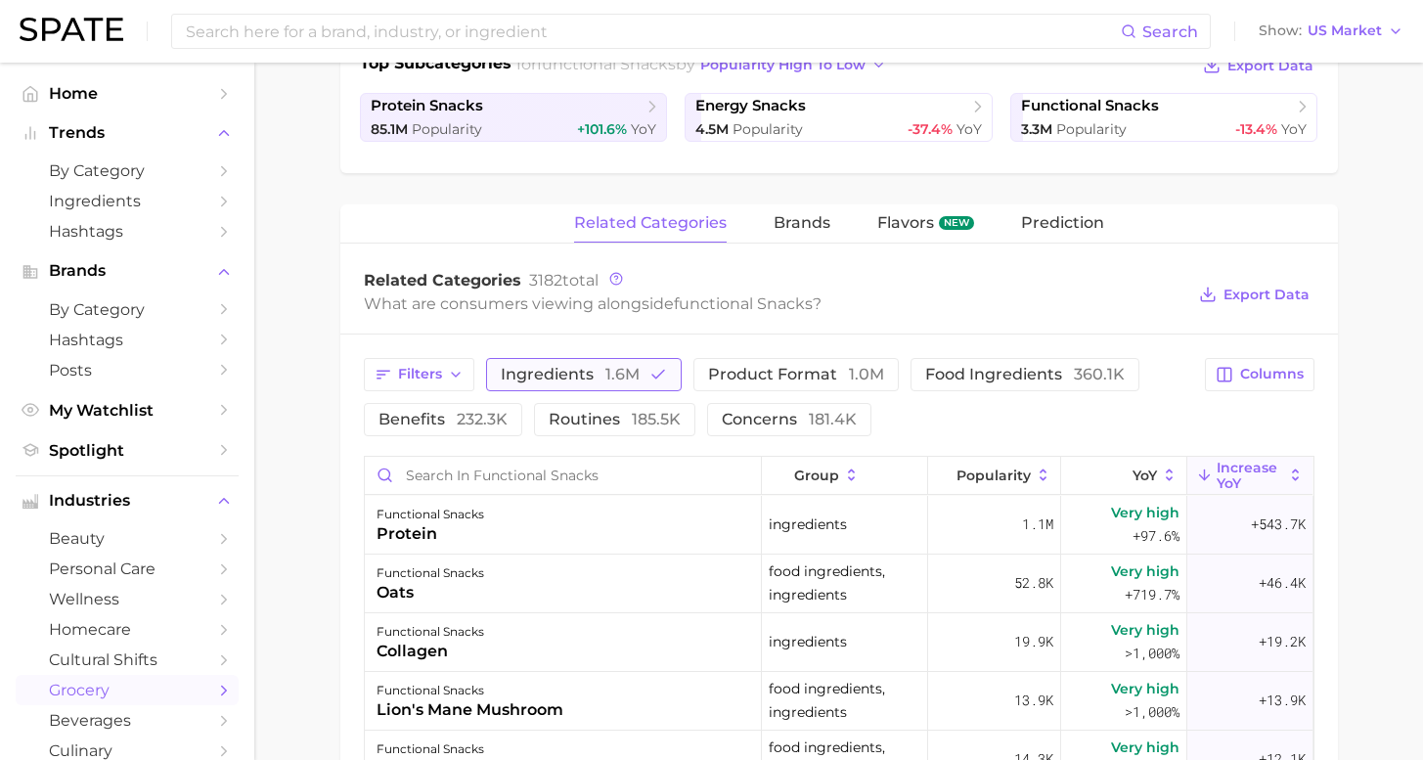
click at [609, 374] on span "1.6m" at bounding box center [623, 374] width 34 height 19
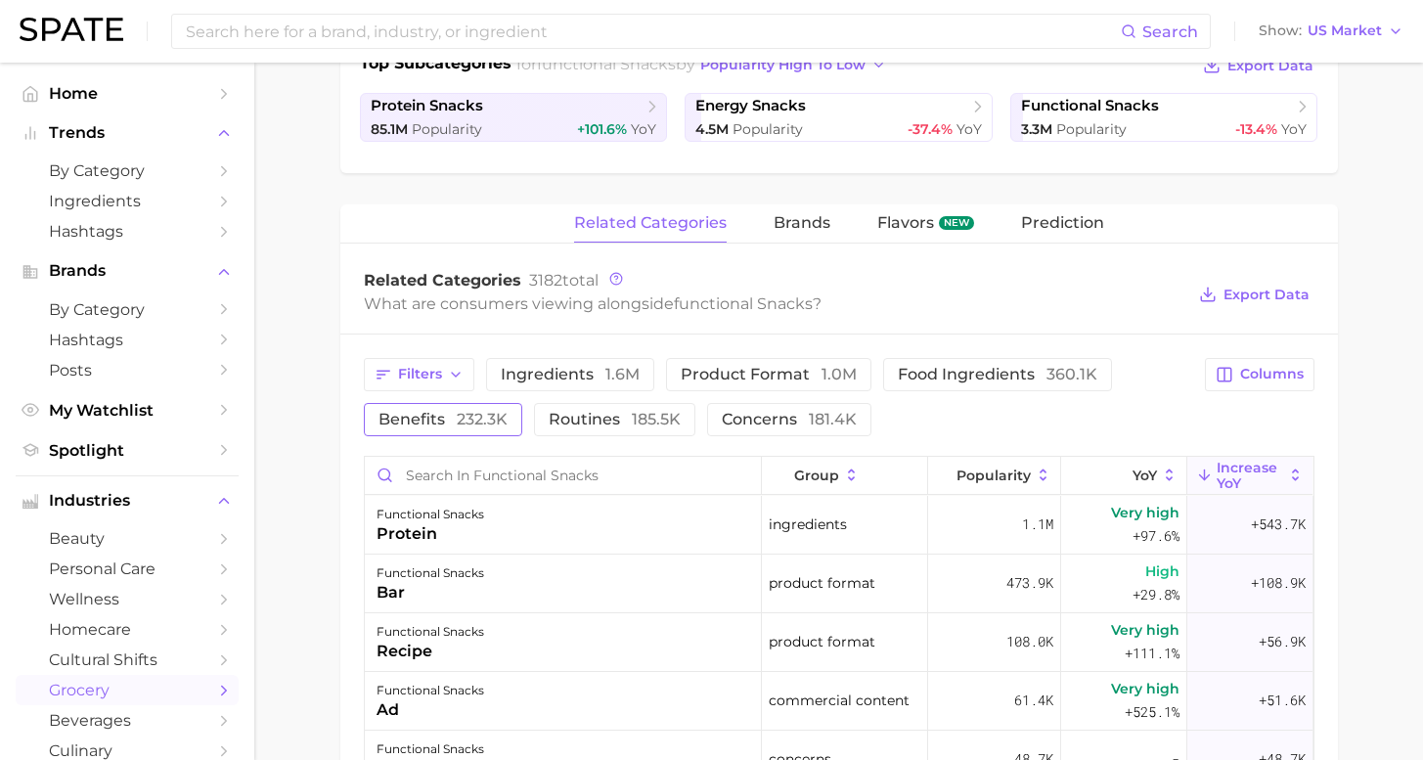
click at [457, 420] on span "232.3k" at bounding box center [482, 419] width 51 height 19
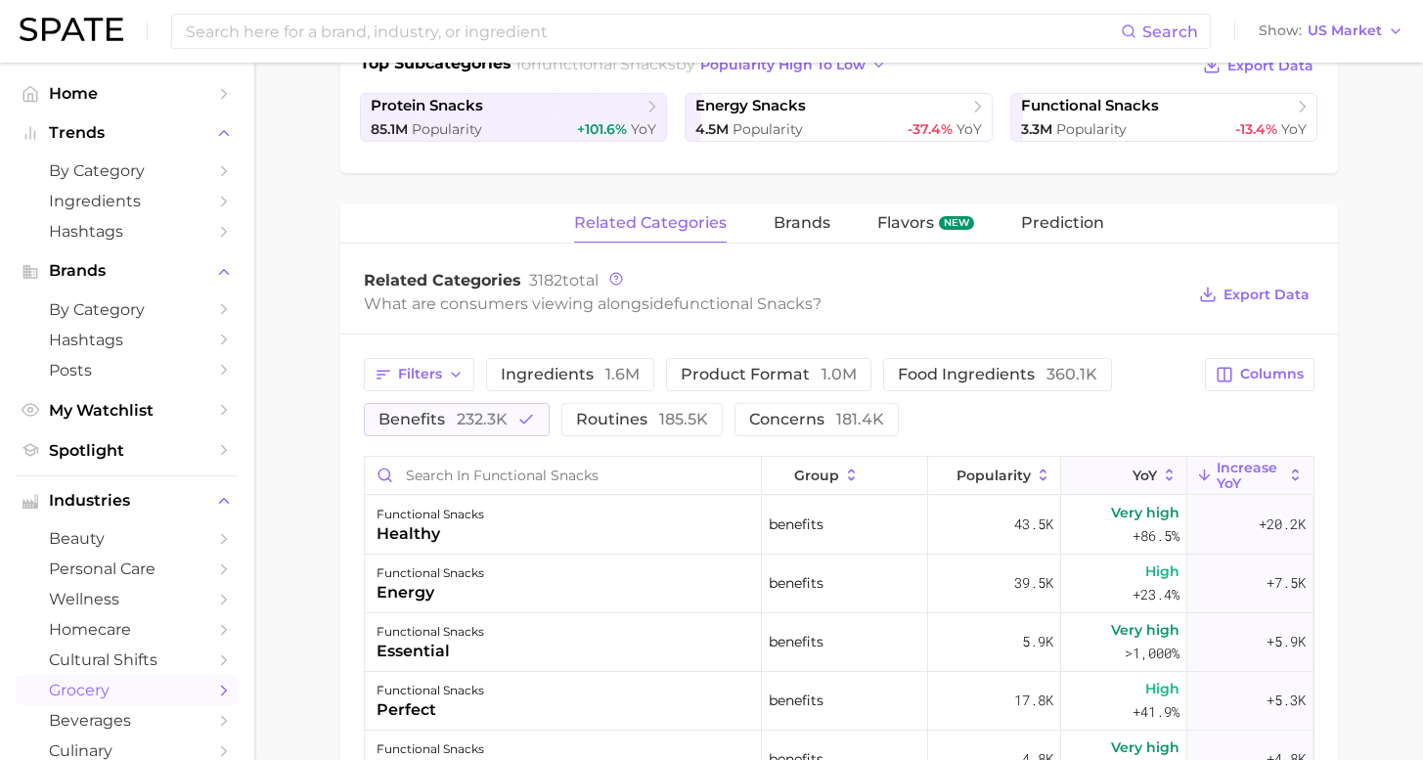
click at [1111, 469] on icon at bounding box center [1120, 476] width 18 height 18
click at [1227, 483] on span "Increase YoY" at bounding box center [1250, 475] width 67 height 31
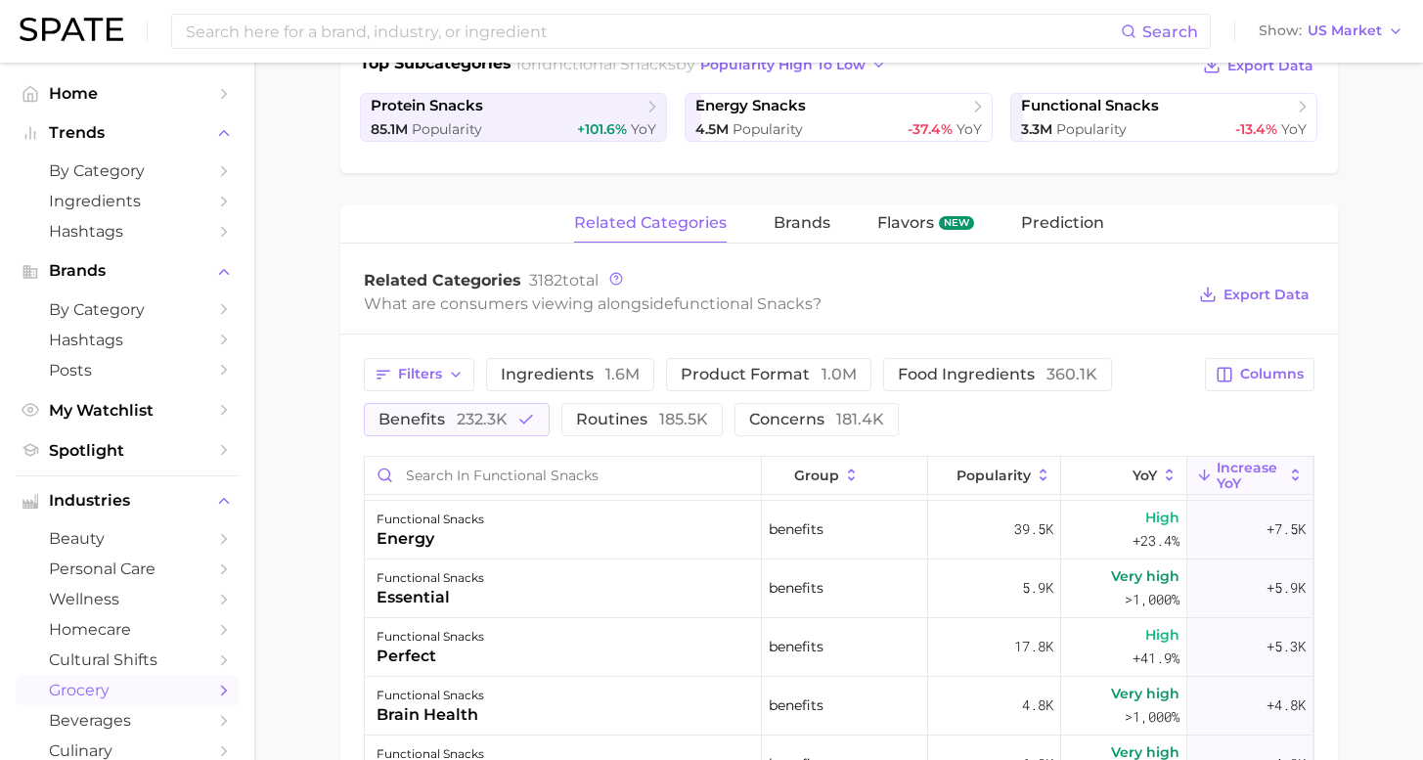
scroll to position [58, 0]
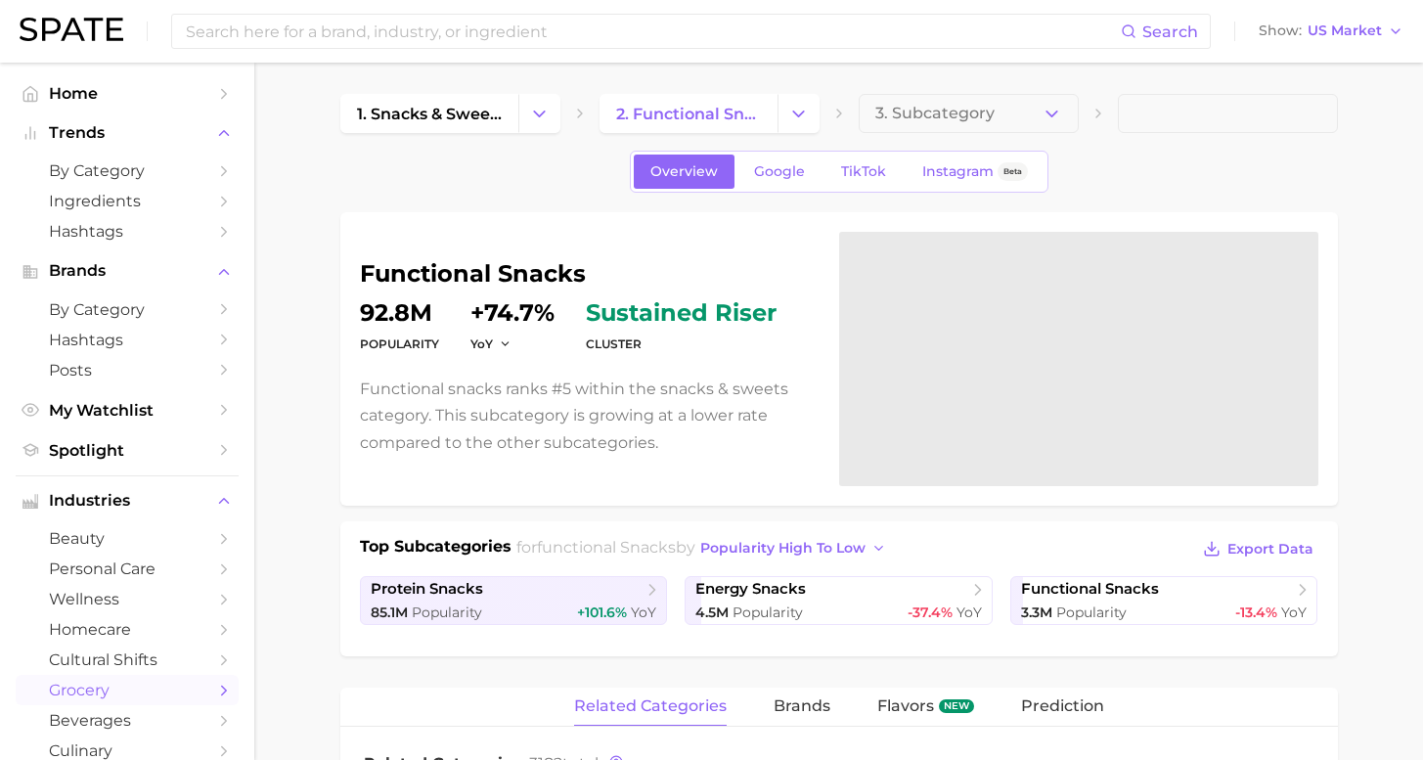
click at [601, 34] on input at bounding box center [652, 31] width 937 height 33
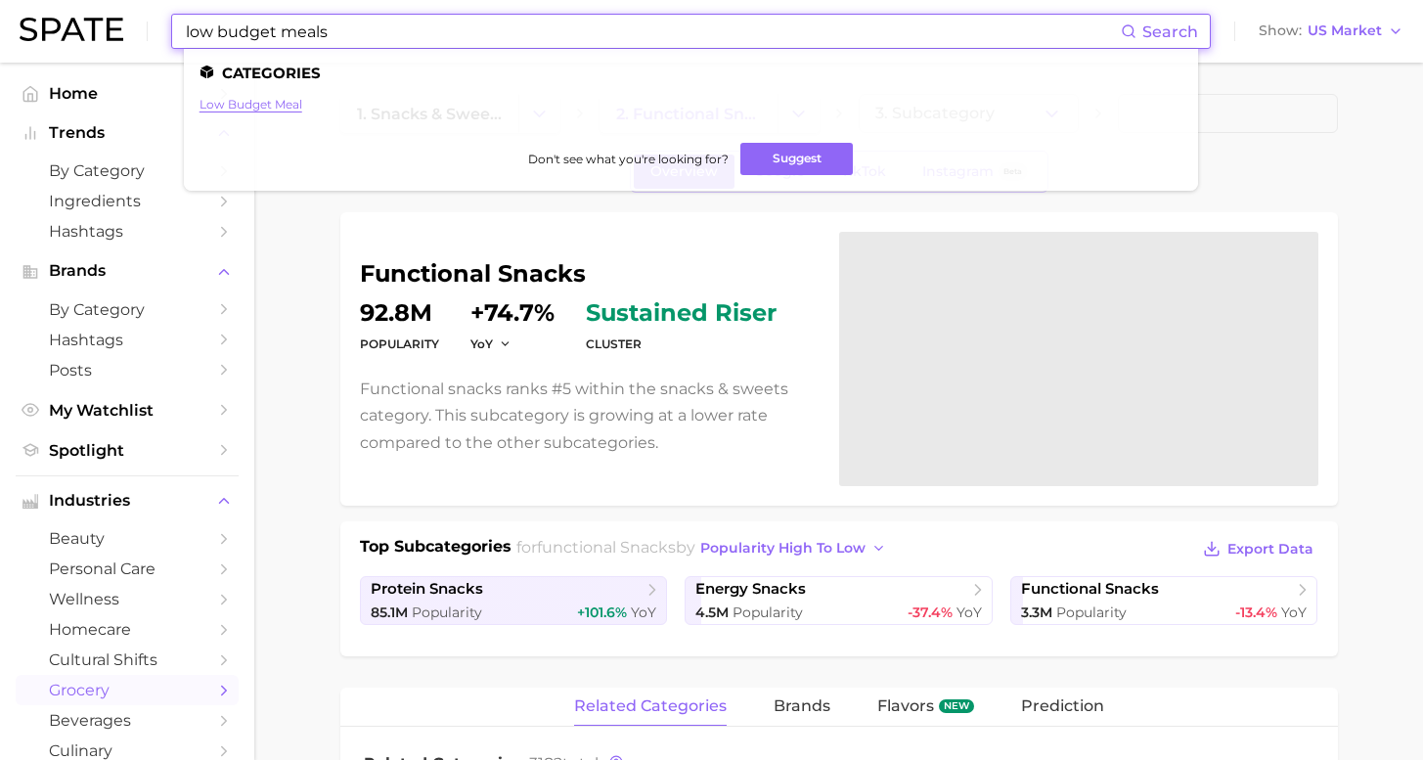
type input "low budget meals"
click at [248, 104] on link "low budget meal" at bounding box center [251, 104] width 103 height 15
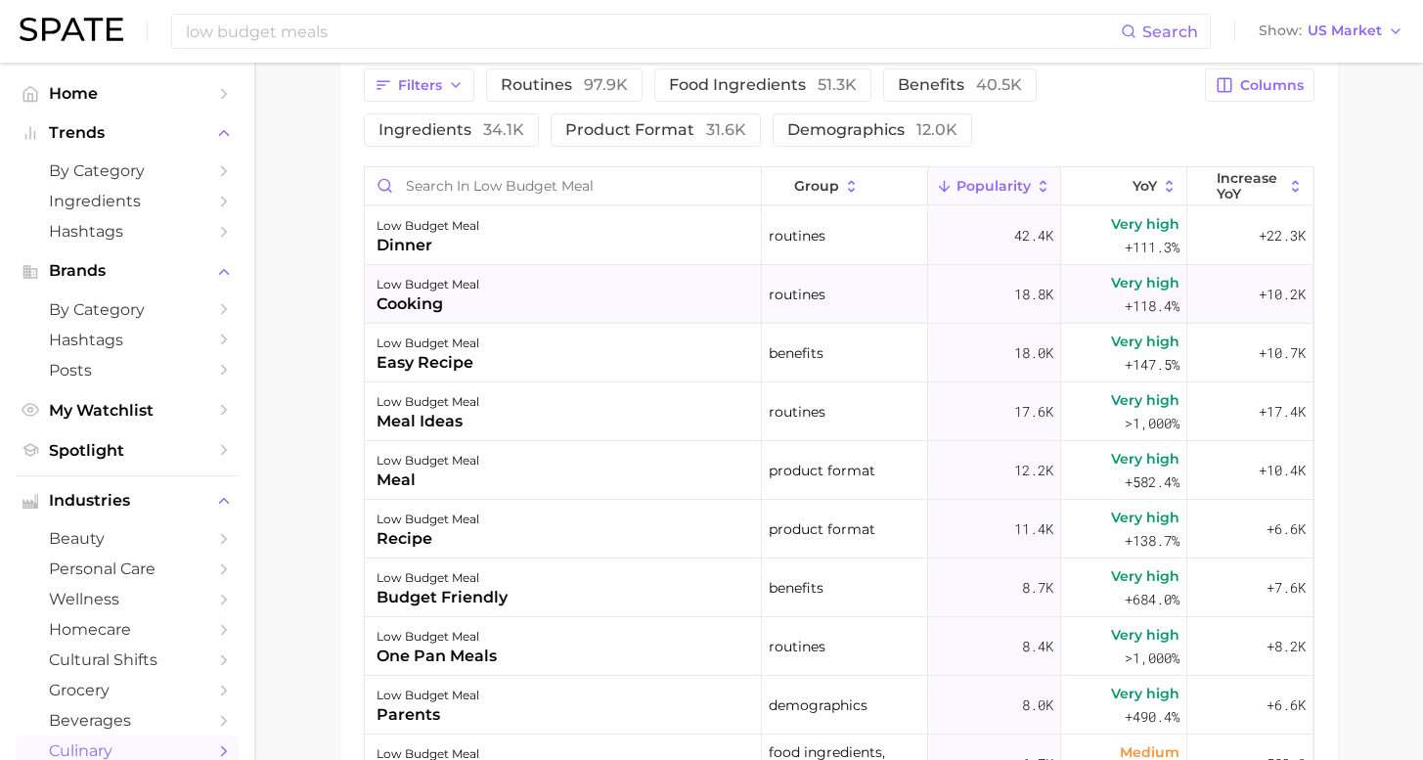
scroll to position [1052, 0]
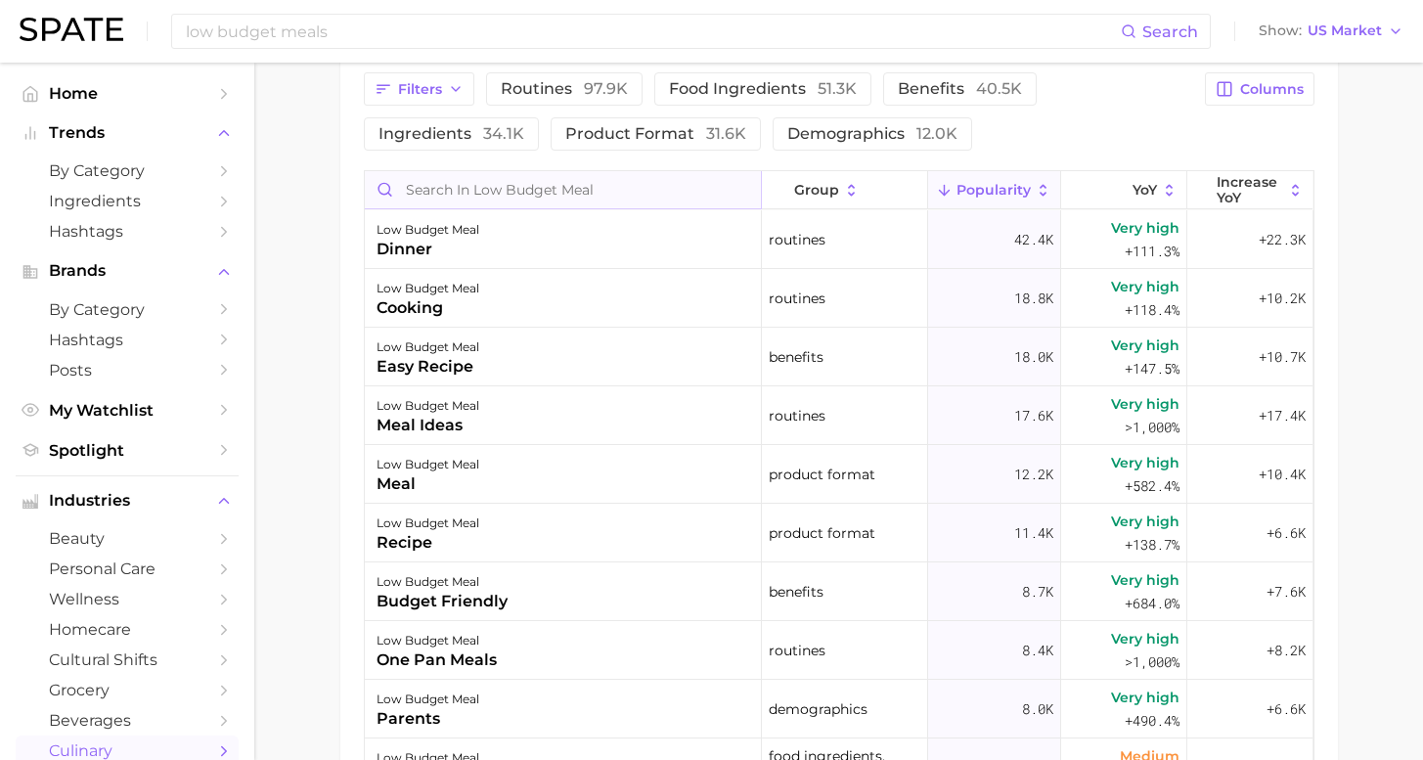
click at [485, 187] on input "Search in low budget meal" at bounding box center [563, 189] width 396 height 37
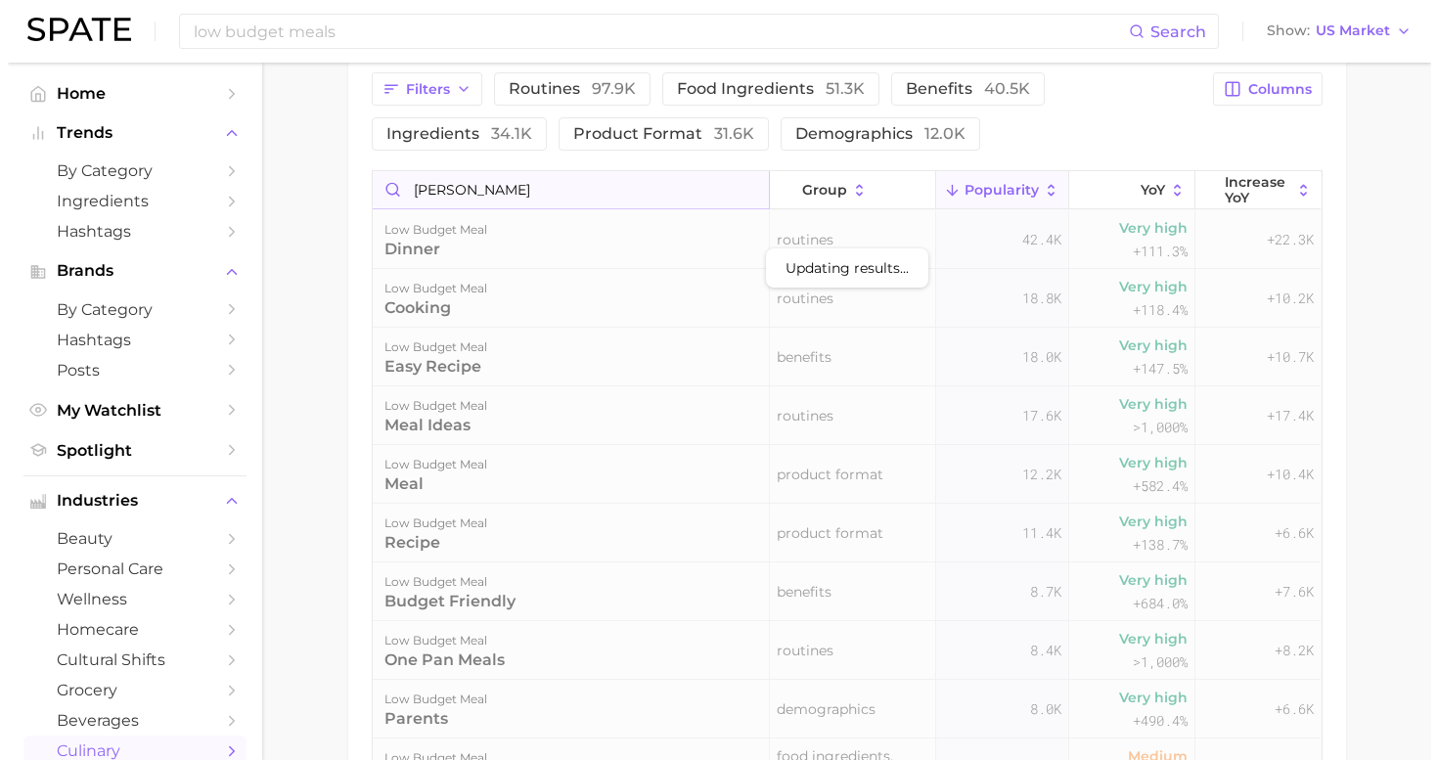
scroll to position [945, 0]
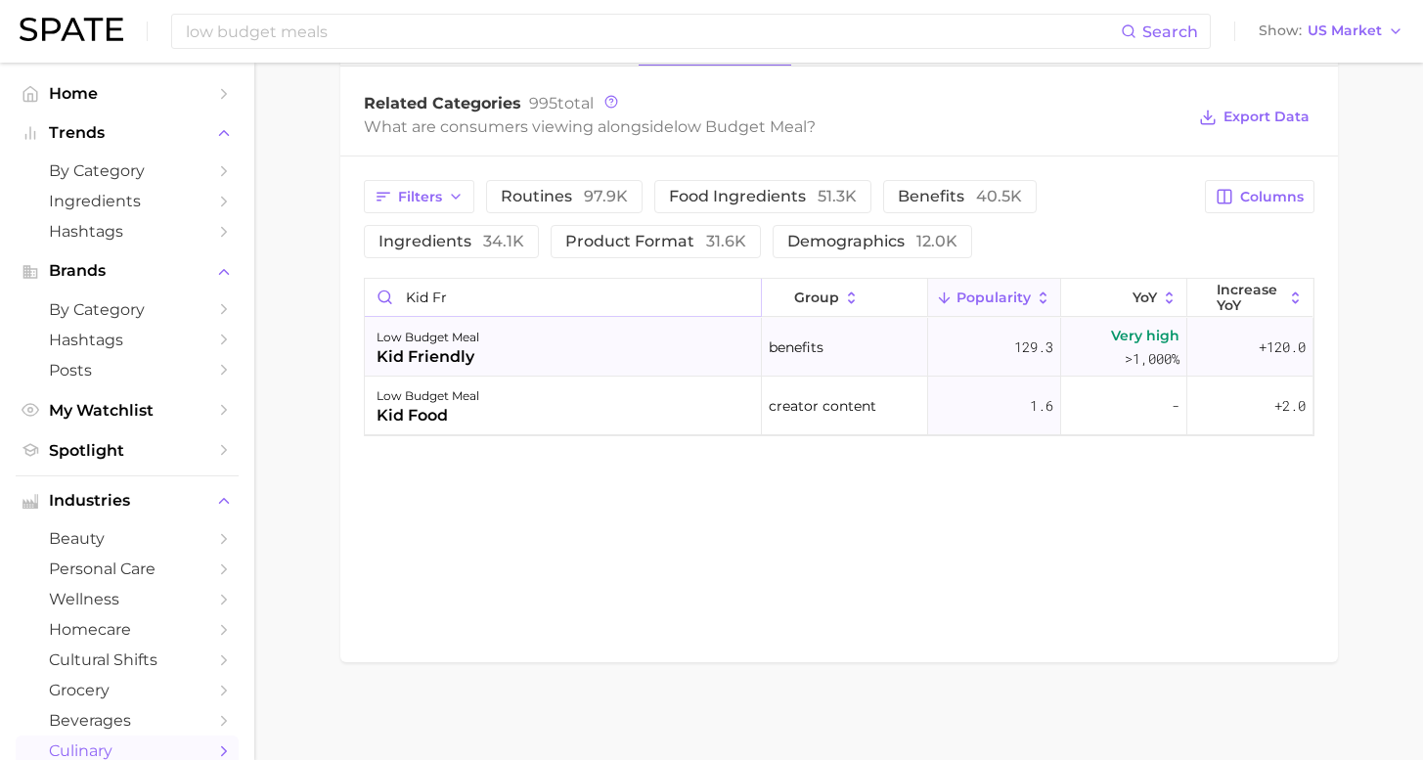
type input "kid fr"
click at [498, 338] on div "low budget meal kid friendly" at bounding box center [563, 347] width 397 height 59
click at [498, 338] on div at bounding box center [711, 380] width 1423 height 760
click at [481, 335] on div "low budget meal kid friendly" at bounding box center [563, 347] width 397 height 59
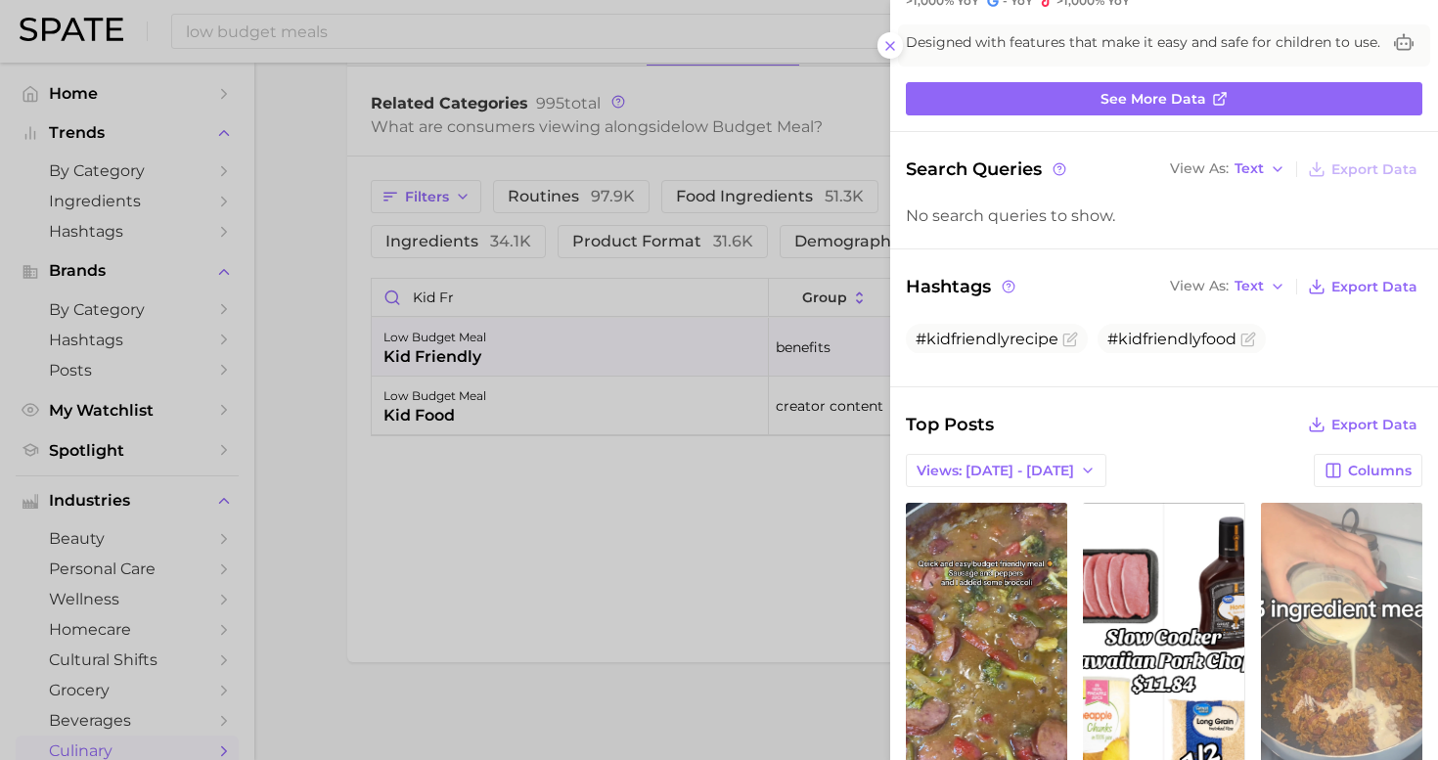
scroll to position [208, 0]
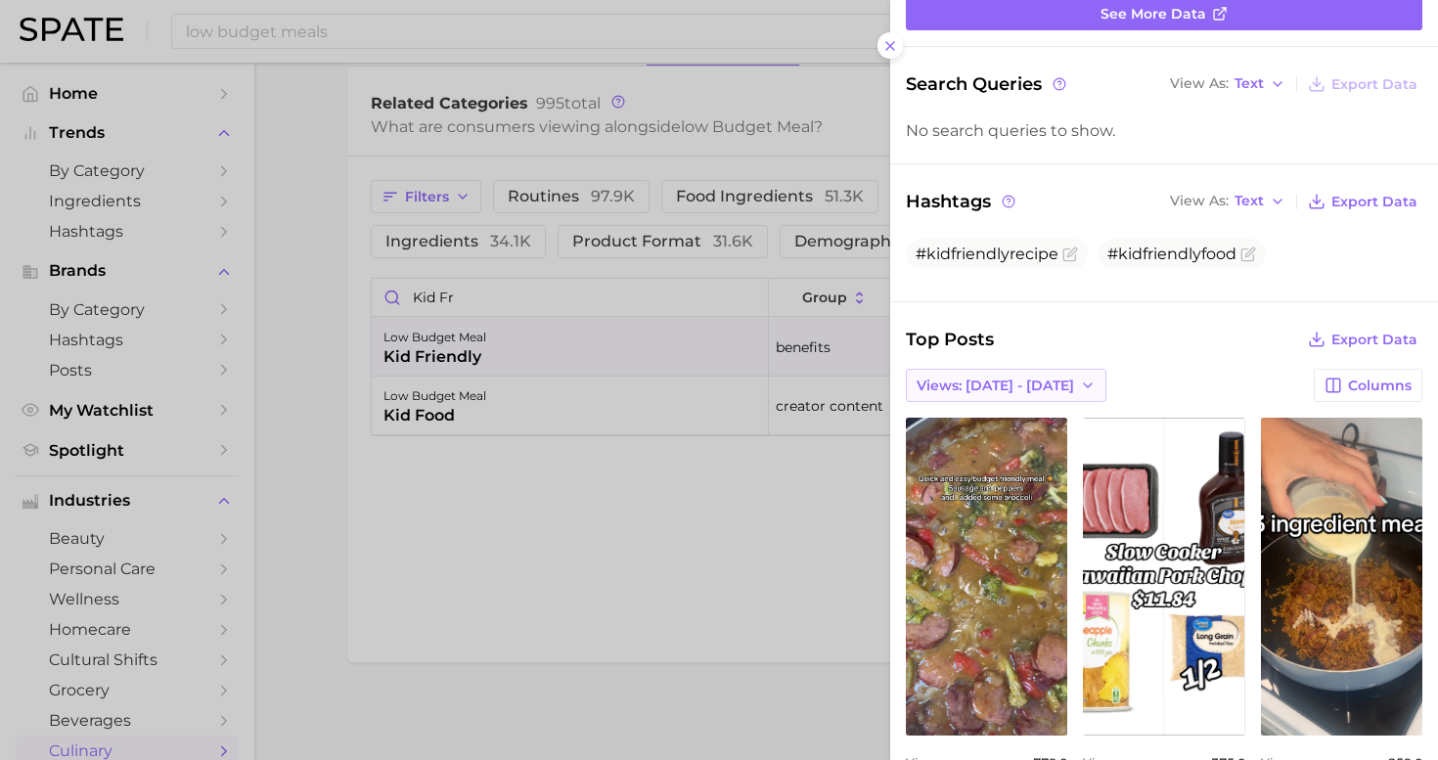
click at [997, 378] on span "Views: Jul 27 - Aug 3" at bounding box center [996, 386] width 158 height 17
click at [1036, 444] on button "Total Views" at bounding box center [1013, 456] width 215 height 35
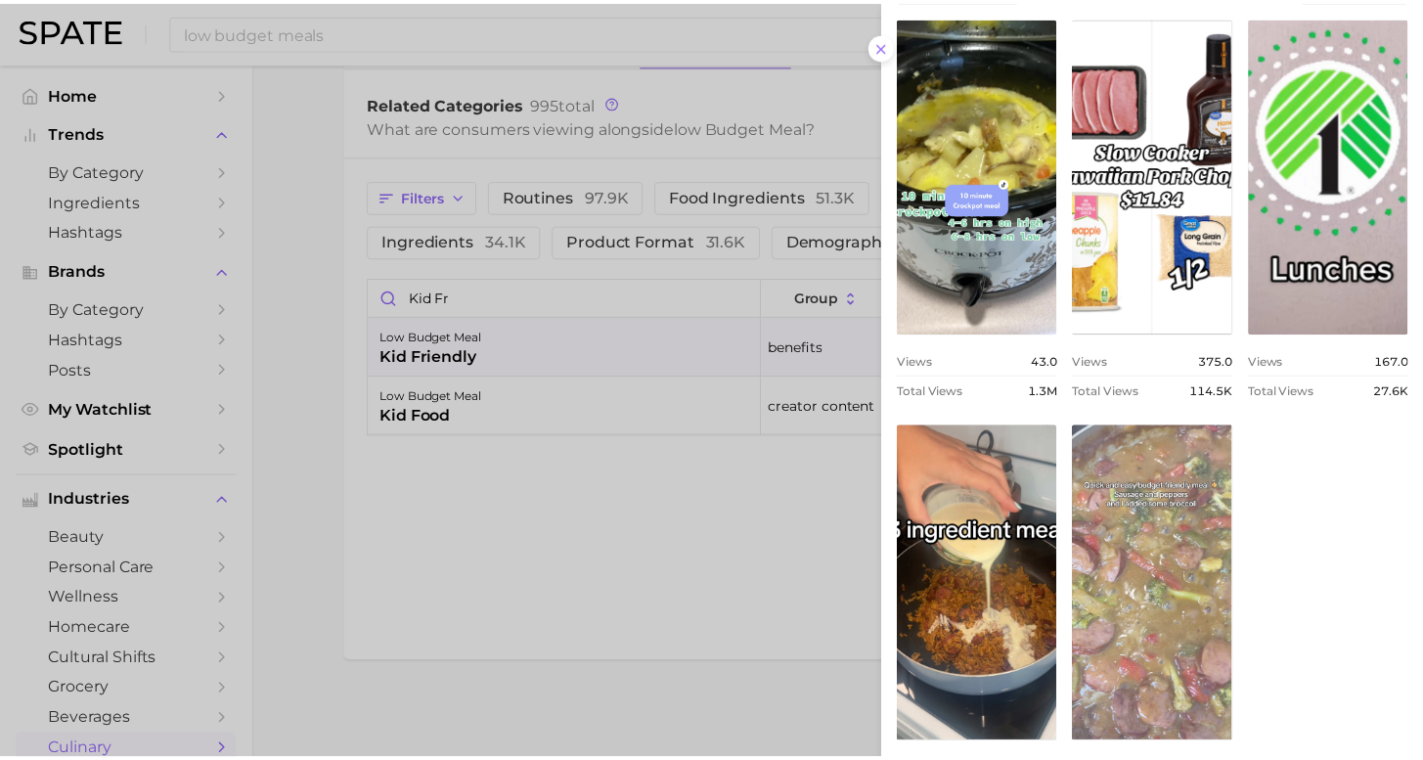
scroll to position [709, 0]
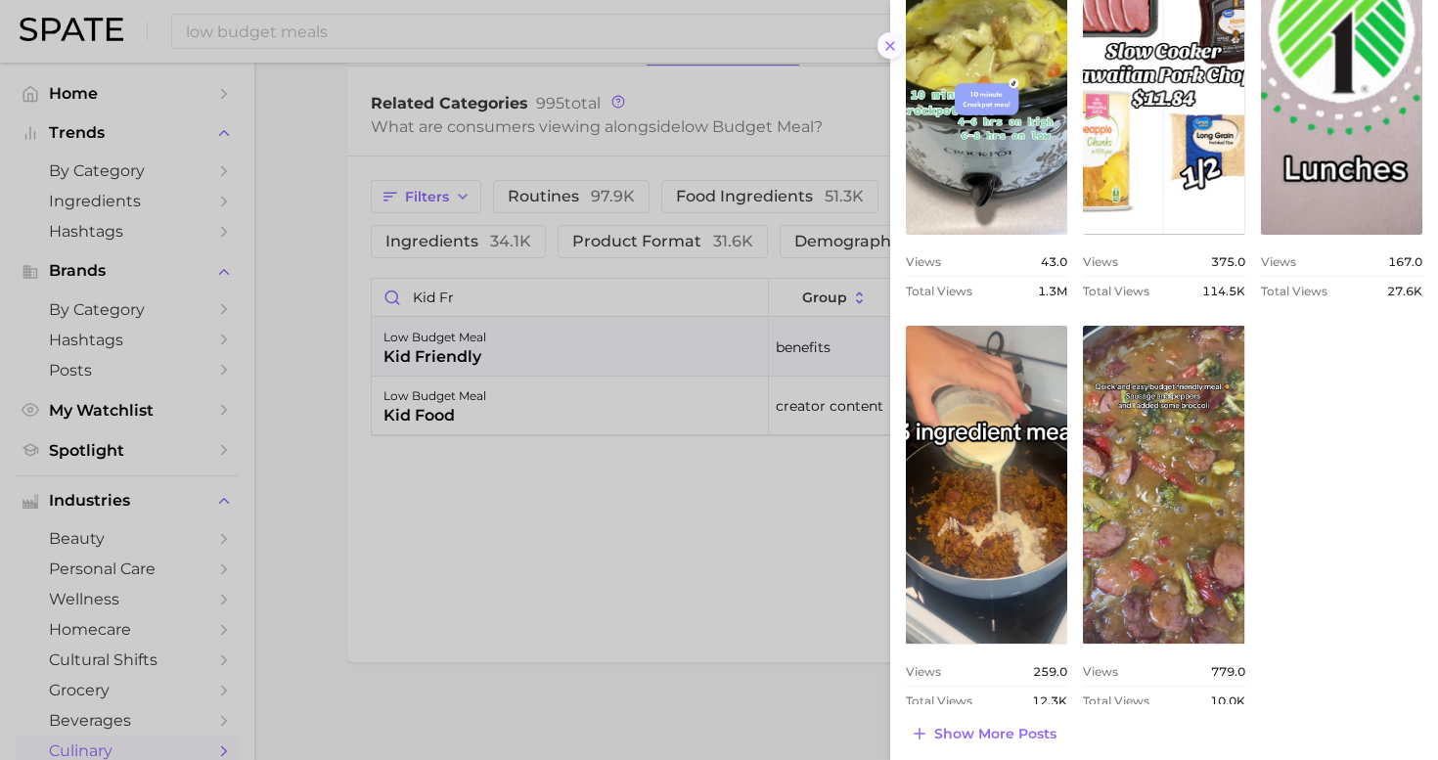
click at [890, 39] on icon at bounding box center [890, 46] width 16 height 16
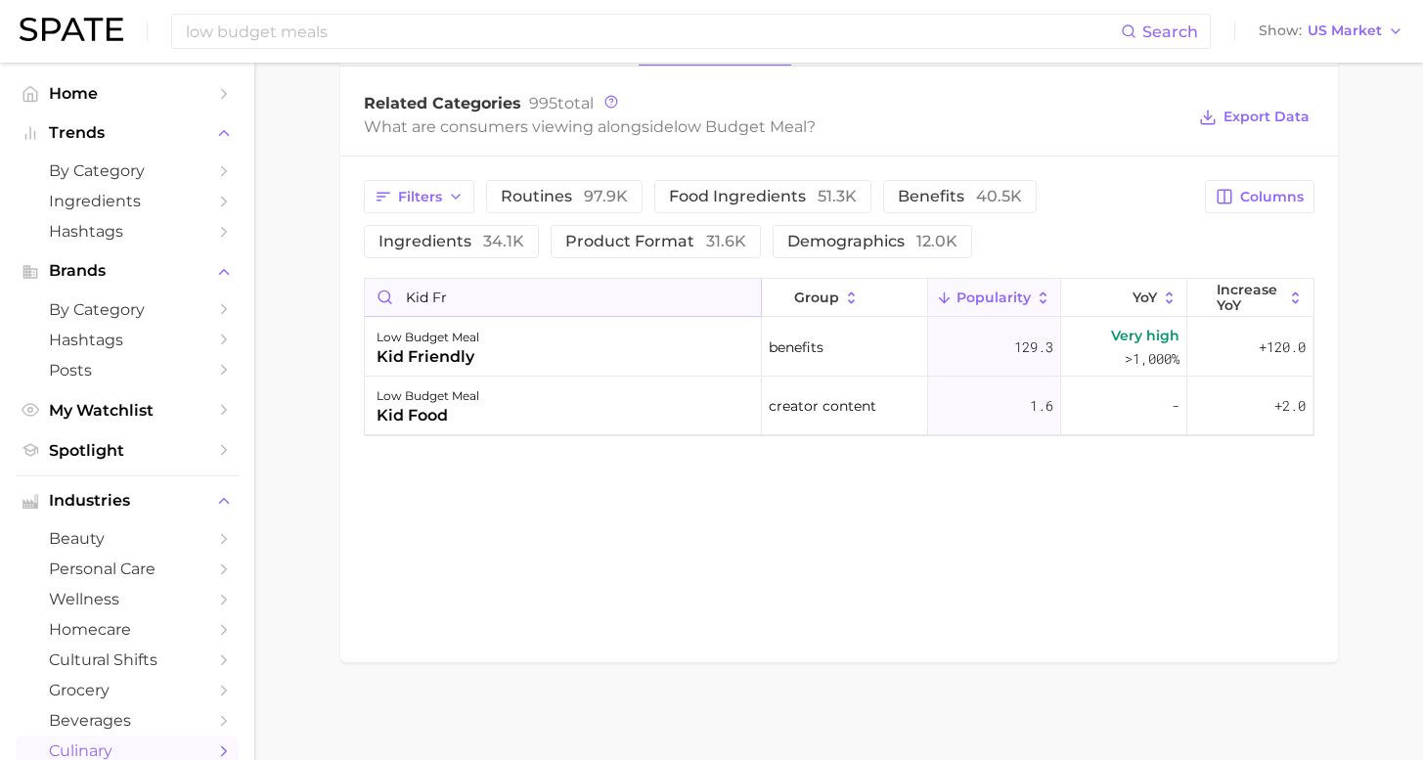
click at [740, 295] on input "kid fr" at bounding box center [563, 297] width 396 height 37
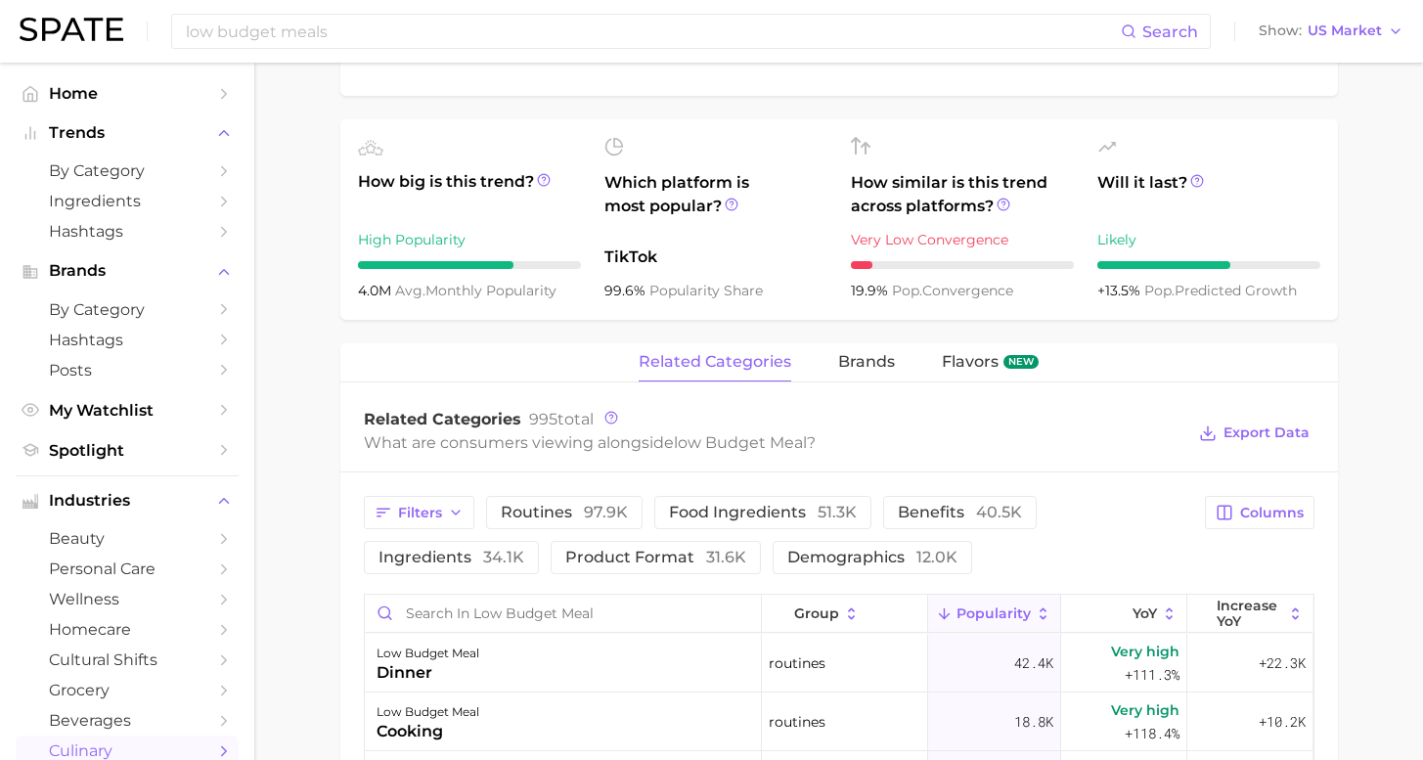
scroll to position [170, 0]
